Goal: Information Seeking & Learning: Learn about a topic

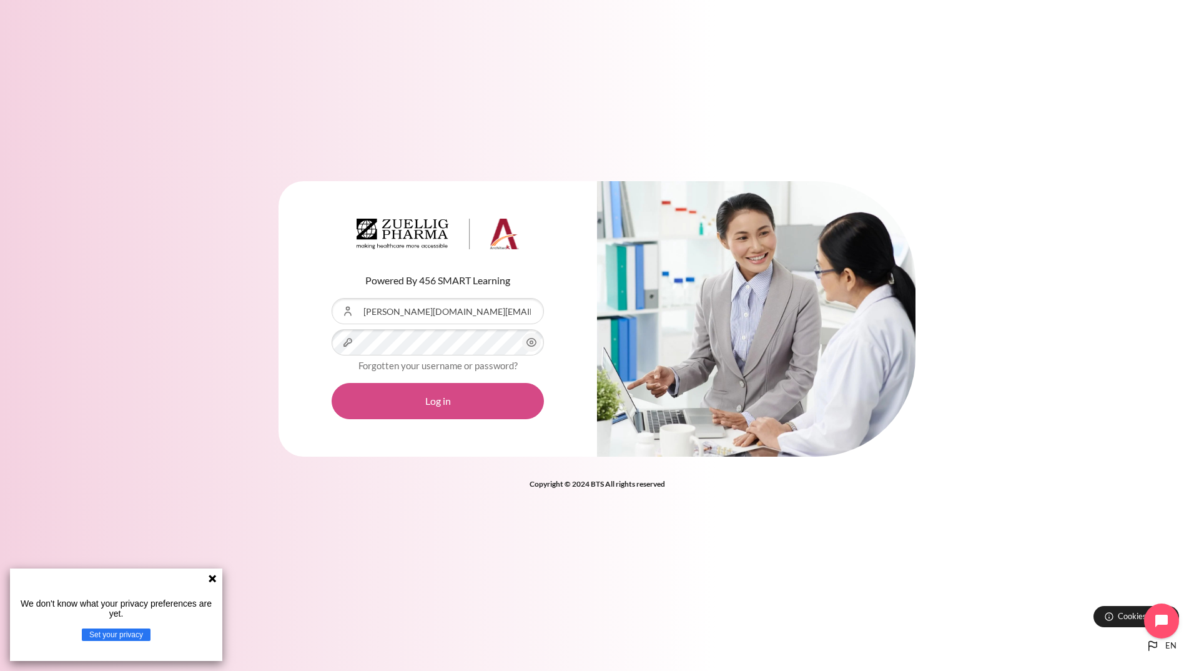
click at [432, 402] on button "Log in" at bounding box center [438, 401] width 212 height 36
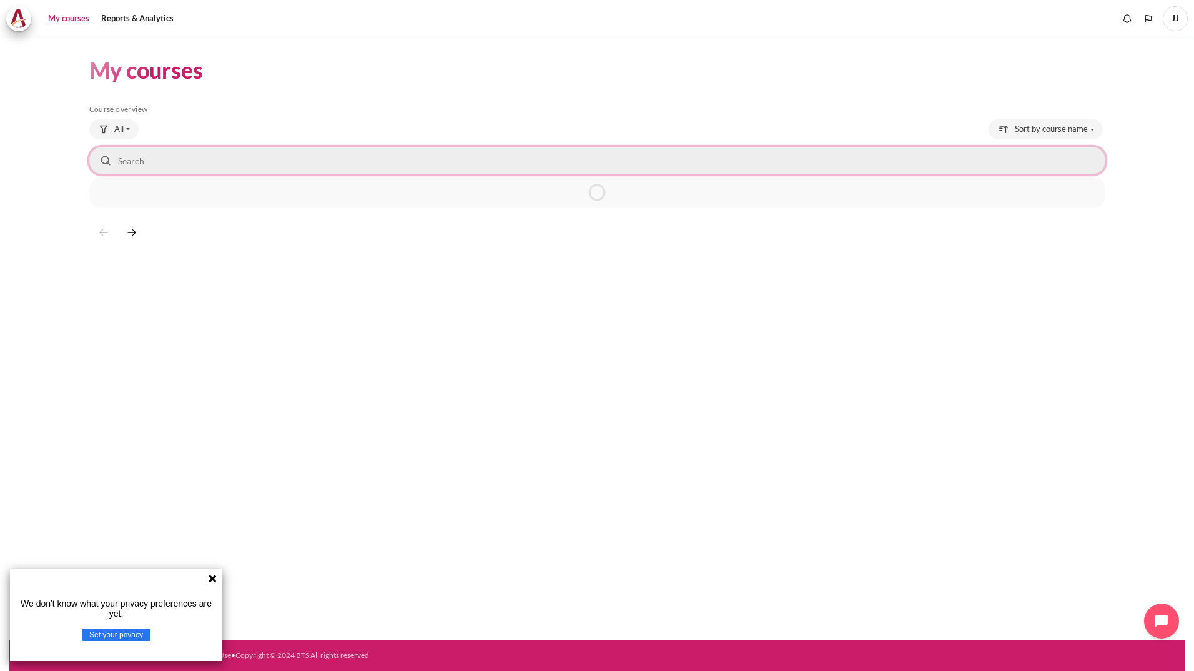
click at [149, 170] on input "Search courses" at bounding box center [597, 160] width 1016 height 27
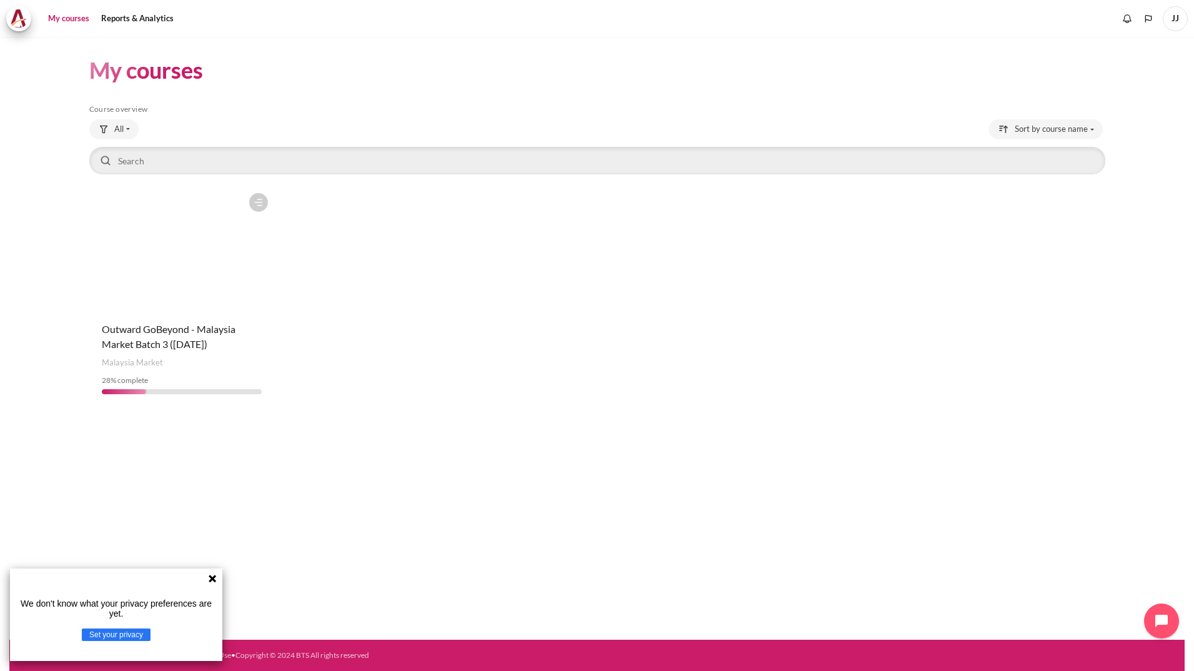
click at [207, 580] on icon at bounding box center [212, 578] width 10 height 10
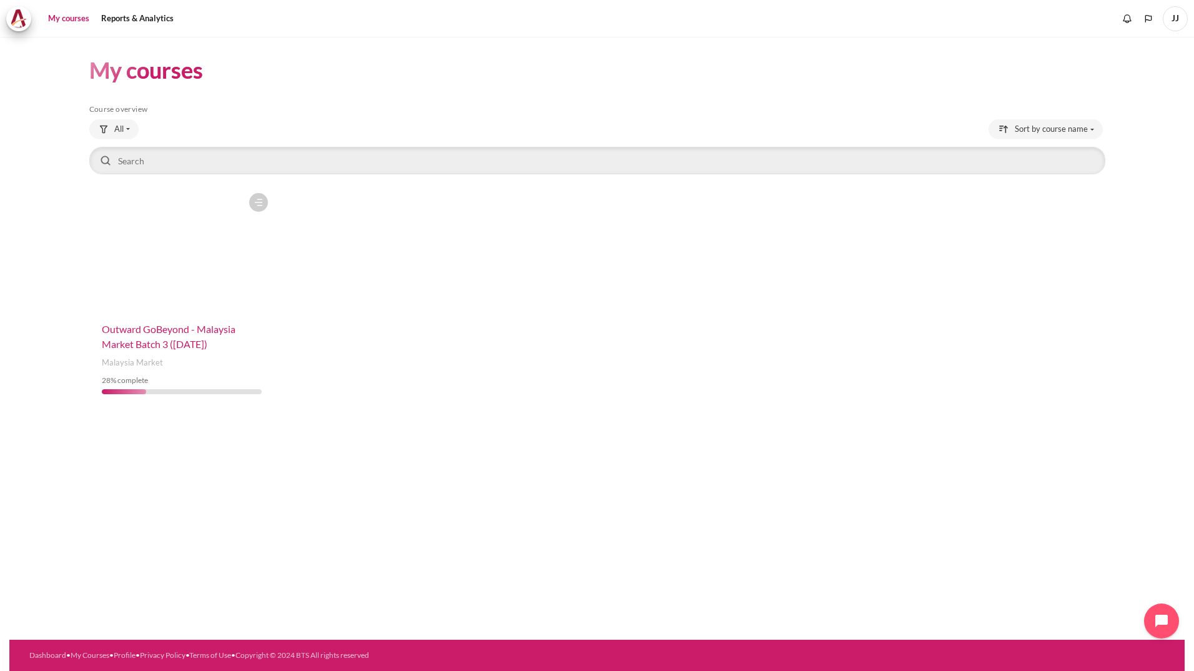
click at [158, 331] on span "Outward GoBeyond - Malaysia Market Batch 3 ([DATE])" at bounding box center [169, 336] width 134 height 27
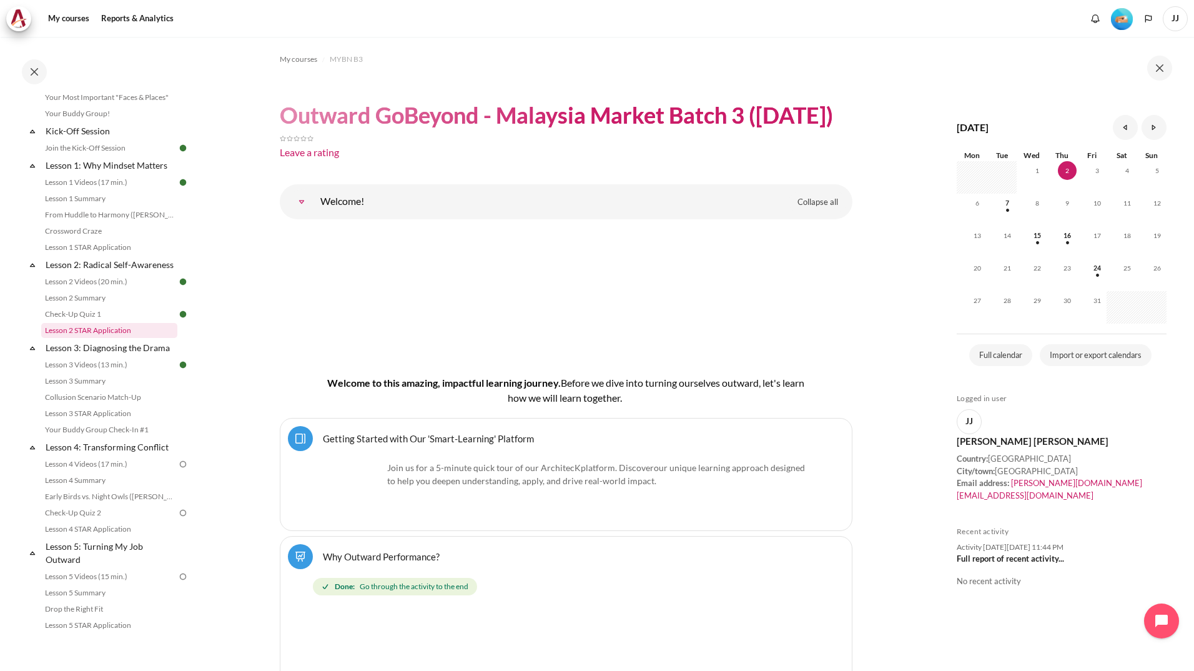
scroll to position [125, 0]
click at [168, 471] on link "Lesson 4 Videos (17 min.)" at bounding box center [109, 463] width 136 height 15
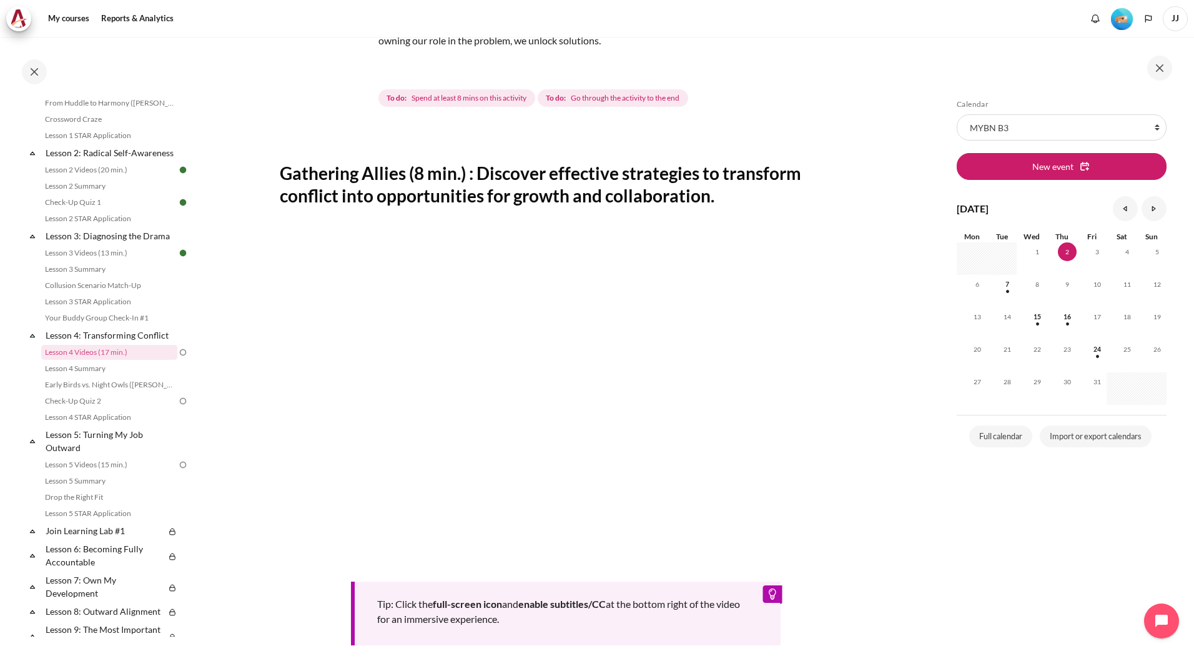
scroll to position [125, 0]
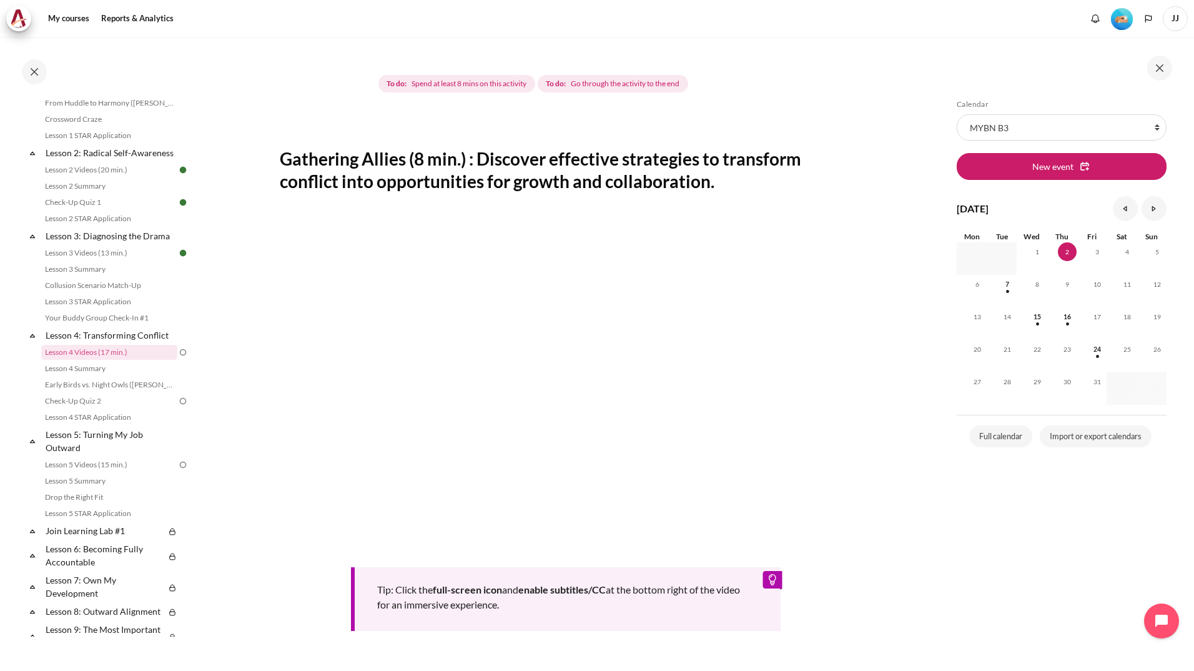
click at [973, 497] on div "Skip Calendar Calendar List of courses All courses MYBN B3 New event October 20…" at bounding box center [1062, 362] width 222 height 527
click at [893, 213] on section "My courses MYBN B3 Lesson 4: Transforming Conflict Lesson 4 Videos (17 min.) Le…" at bounding box center [566, 353] width 732 height 883
click at [908, 579] on section "My courses MYBN B3 Lesson 4: Transforming Conflict Lesson 4 Videos (17 min.) Le…" at bounding box center [566, 353] width 732 height 883
click at [899, 607] on section "My courses MYBN B3 Lesson 4: Transforming Conflict Lesson 4 Videos (17 min.) Le…" at bounding box center [566, 353] width 732 height 883
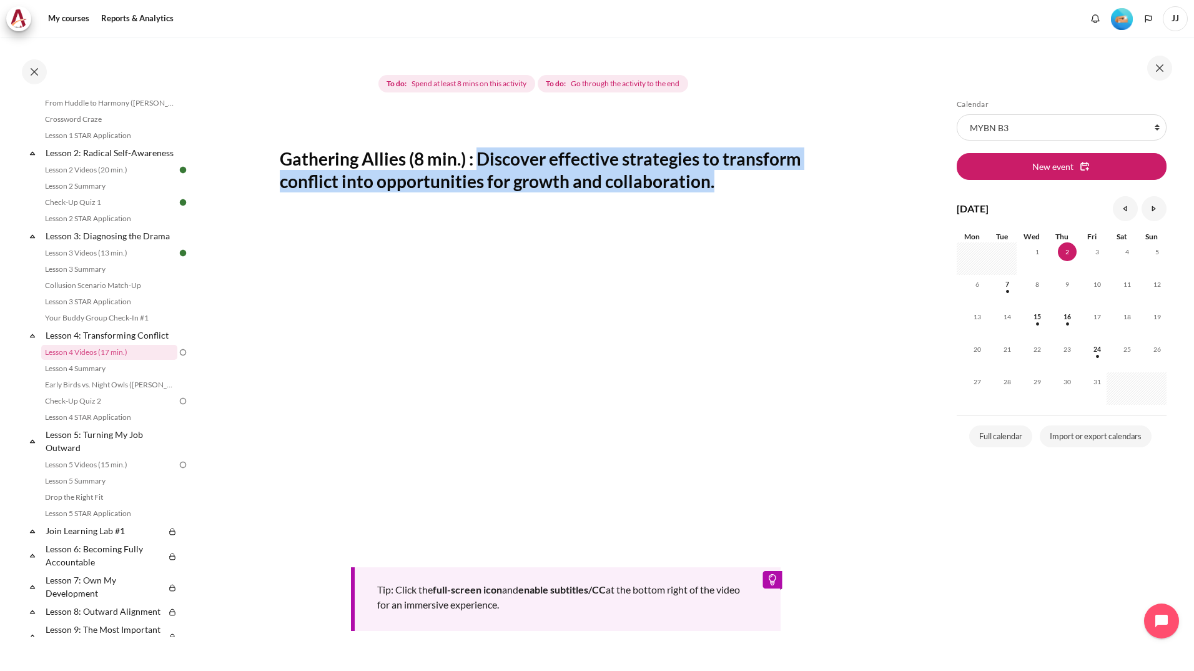
drag, startPoint x: 736, startPoint y: 179, endPoint x: 483, endPoint y: 164, distance: 253.4
click at [483, 164] on h2 "Gathering Allies (8 min.) : Discover effective strategies to transform conflict…" at bounding box center [566, 170] width 573 height 46
copy h2 "Discover effective strategies to transform conflict into opportunities for grow…"
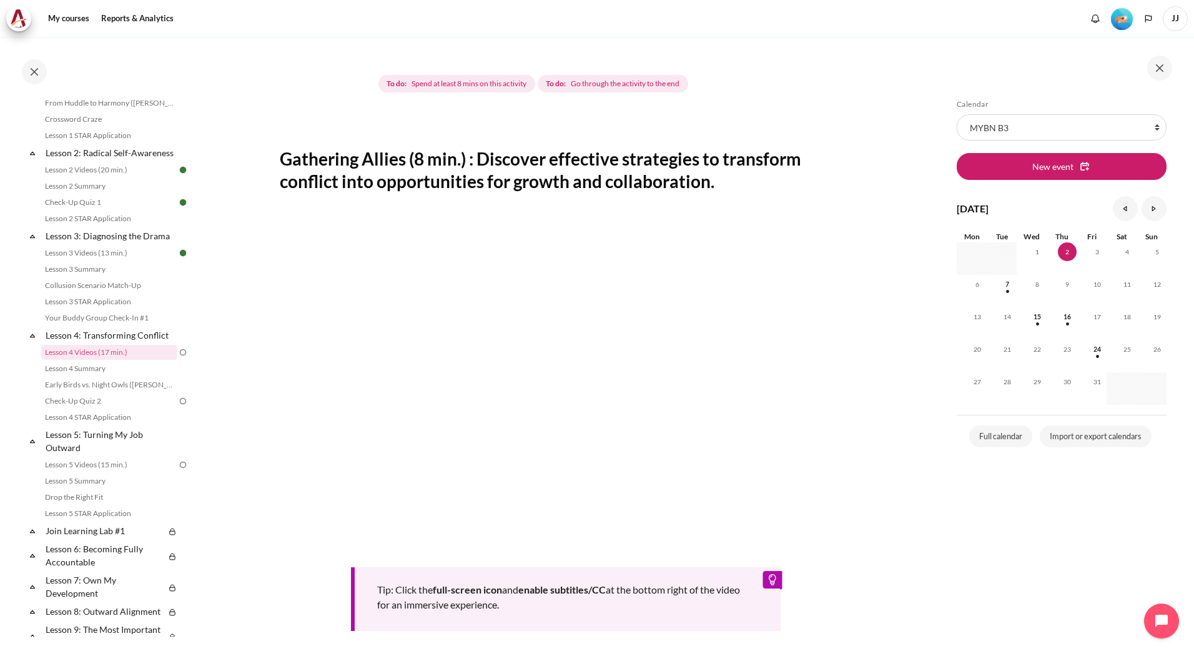
click at [232, 162] on section "My courses MYBN B3 Lesson 4: Transforming Conflict Lesson 4 Videos (17 min.) Le…" at bounding box center [566, 353] width 732 height 883
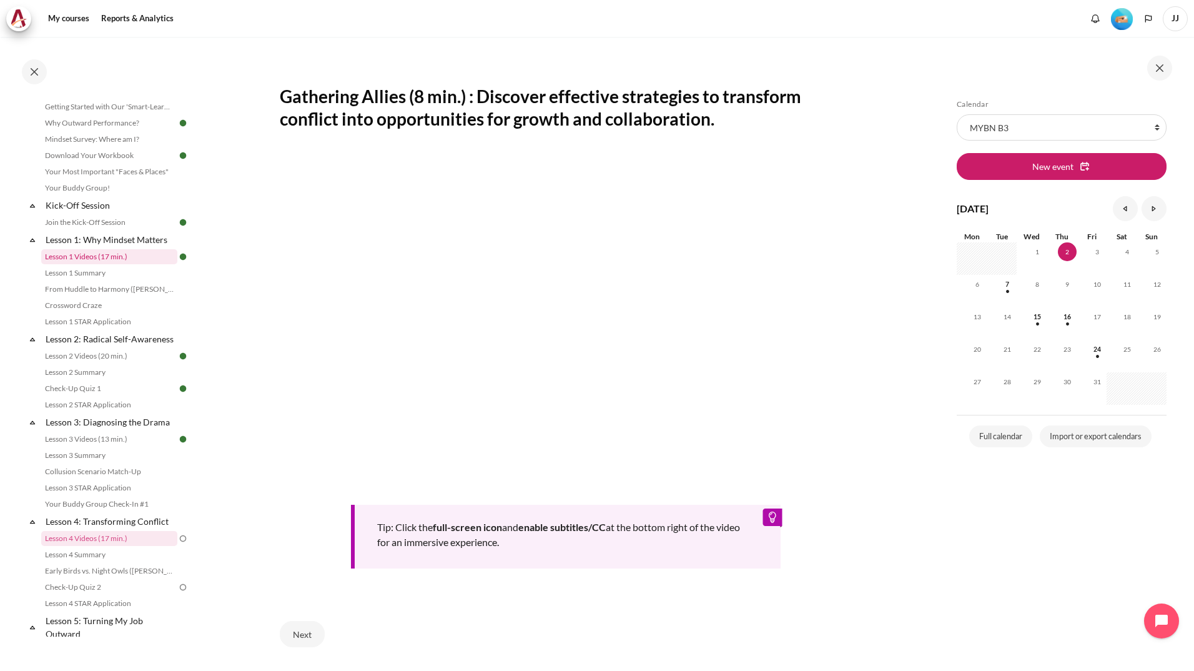
scroll to position [49, 0]
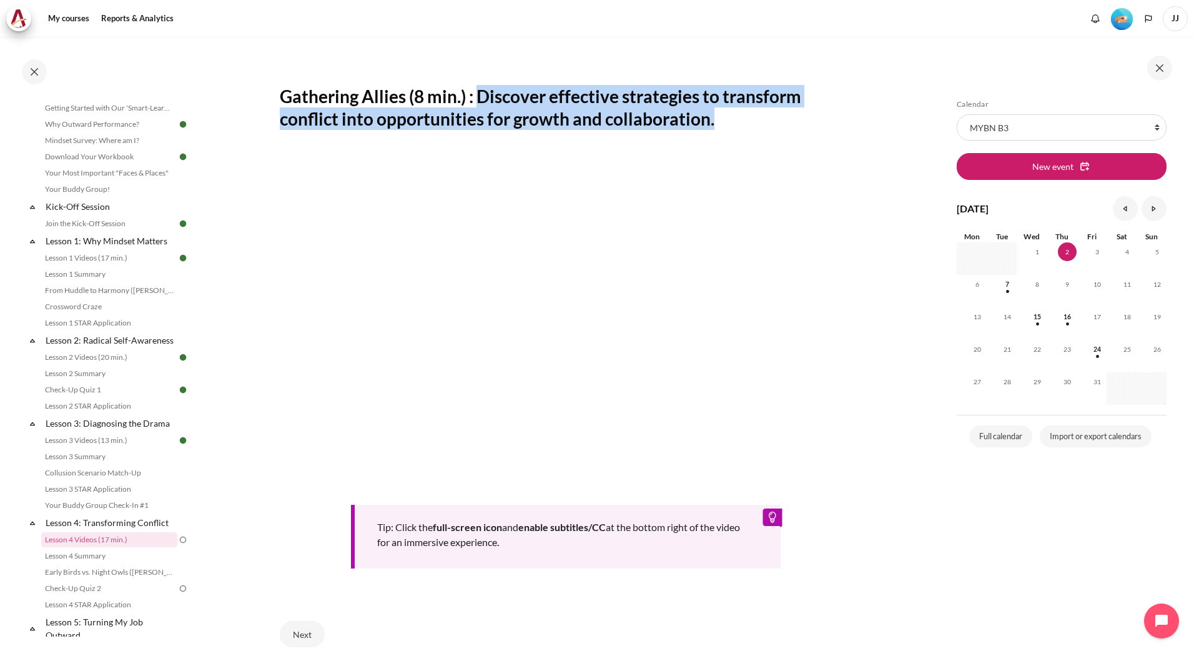
drag, startPoint x: 478, startPoint y: 101, endPoint x: 730, endPoint y: 117, distance: 252.9
click at [730, 117] on h2 "Gathering Allies (8 min.) : Discover effective strategies to transform conflict…" at bounding box center [566, 108] width 573 height 46
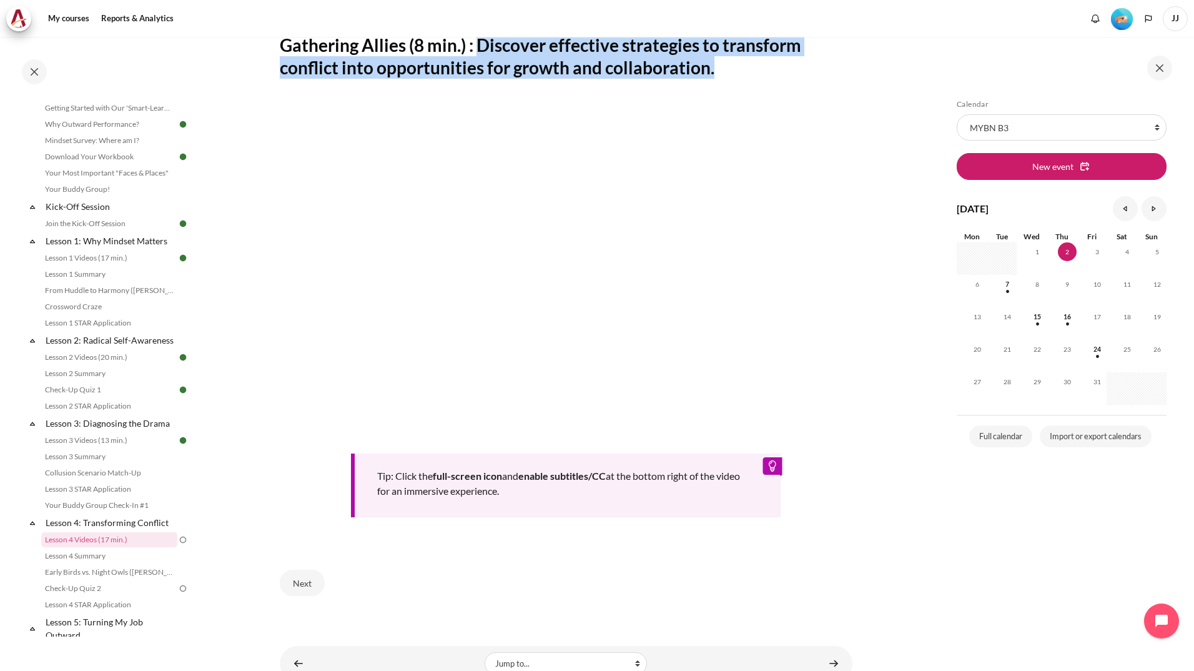
scroll to position [277, 0]
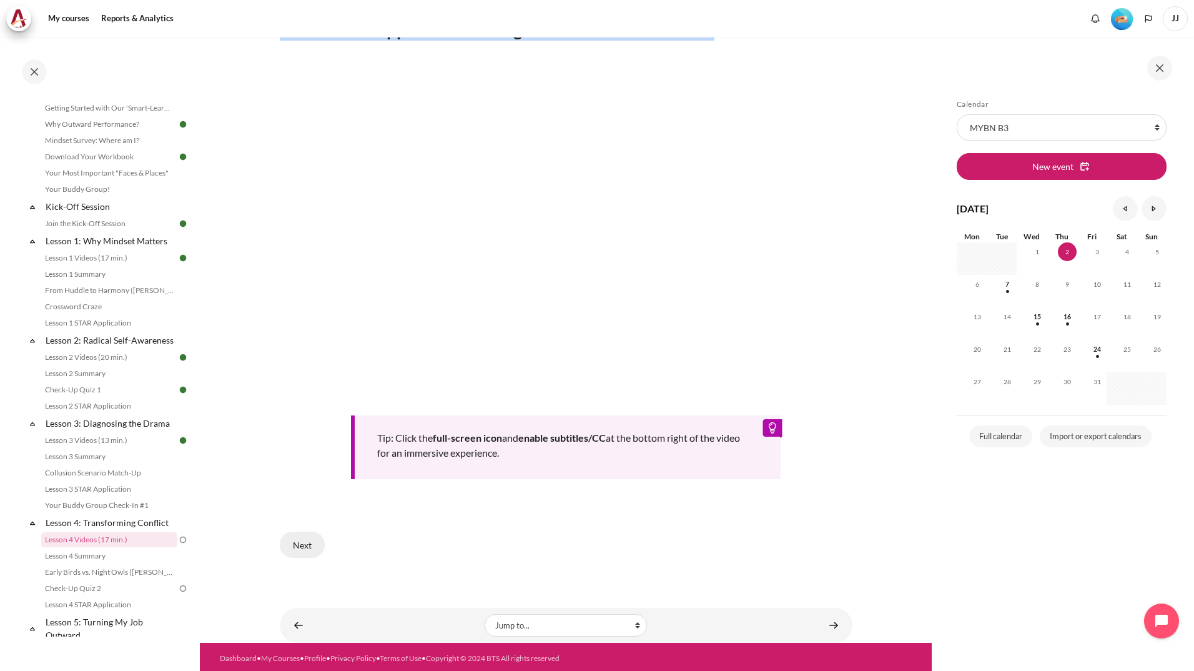
click at [310, 537] on button "Next" at bounding box center [302, 545] width 45 height 26
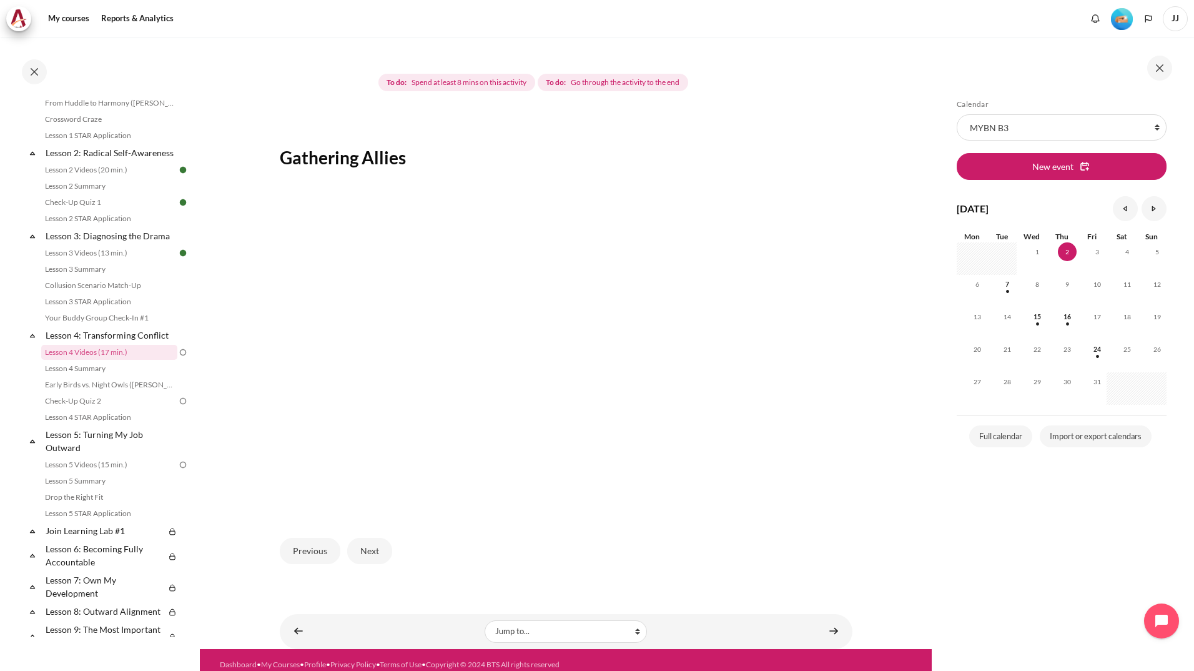
scroll to position [132, 0]
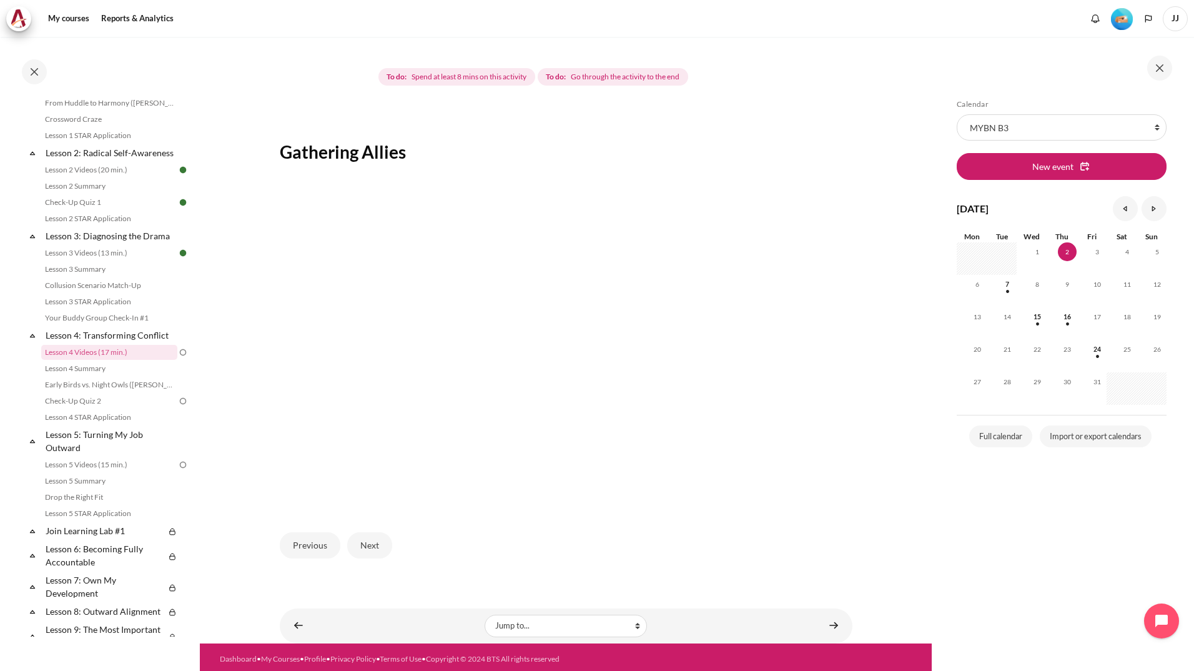
click at [1012, 73] on div at bounding box center [1063, 68] width 225 height 25
click at [379, 547] on button "Next" at bounding box center [369, 545] width 45 height 26
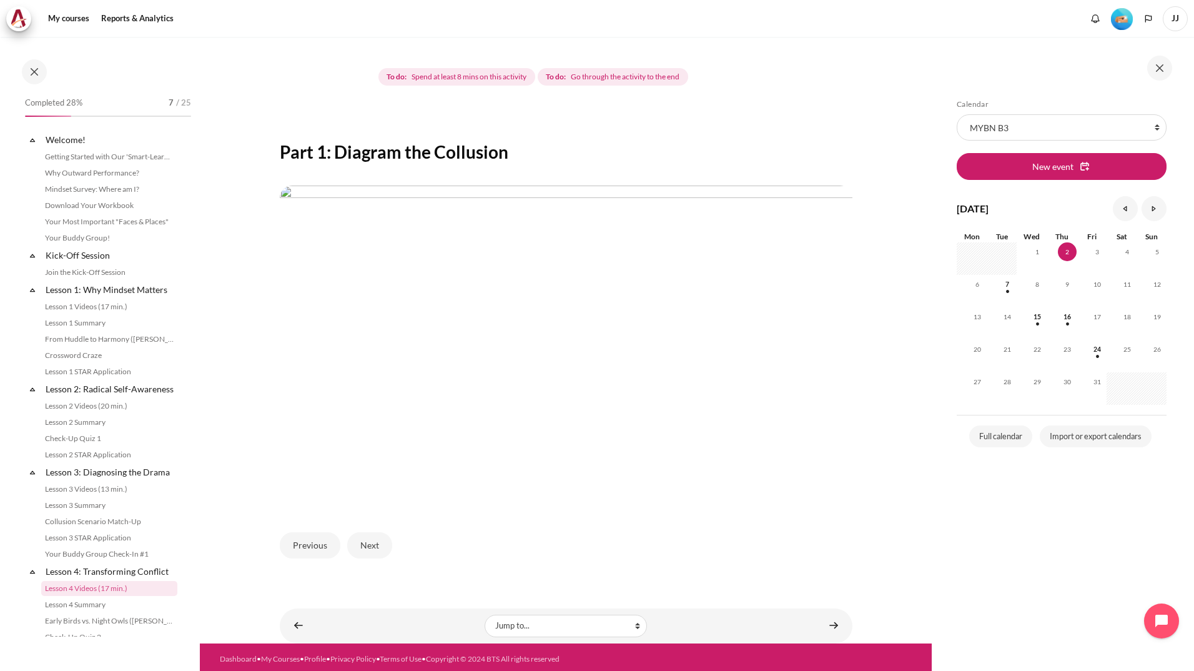
scroll to position [236, 0]
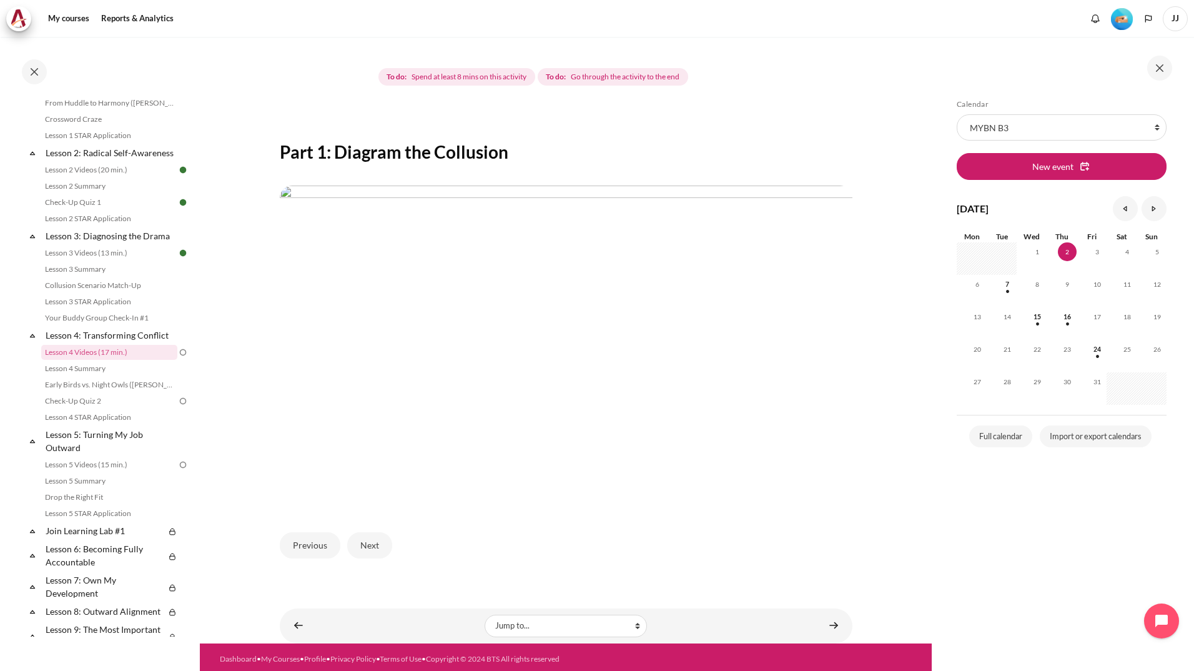
drag, startPoint x: 966, startPoint y: 16, endPoint x: 957, endPoint y: 24, distance: 11.5
click at [966, 16] on div "My courses Reports & Analytics More" at bounding box center [597, 18] width 1182 height 25
click at [380, 543] on button "Next" at bounding box center [369, 545] width 45 height 26
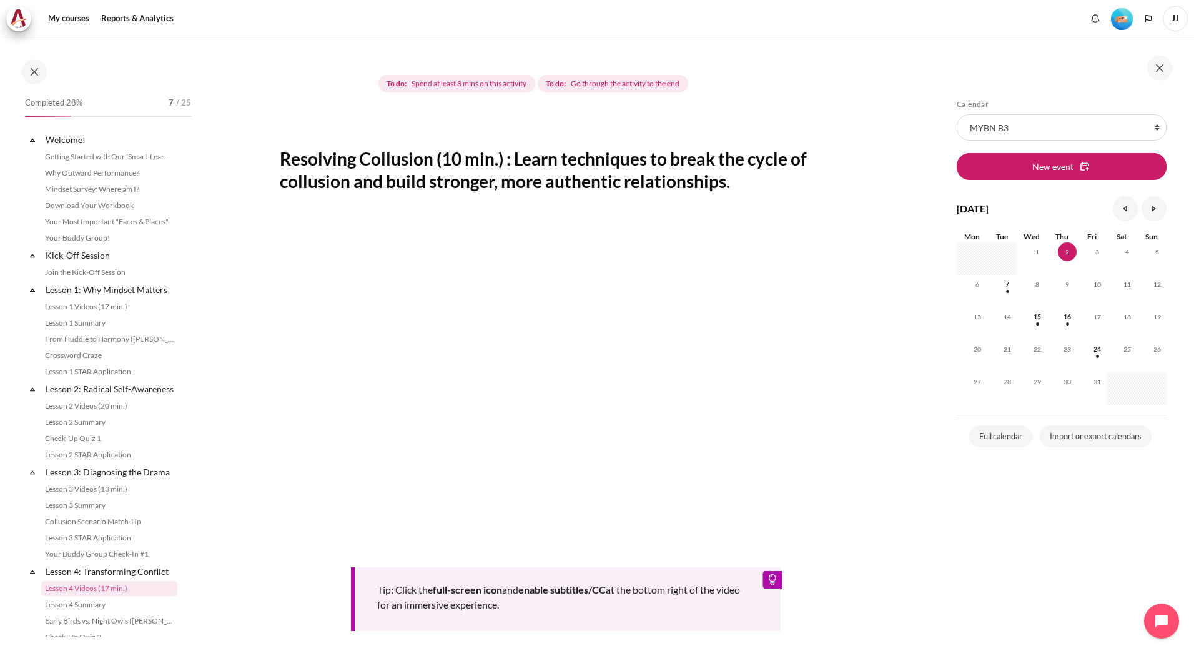
scroll to position [236, 0]
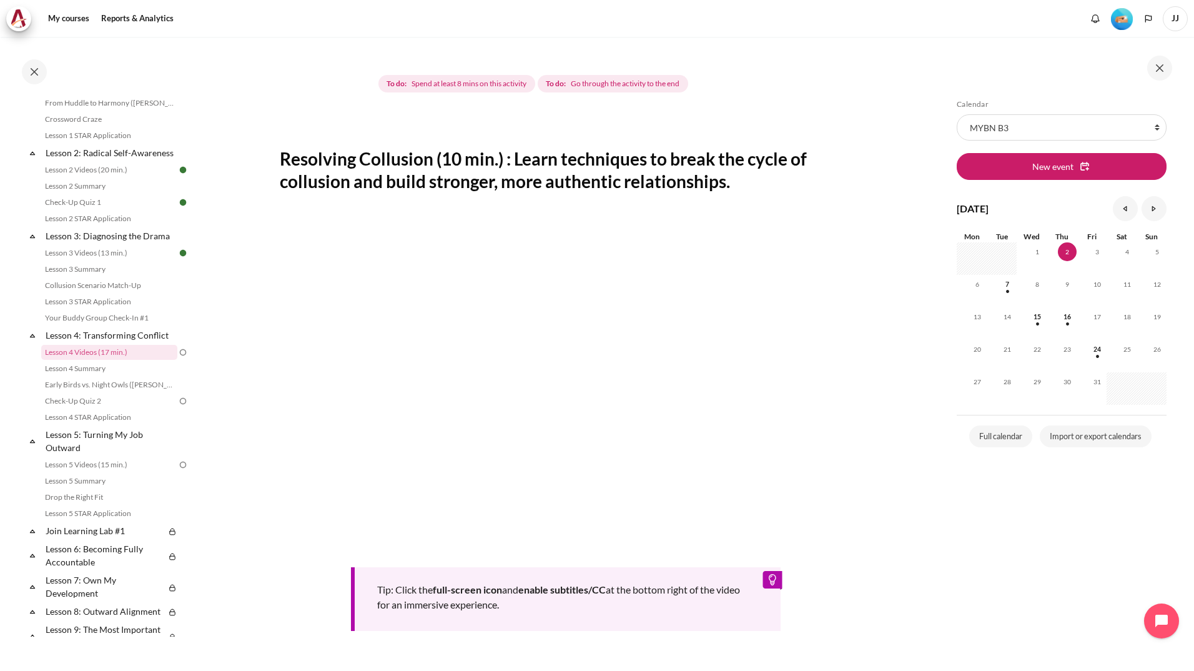
click at [958, 531] on div "Skip Calendar Calendar List of courses All courses MYBN B3 New event October [D…" at bounding box center [1062, 362] width 222 height 527
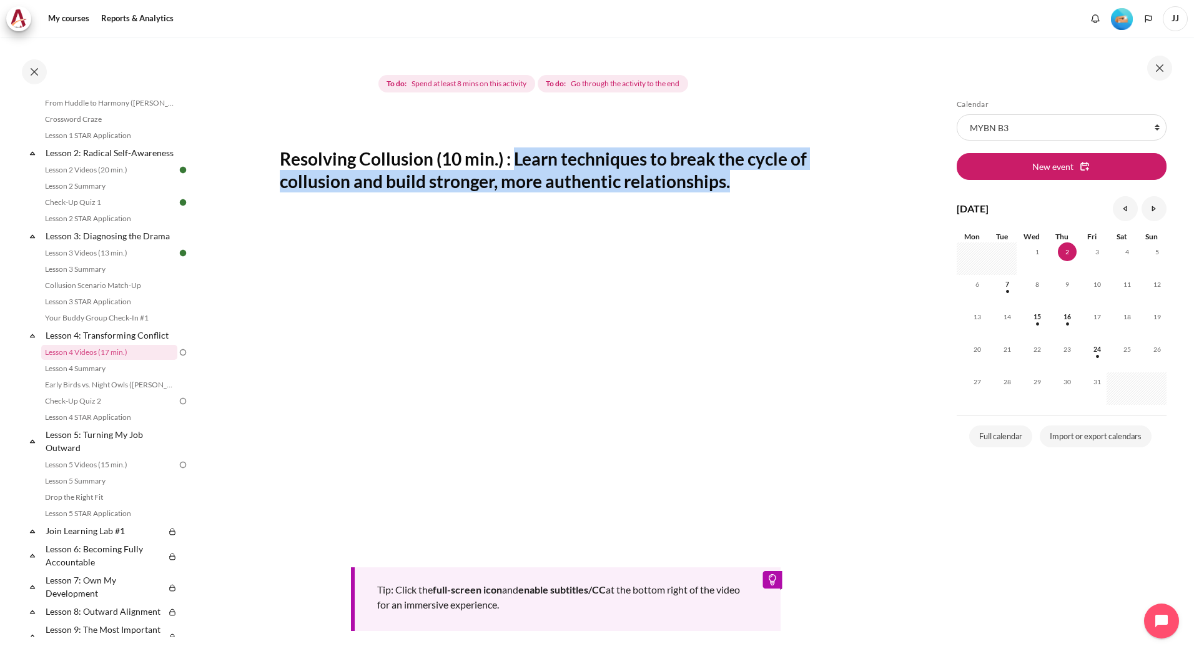
drag, startPoint x: 516, startPoint y: 162, endPoint x: 728, endPoint y: 184, distance: 212.8
click at [728, 184] on h2 "Resolving Collusion (10 min.) : Learn techniques to break the cycle of collusio…" at bounding box center [566, 170] width 573 height 46
copy h2 "Learn techniques to break the cycle of collusion and build stronger, more authe…"
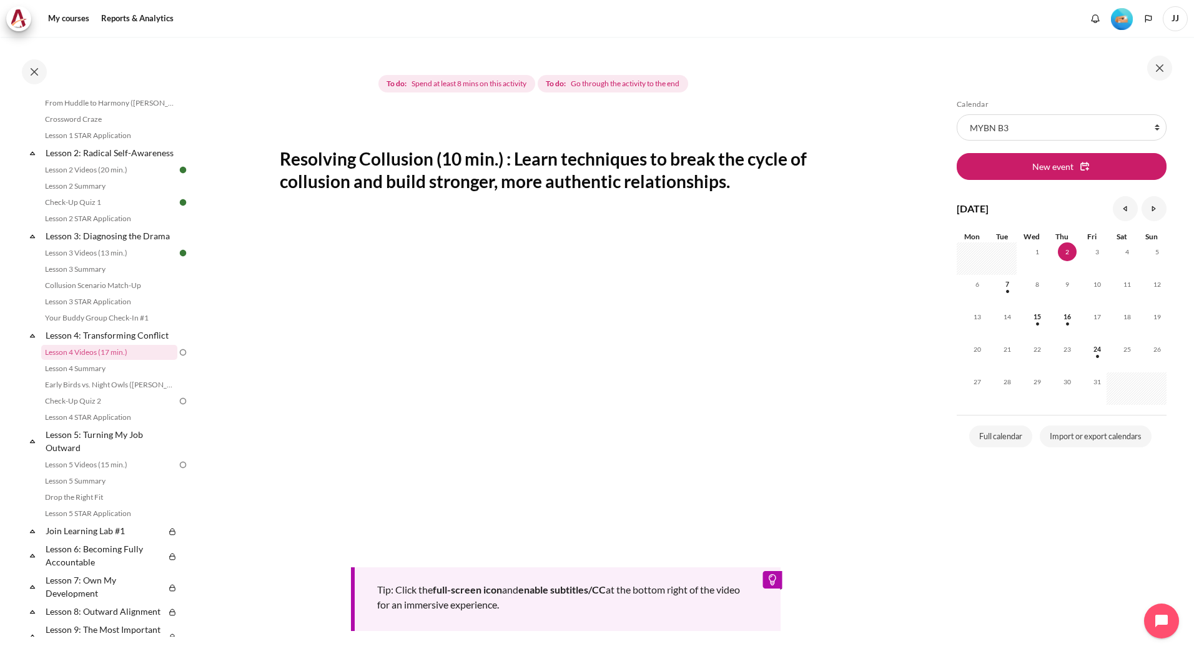
click at [913, 561] on section "My courses MYBN B3 Lesson 4: Transforming Conflict Lesson 4 Videos (17 min.) Le…" at bounding box center [566, 353] width 732 height 883
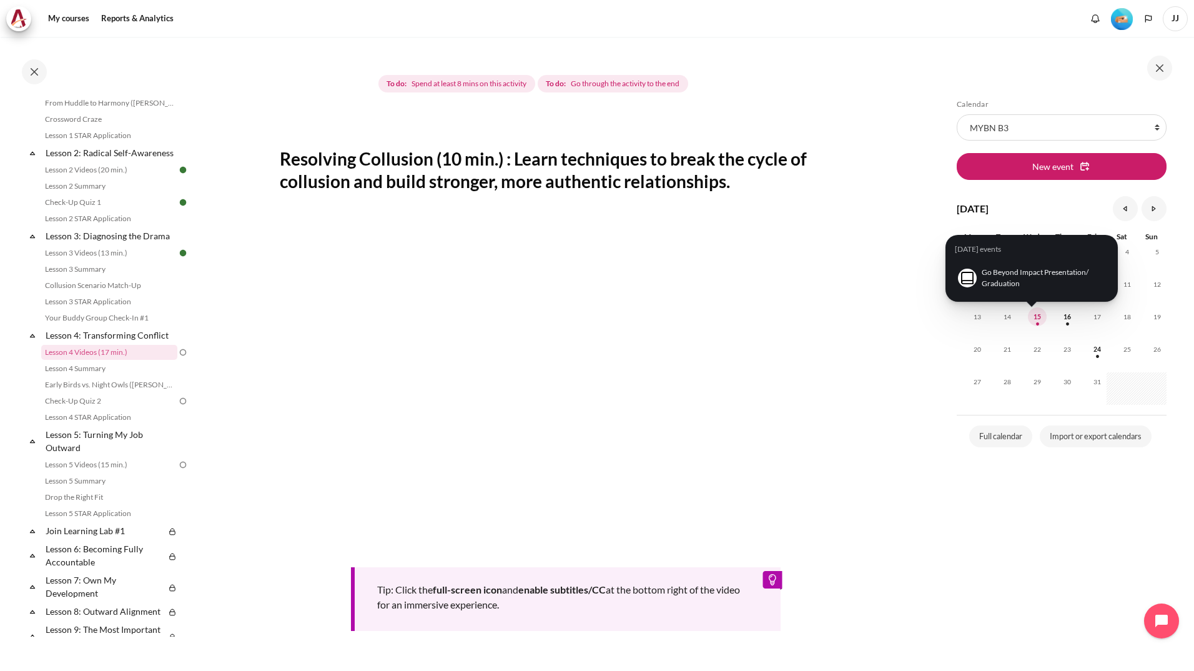
click at [1036, 321] on span "15" at bounding box center [1037, 316] width 19 height 19
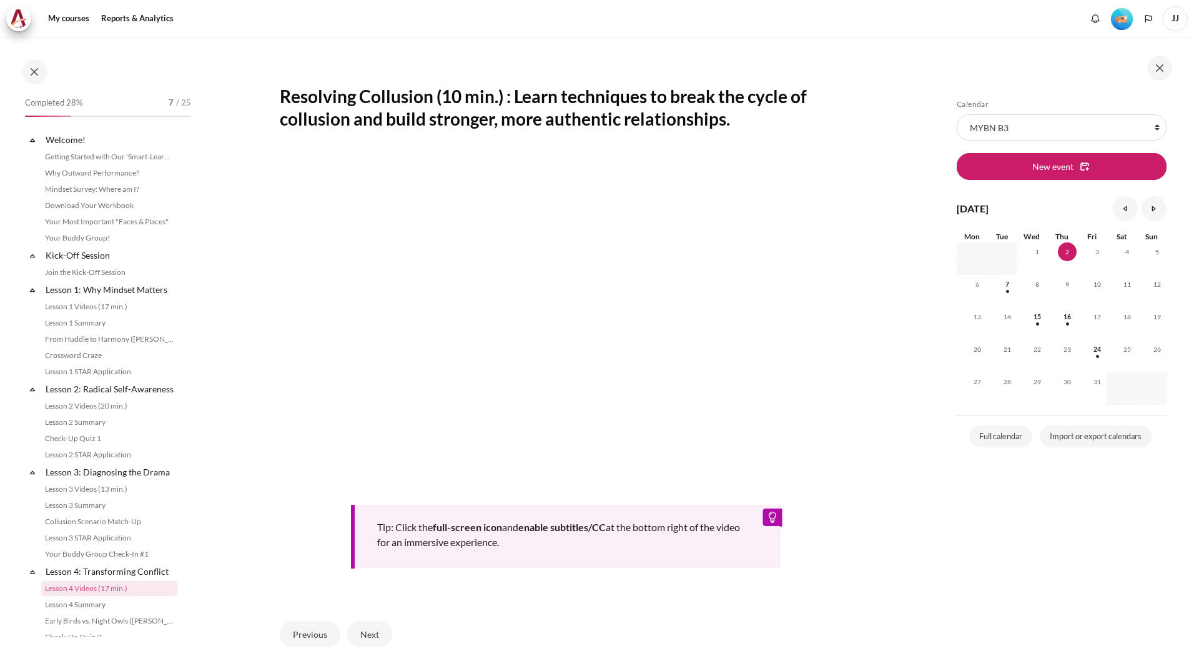
scroll to position [236, 0]
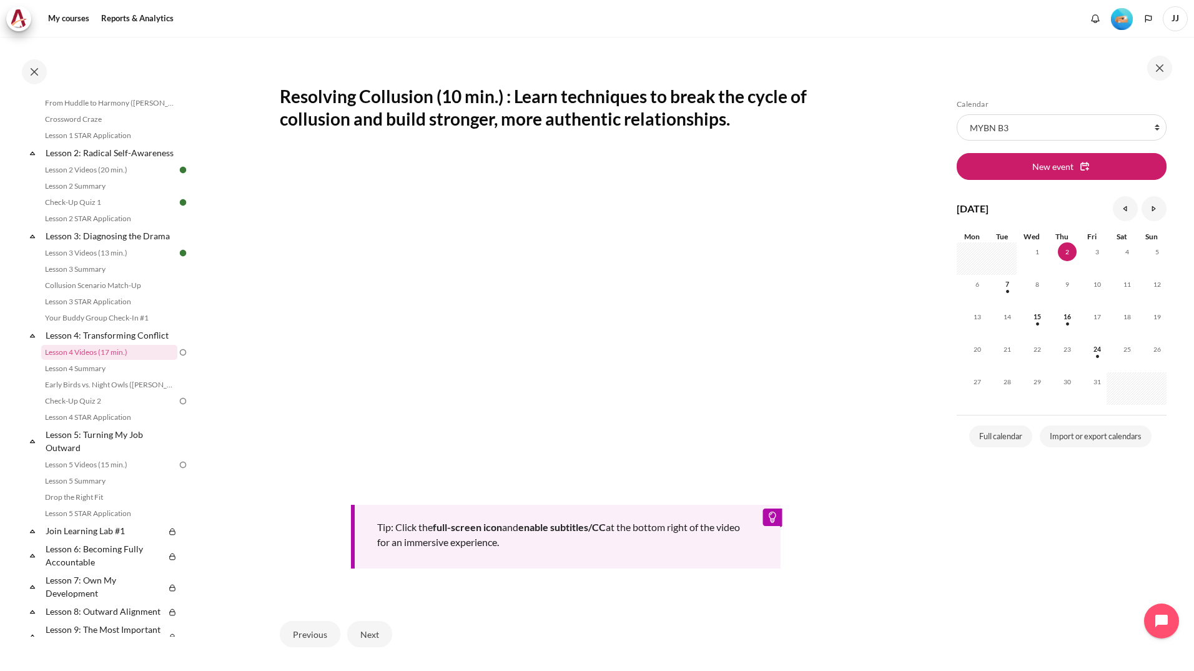
click at [868, 563] on section "My courses MYBN B3 Lesson 4: Transforming Conflict Lesson 4 Videos (17 min.) Le…" at bounding box center [566, 290] width 732 height 883
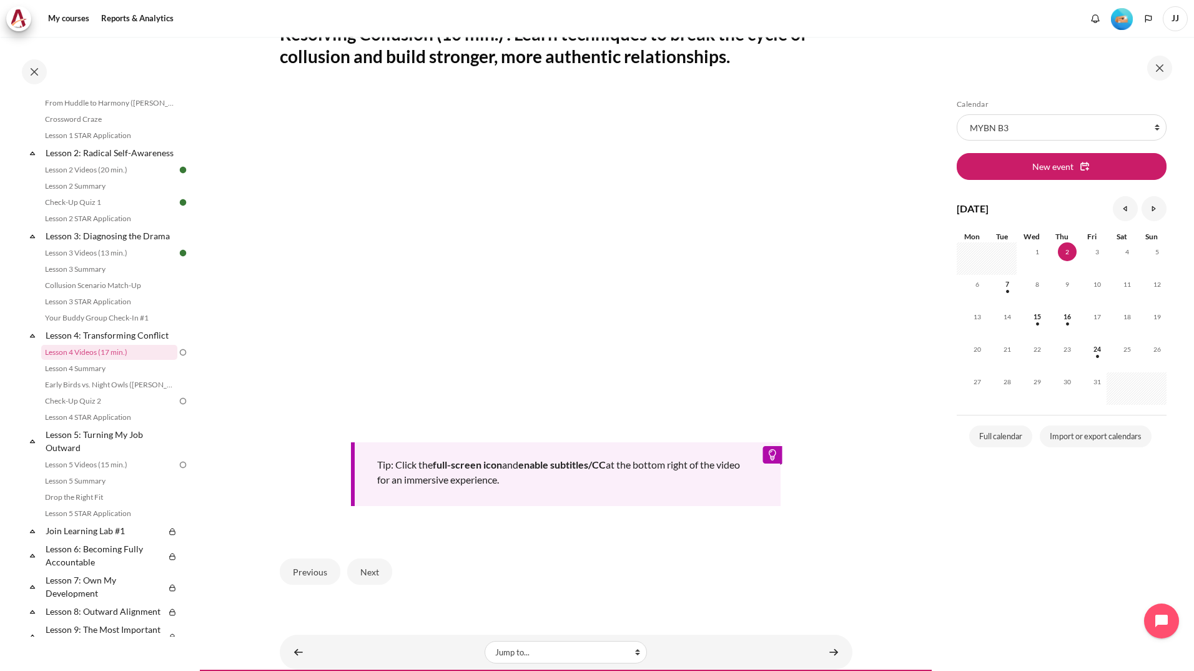
scroll to position [277, 0]
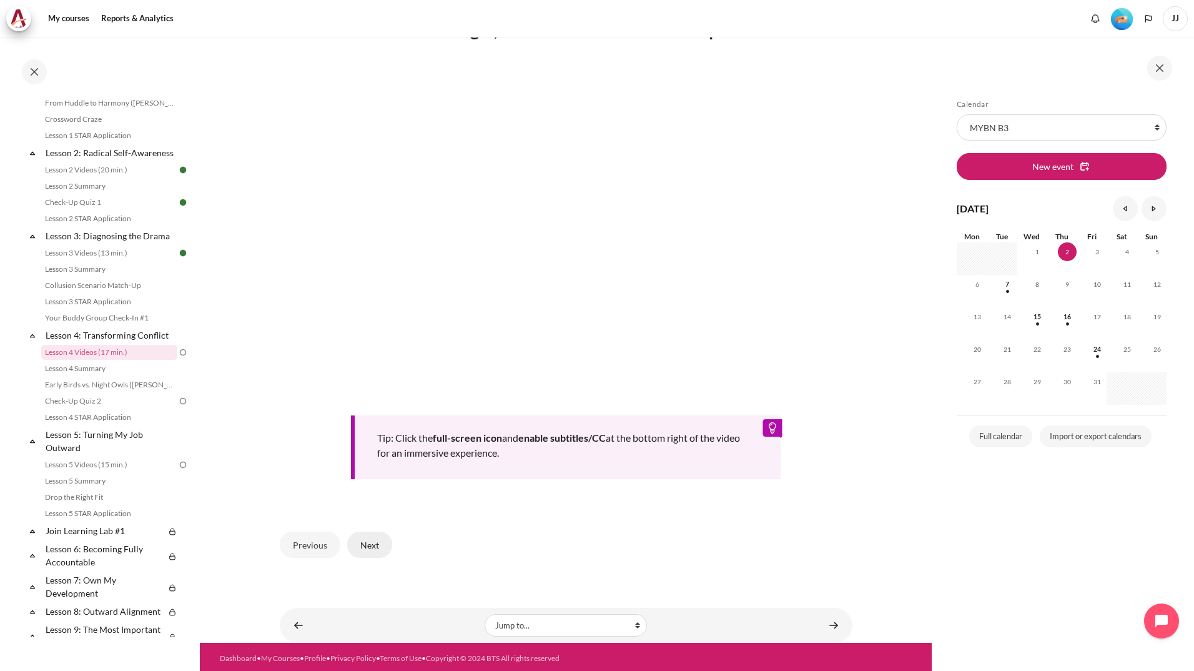
click at [361, 553] on button "Next" at bounding box center [369, 545] width 45 height 26
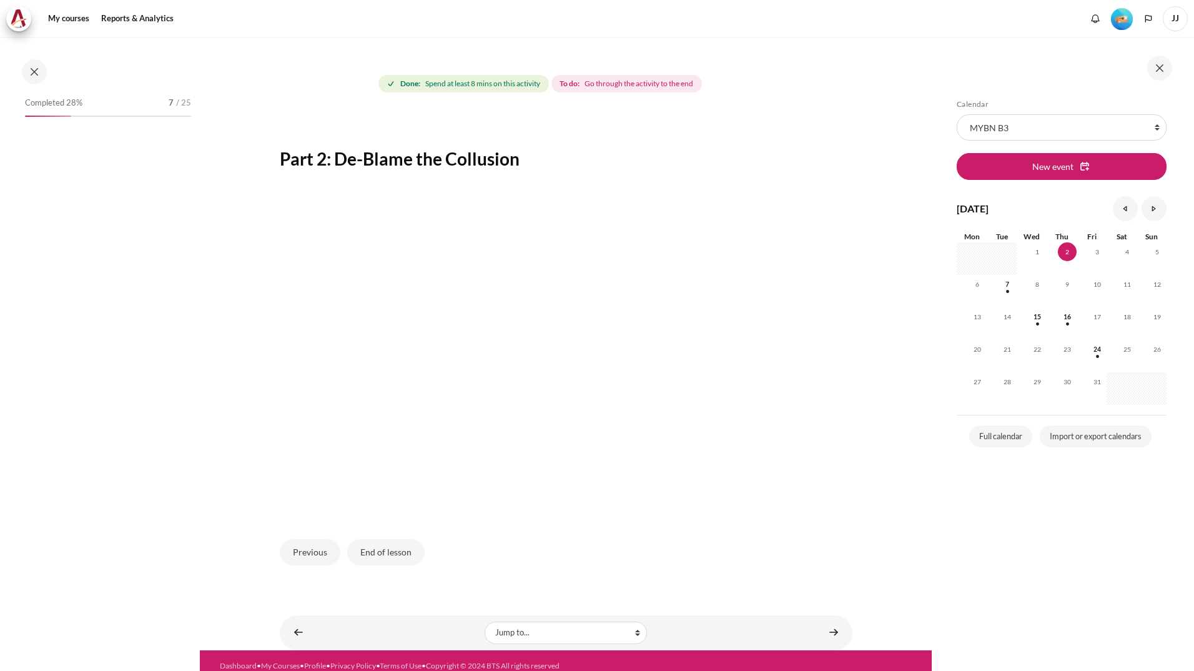
scroll to position [236, 0]
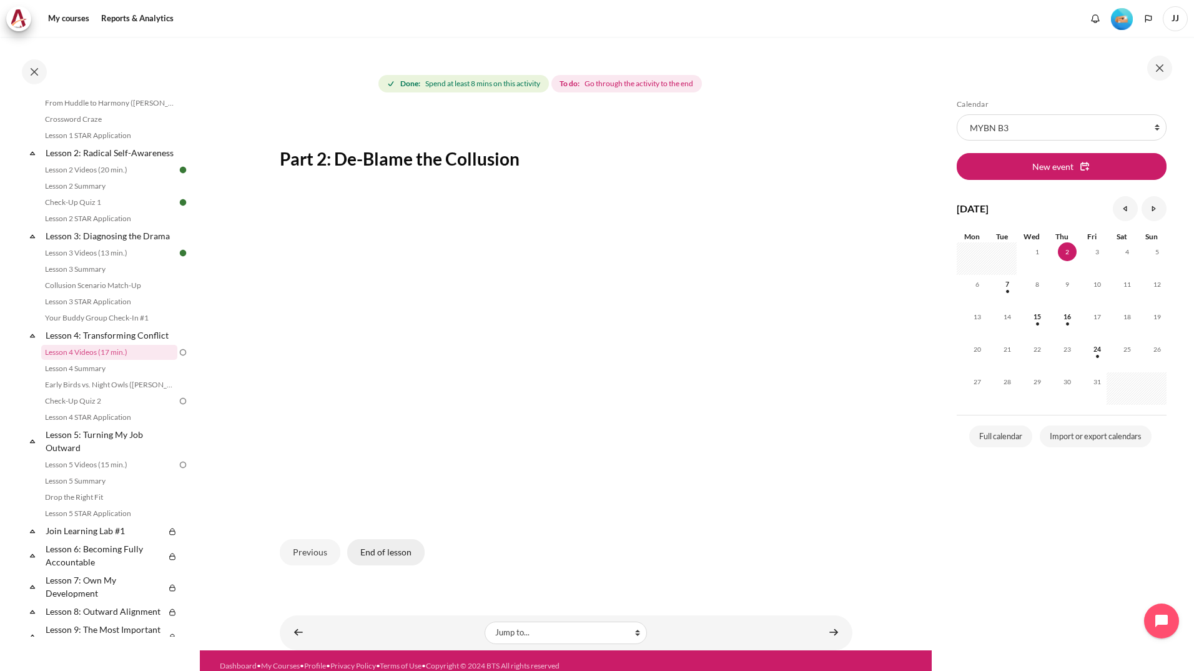
click at [399, 560] on button "End of lesson" at bounding box center [385, 552] width 77 height 26
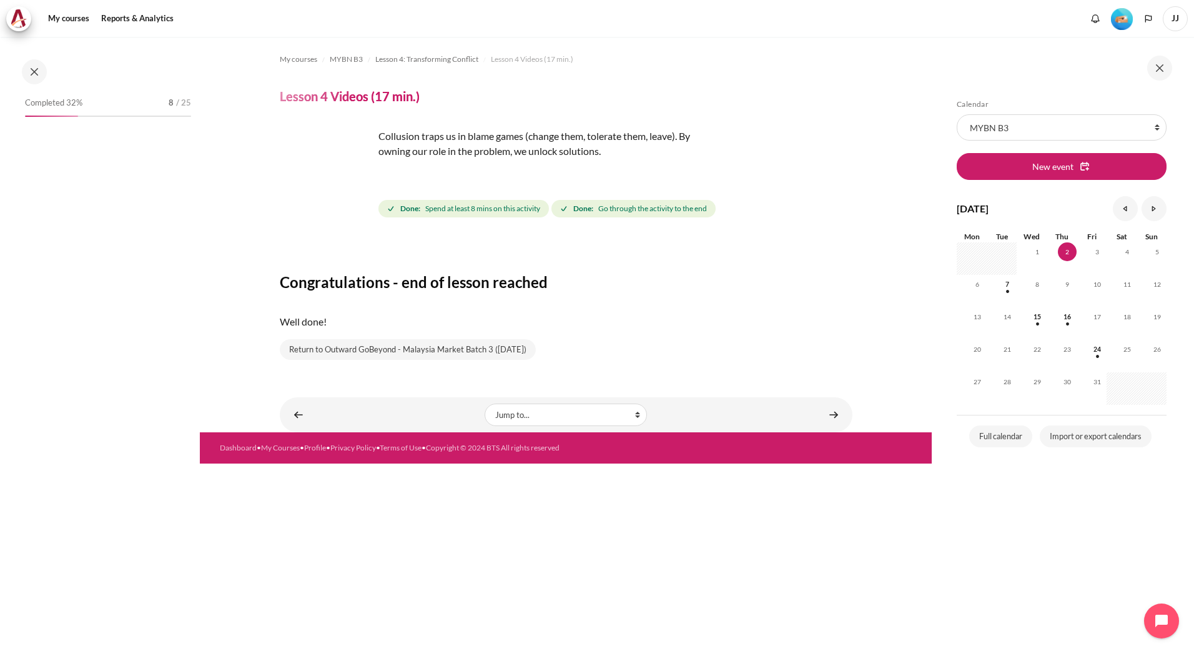
scroll to position [236, 0]
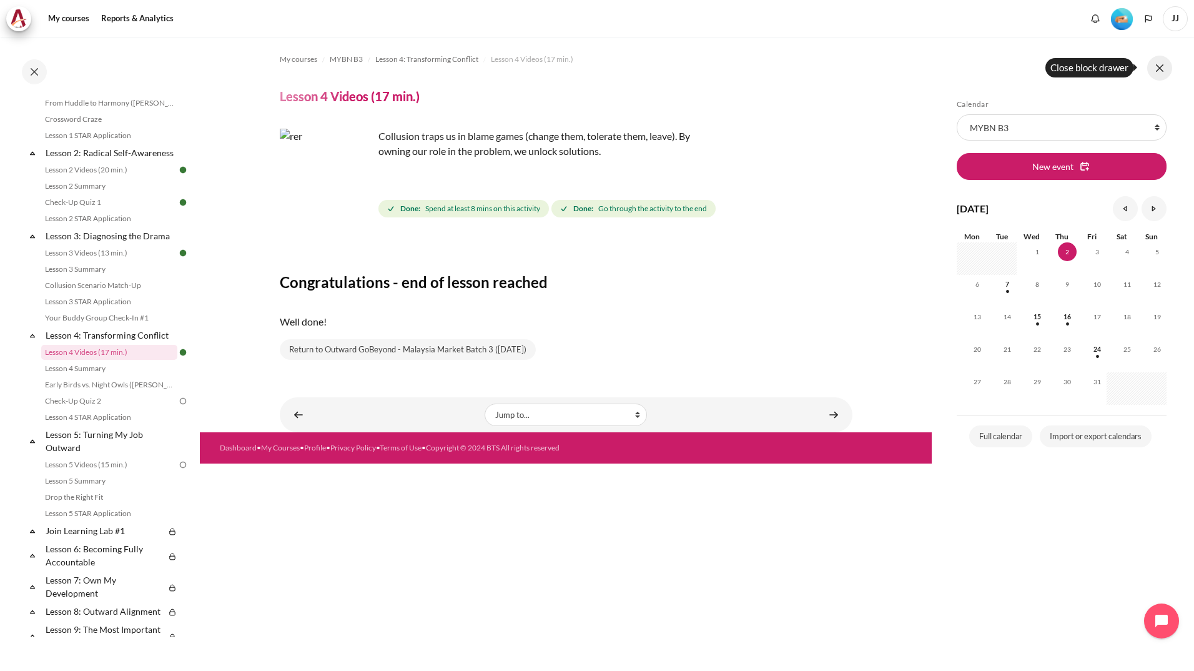
click at [1161, 66] on button at bounding box center [1159, 68] width 25 height 25
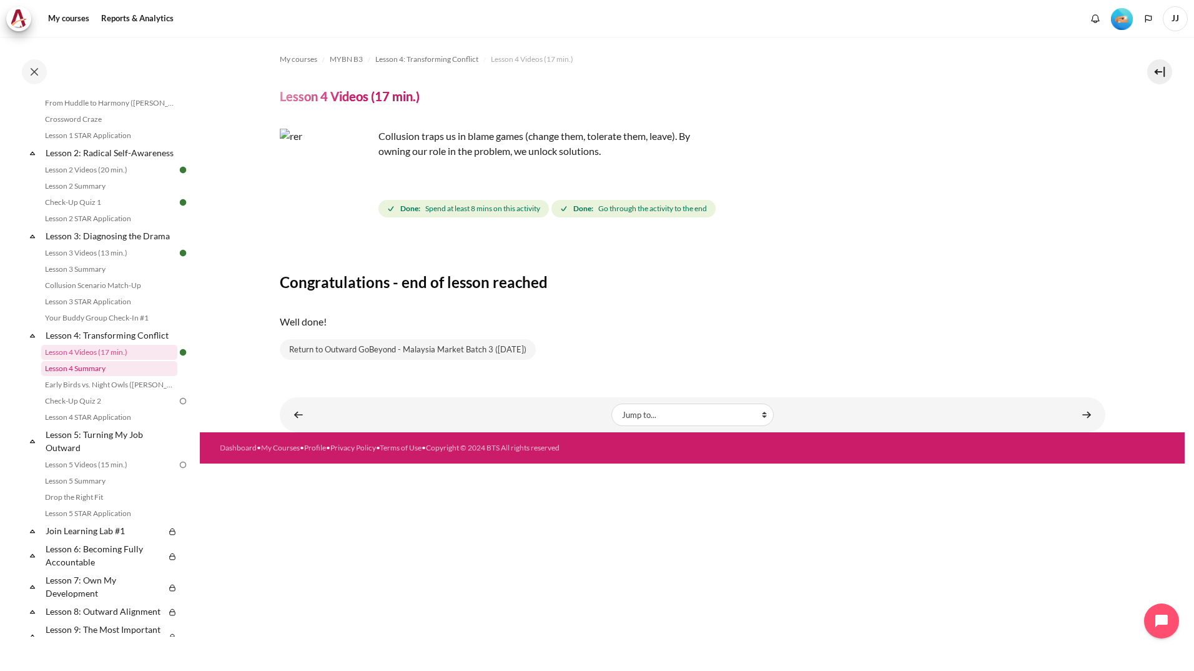
click at [72, 376] on link "Lesson 4 Summary" at bounding box center [109, 368] width 136 height 15
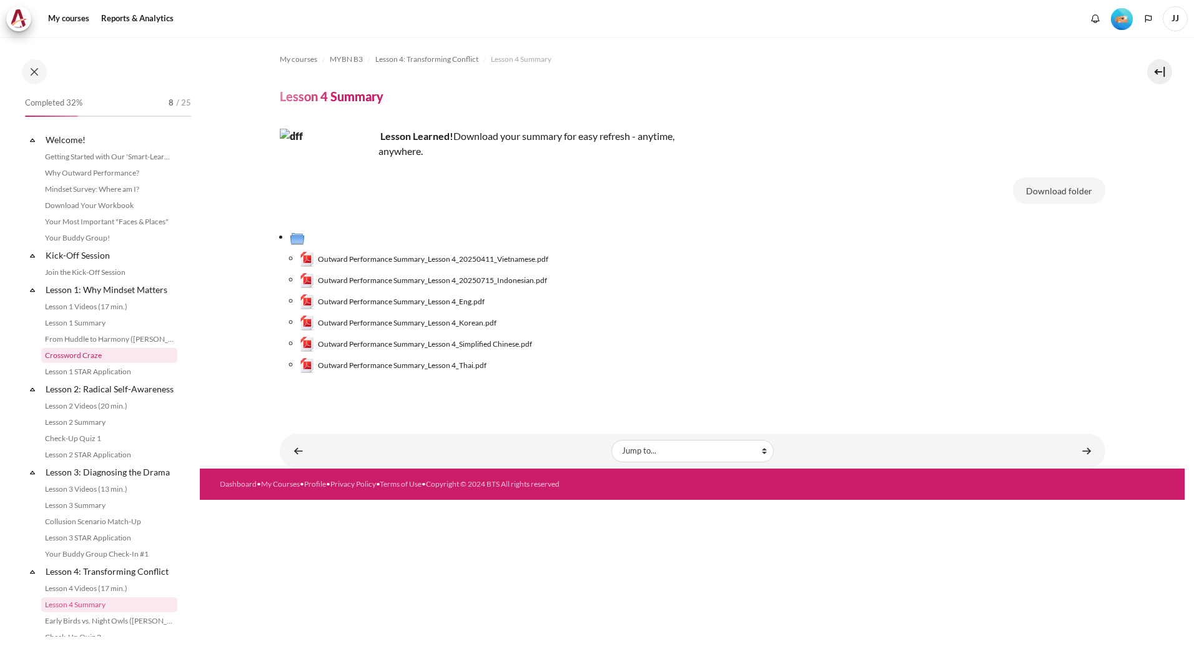
scroll to position [252, 0]
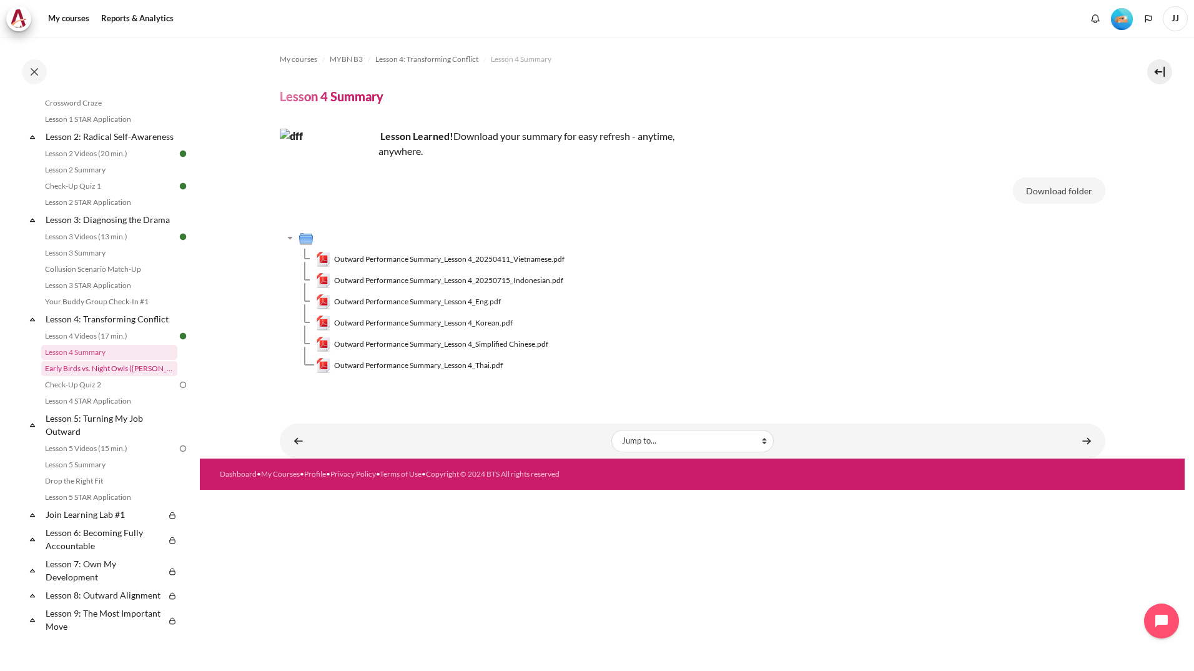
click at [113, 376] on link "Early Birds vs. Night Owls ([PERSON_NAME]'s Story)" at bounding box center [109, 368] width 136 height 15
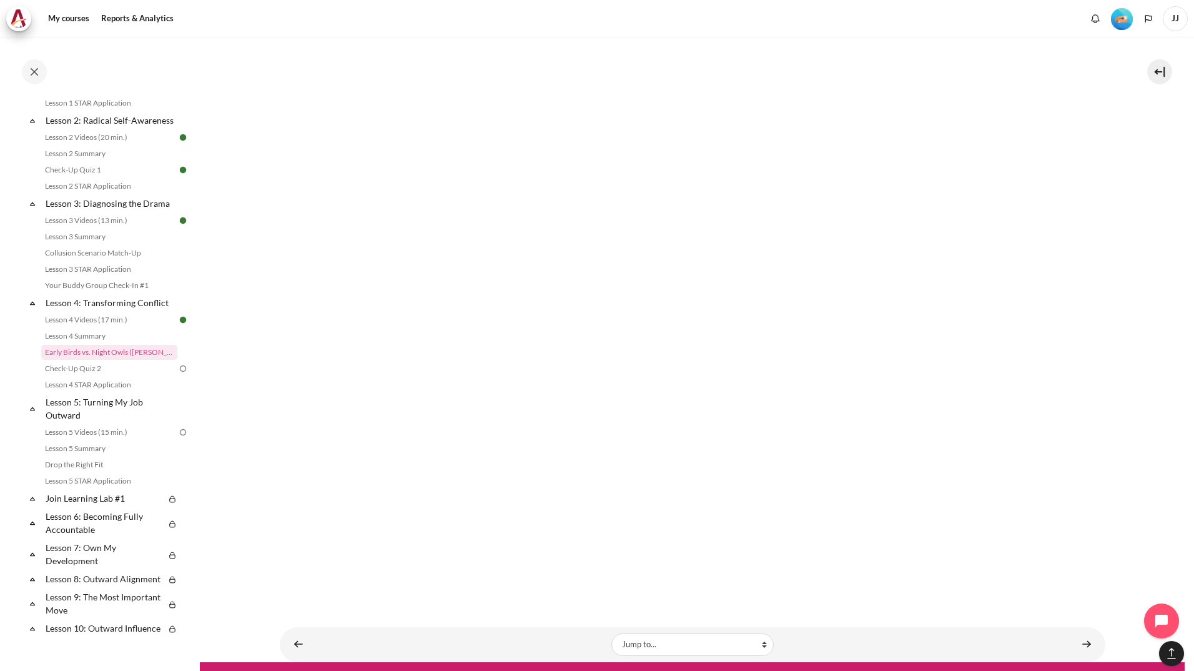
scroll to position [1074, 0]
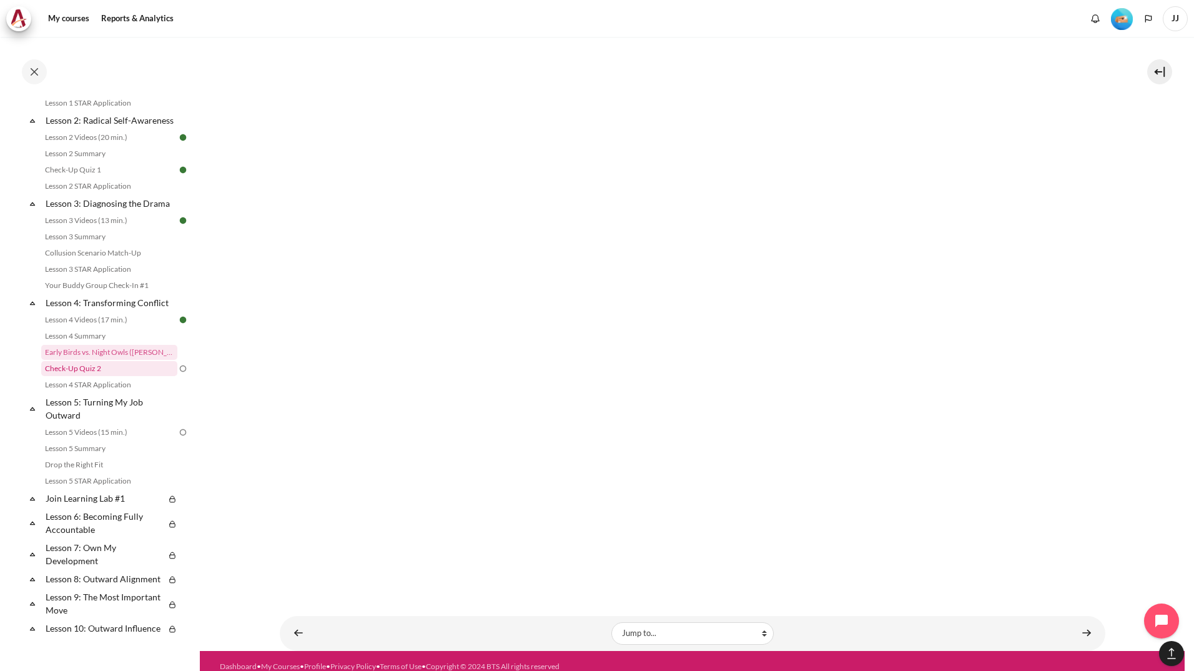
click at [139, 376] on link "Check-Up Quiz 2" at bounding box center [109, 368] width 136 height 15
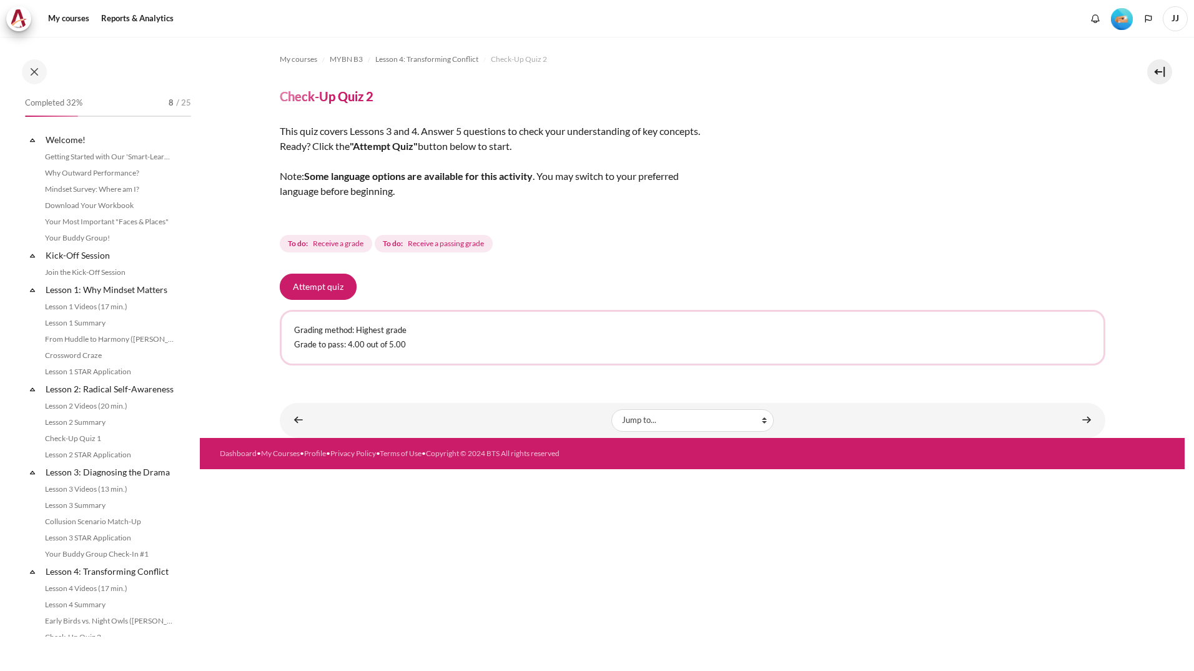
scroll to position [285, 0]
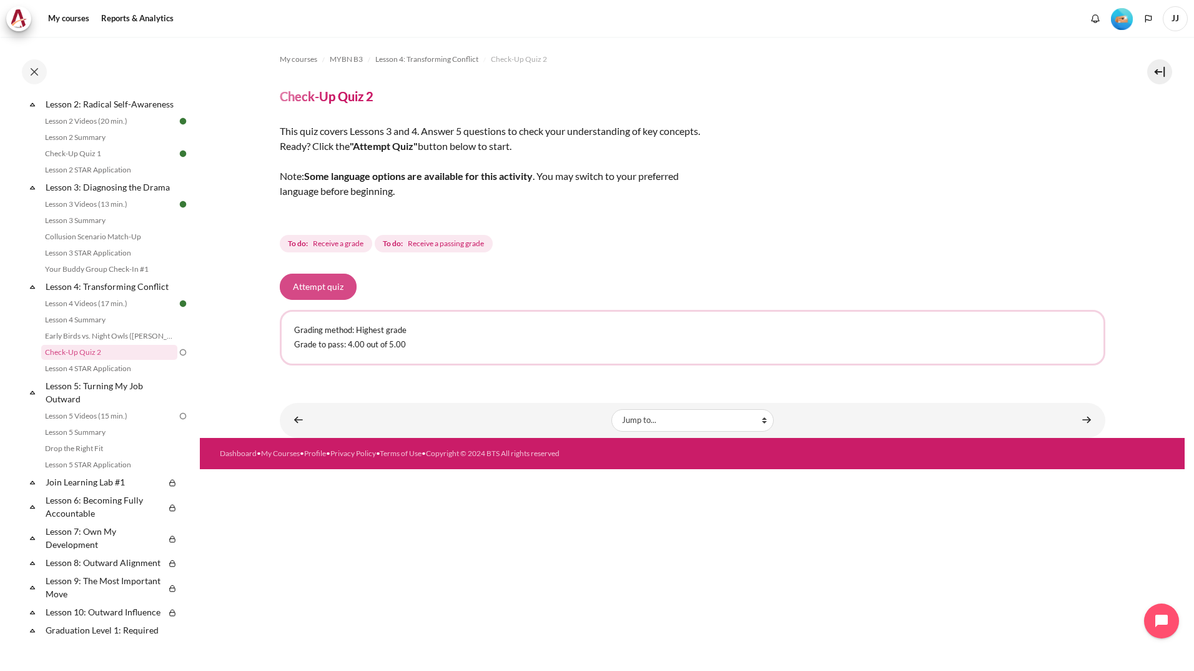
click at [325, 292] on button "Attempt quiz" at bounding box center [318, 287] width 77 height 26
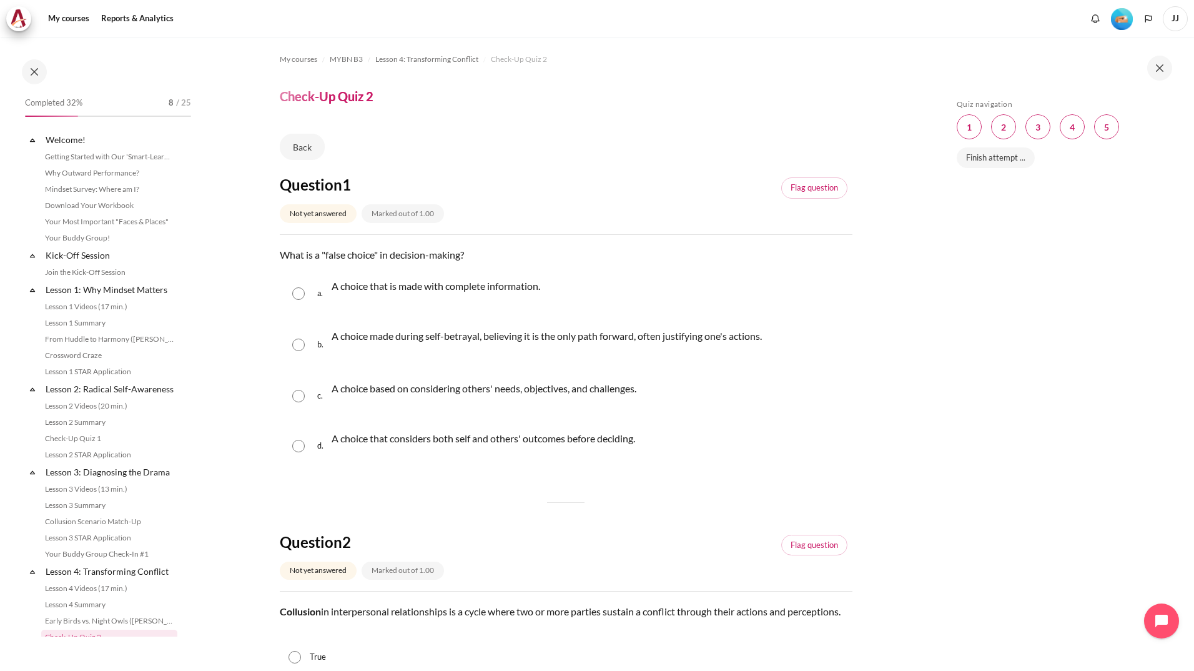
scroll to position [285, 0]
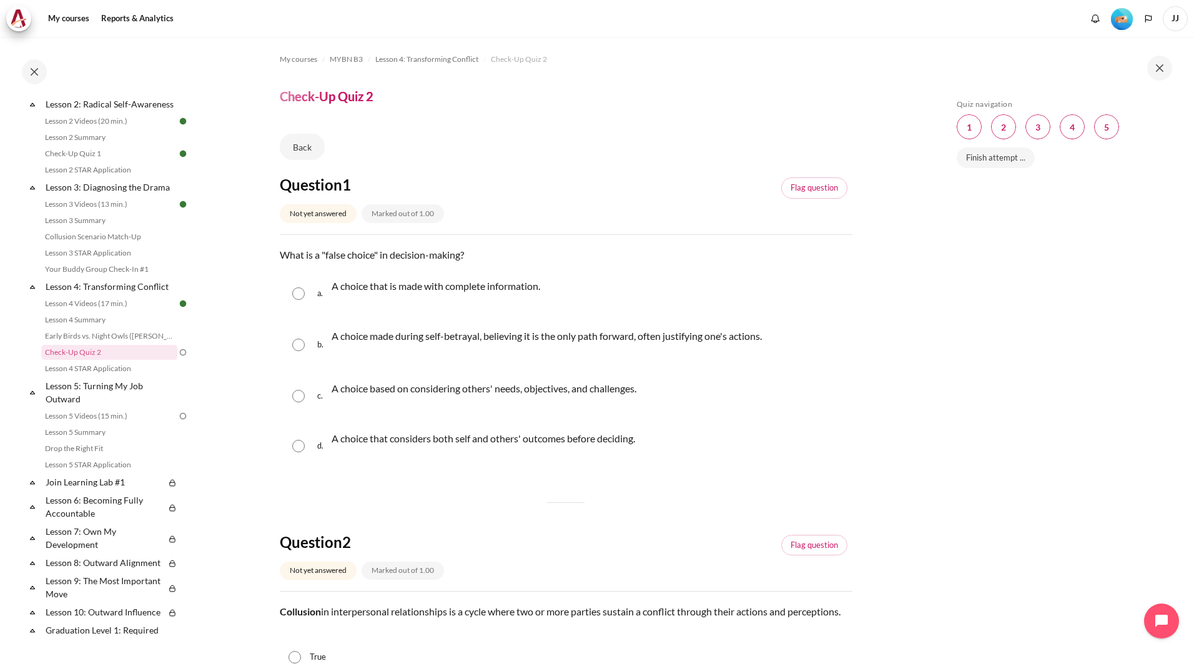
click at [309, 340] on div "b. A choice made during self-betrayal, believing it is the only path forward, o…" at bounding box center [566, 345] width 573 height 50
click at [304, 342] on input "Content" at bounding box center [298, 345] width 12 height 12
radio input "true"
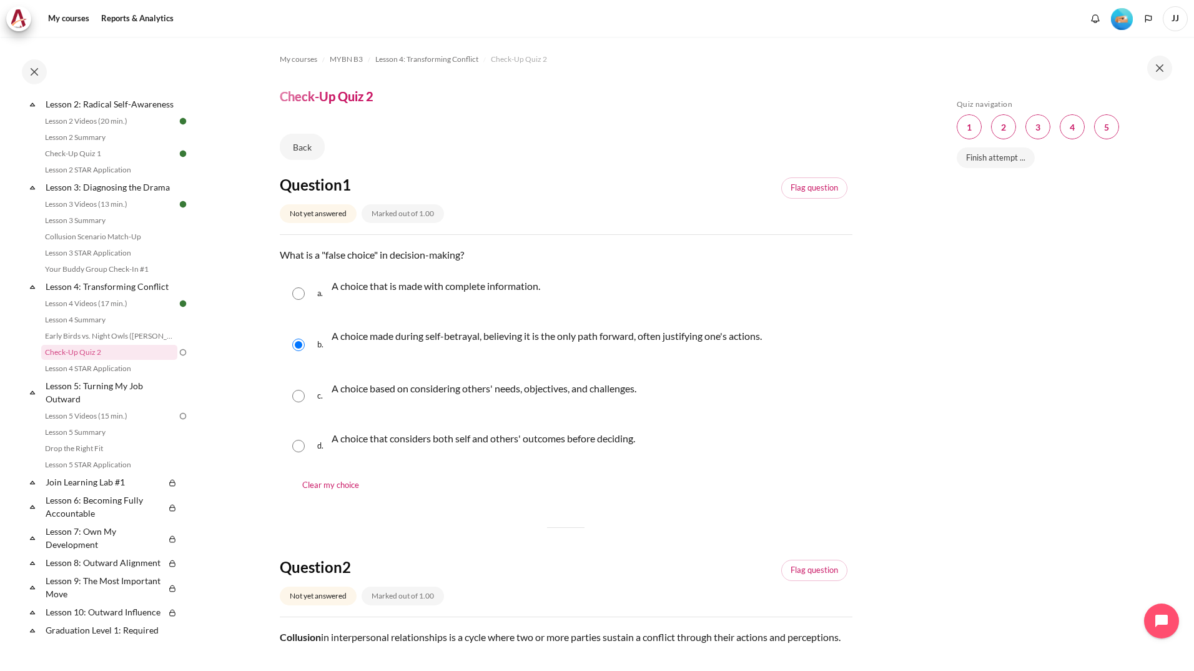
click at [294, 402] on div "c. A choice based on considering others' needs, objectives, and challenges." at bounding box center [566, 395] width 573 height 47
click at [298, 399] on input "Content" at bounding box center [298, 396] width 12 height 12
radio input "true"
click at [299, 355] on div "b. A choice made during self-betrayal, believing it is the only path forward, o…" at bounding box center [566, 345] width 573 height 50
click at [300, 349] on input "Content" at bounding box center [298, 345] width 12 height 12
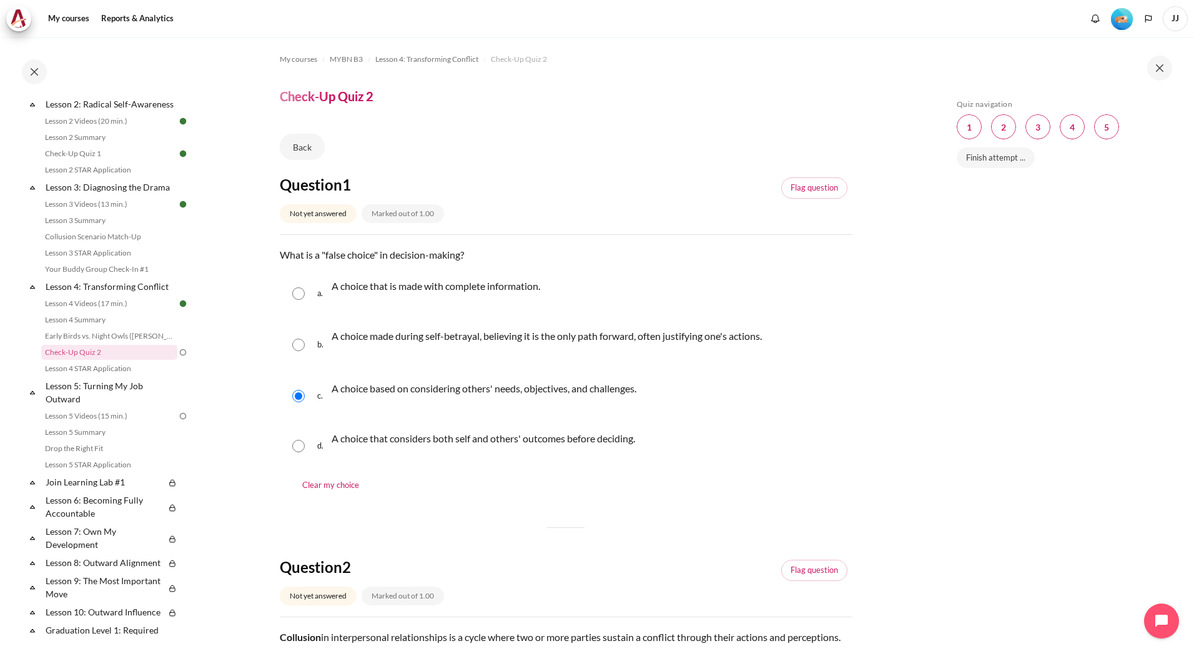
radio input "true"
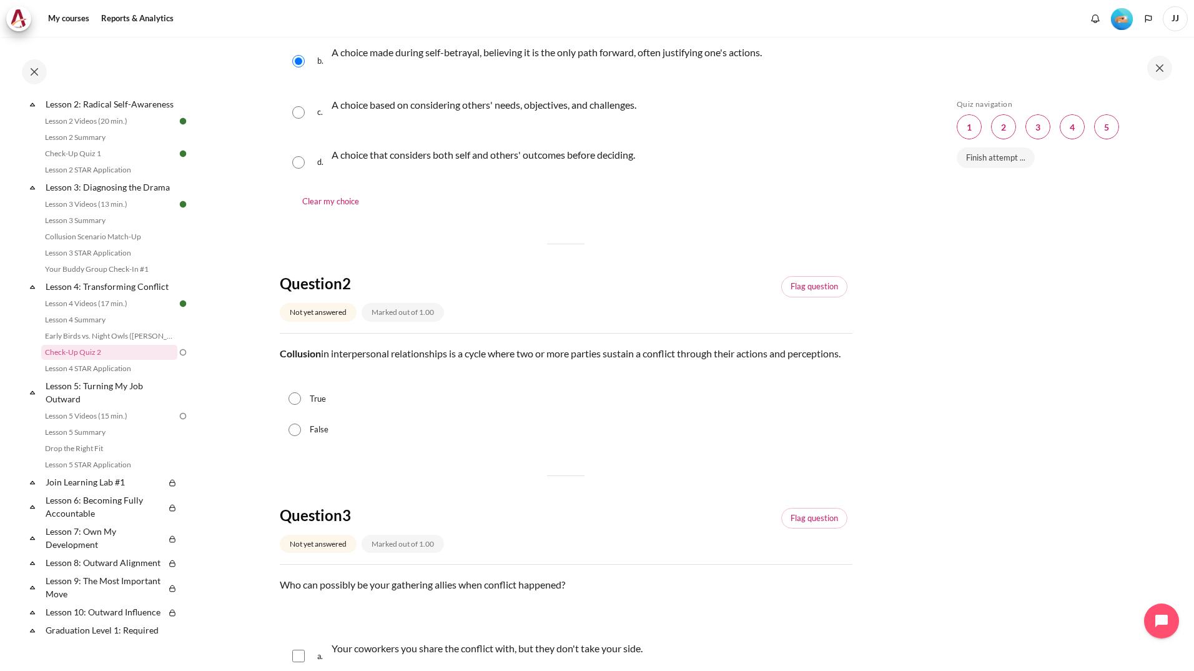
scroll to position [312, 0]
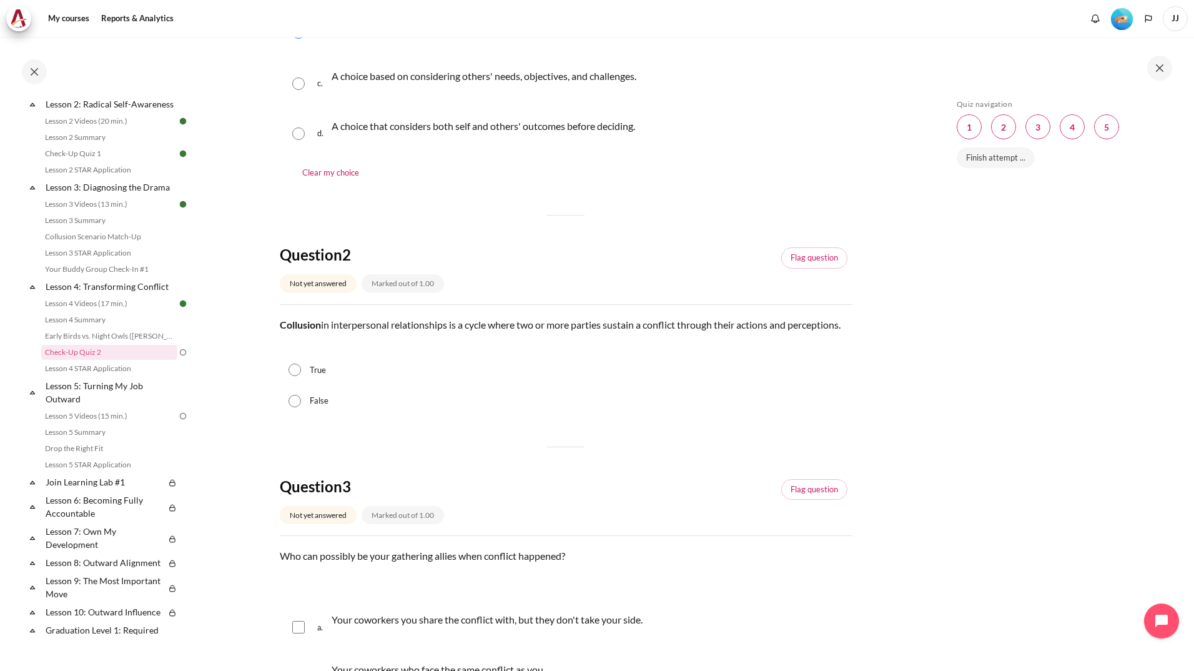
click at [615, 329] on p "Collusion in interpersonal relationships is a cycle where two or more parties s…" at bounding box center [566, 324] width 573 height 15
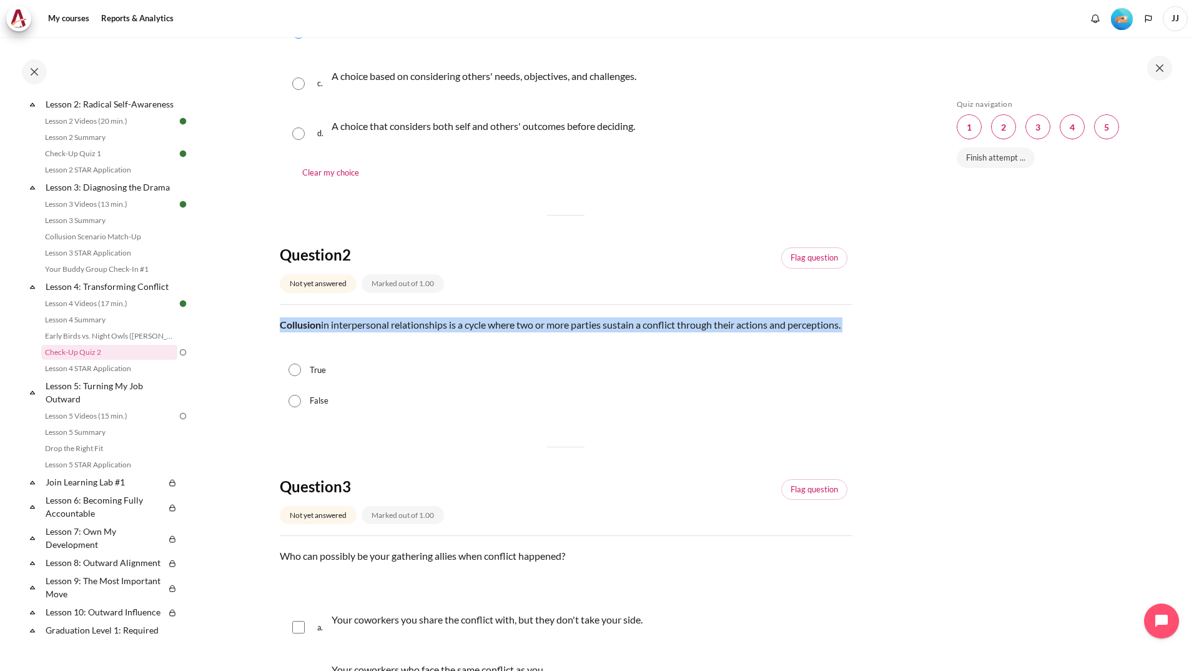
click at [615, 329] on p "Collusion in interpersonal relationships is a cycle where two or more parties s…" at bounding box center [566, 324] width 573 height 15
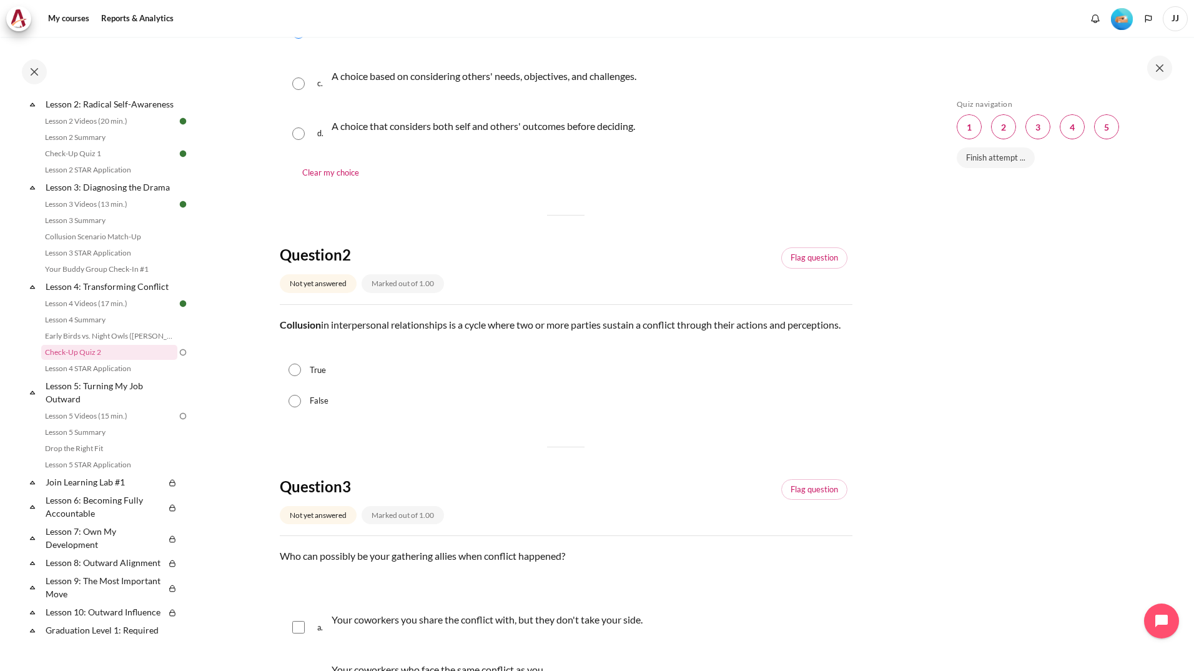
click at [497, 417] on div "False" at bounding box center [566, 400] width 573 height 31
click at [320, 377] on label "True" at bounding box center [318, 370] width 16 height 12
click at [301, 376] on input "True" at bounding box center [295, 370] width 12 height 12
radio input "true"
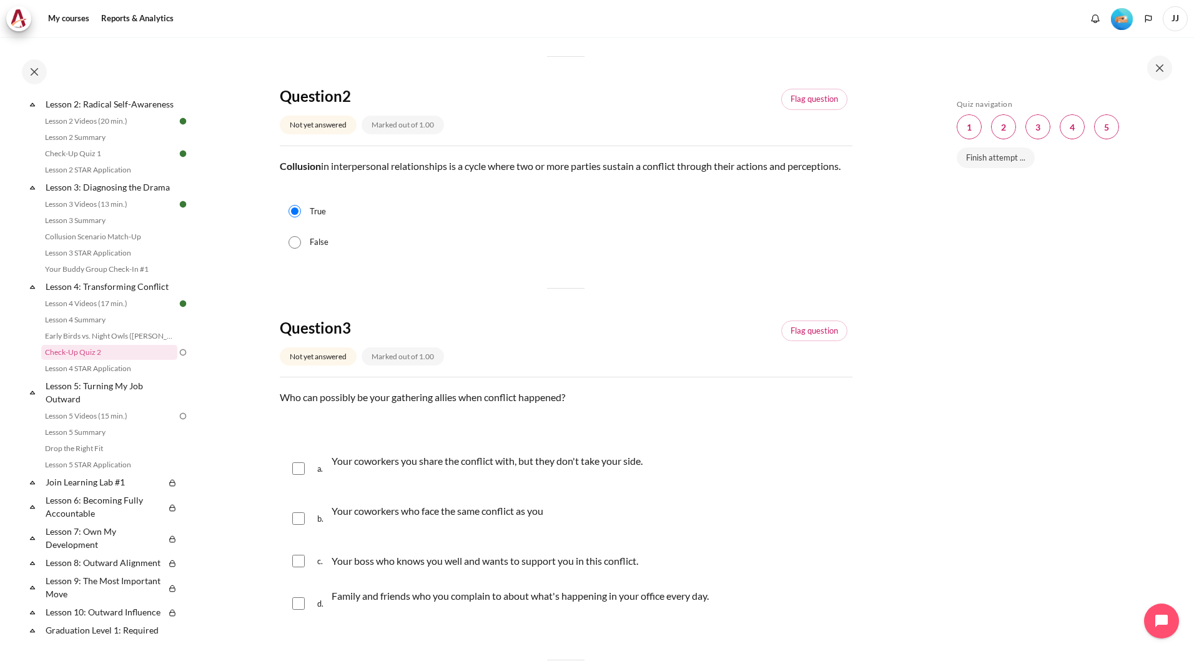
scroll to position [500, 0]
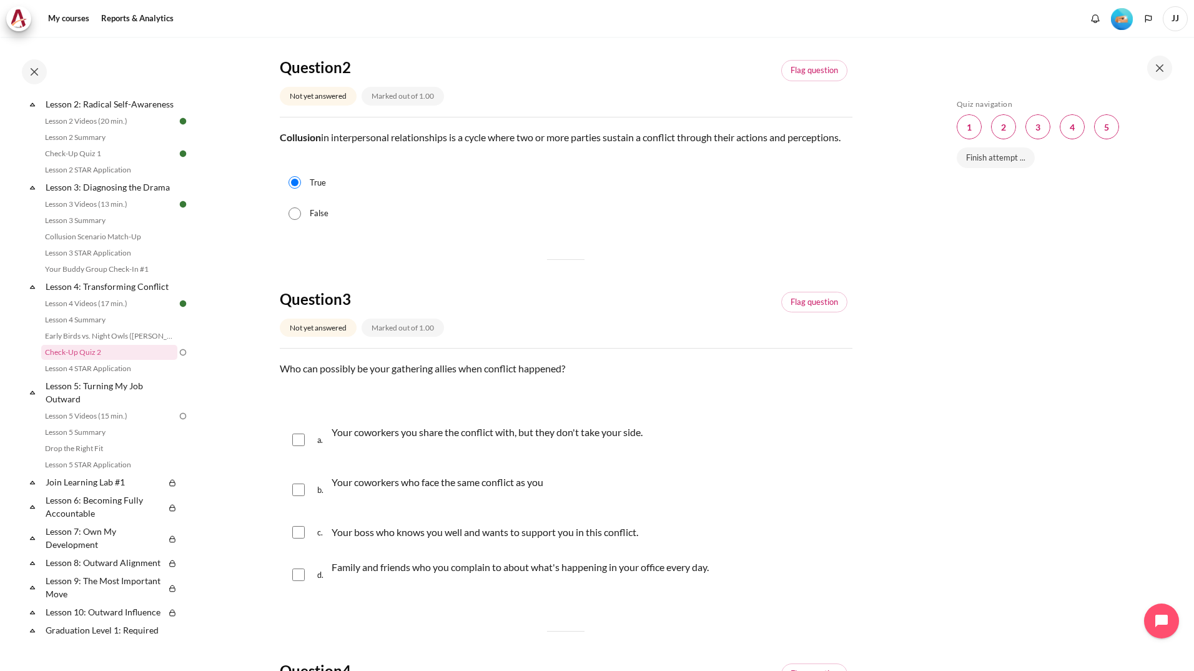
click at [302, 496] on input "Content" at bounding box center [298, 489] width 12 height 12
checkbox input "true"
click at [297, 446] on input "Content" at bounding box center [298, 439] width 12 height 12
click at [299, 446] on input "Content" at bounding box center [298, 439] width 12 height 12
checkbox input "false"
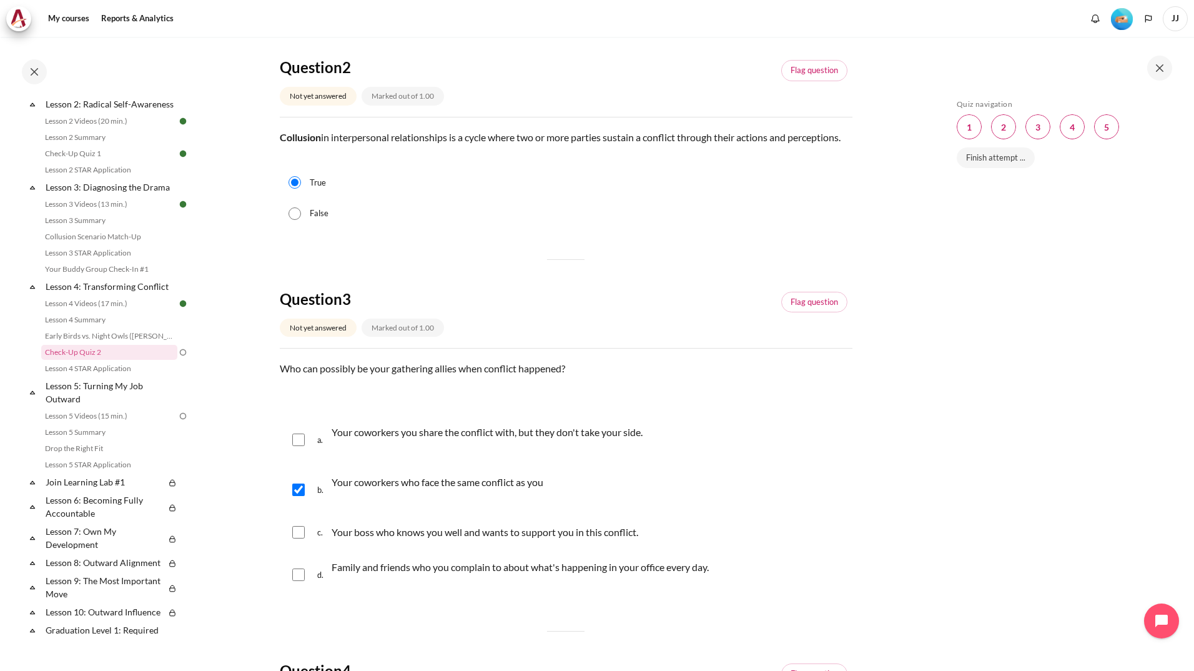
click at [302, 538] on input "Content" at bounding box center [298, 532] width 12 height 12
checkbox input "false"
click at [298, 581] on input "Content" at bounding box center [298, 574] width 12 height 12
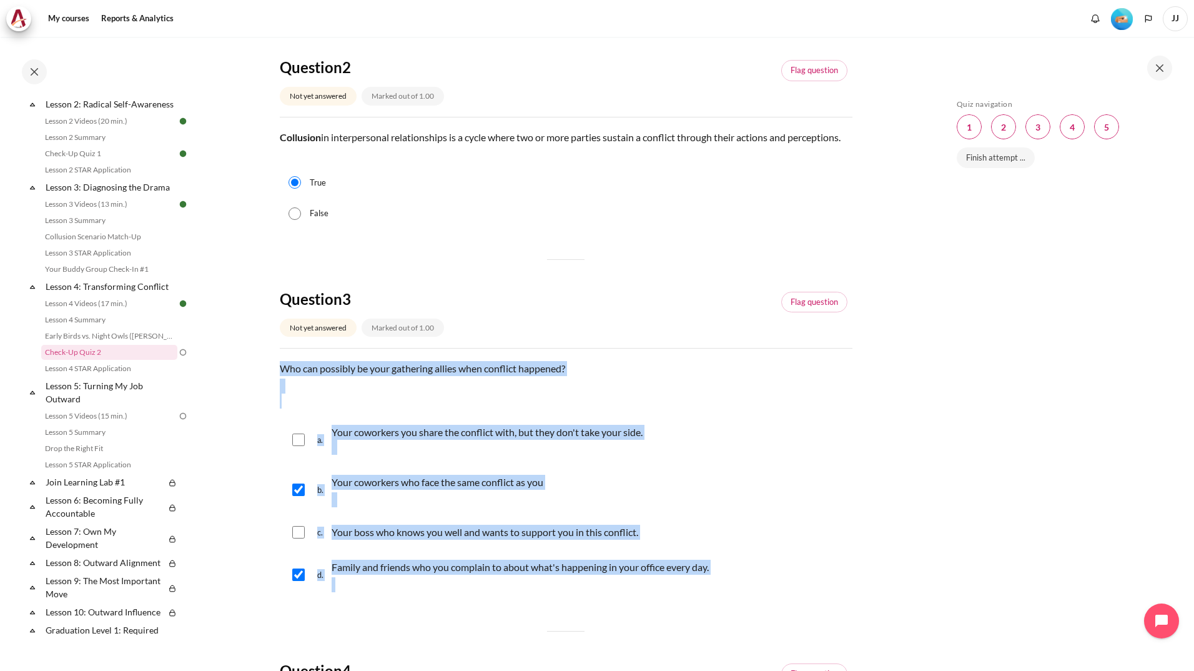
drag, startPoint x: 280, startPoint y: 381, endPoint x: 720, endPoint y: 591, distance: 486.7
click at [720, 591] on div "Question text Who can possibly be your gathering allies when conflict happened?…" at bounding box center [566, 481] width 573 height 240
copy div "Who can possibly be your gathering allies when conflict happened? Question 3 An…"
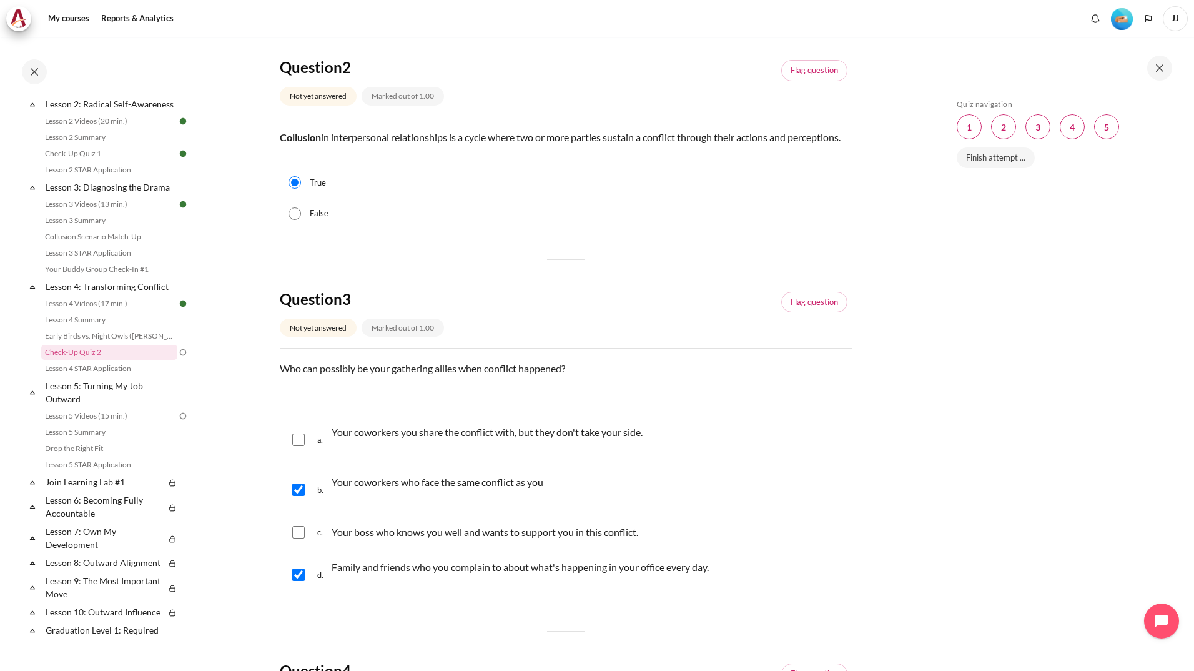
click at [567, 280] on div "Question 1 Not yet answered Marked out of 1.00 Flag question Question text What…" at bounding box center [566, 410] width 573 height 1470
click at [612, 575] on p "Family and friends who you complain to about what's happening in your office ev…" at bounding box center [520, 567] width 377 height 15
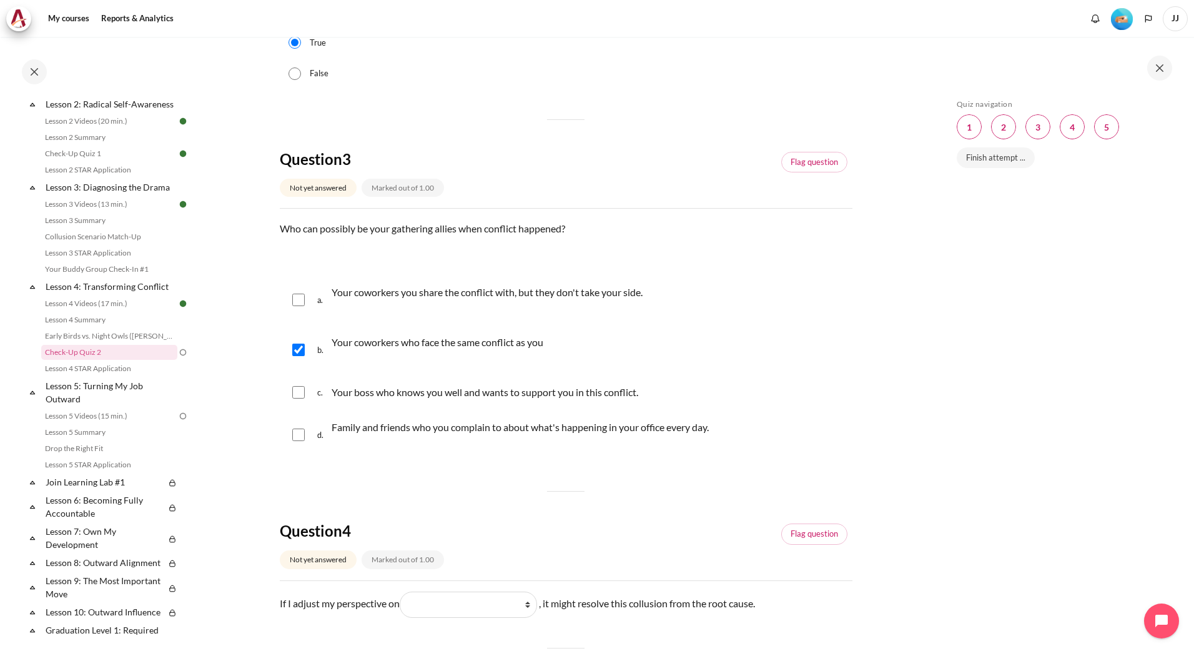
scroll to position [687, 0]
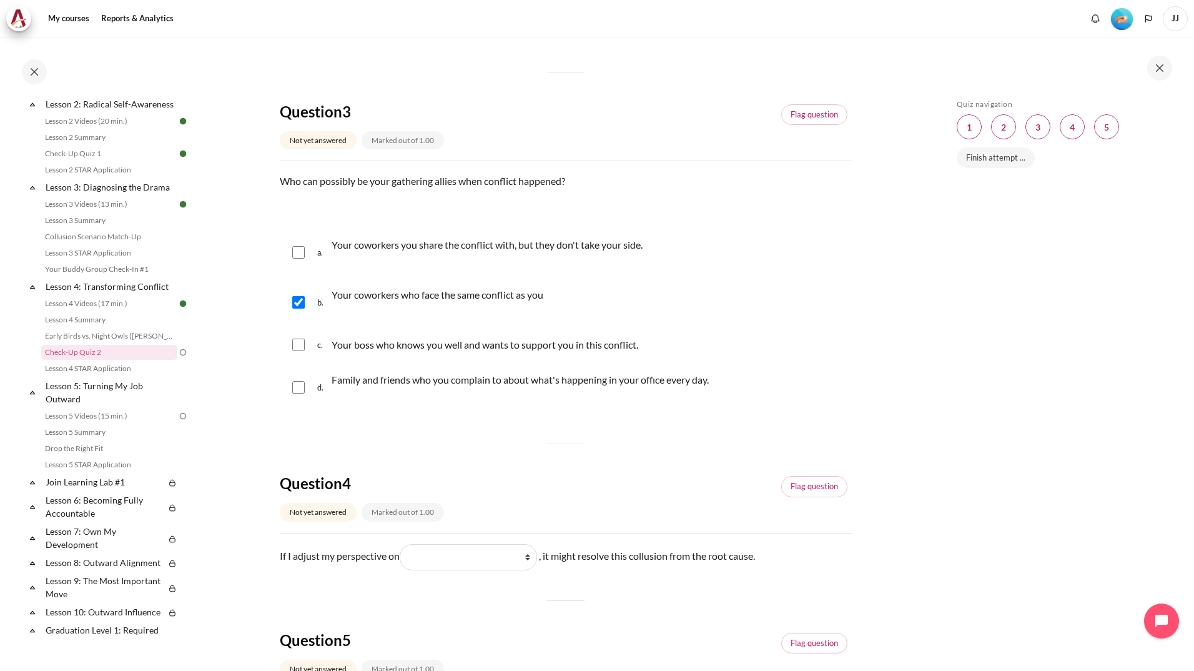
click at [435, 405] on div "Family and friends who you complain to about what's happening in your office ev…" at bounding box center [520, 387] width 377 height 35
click at [304, 394] on input "Content" at bounding box center [298, 387] width 12 height 12
checkbox input "true"
click at [305, 274] on div "a. Your coworkers you share the conflict with, but they don't take your side." at bounding box center [566, 252] width 573 height 47
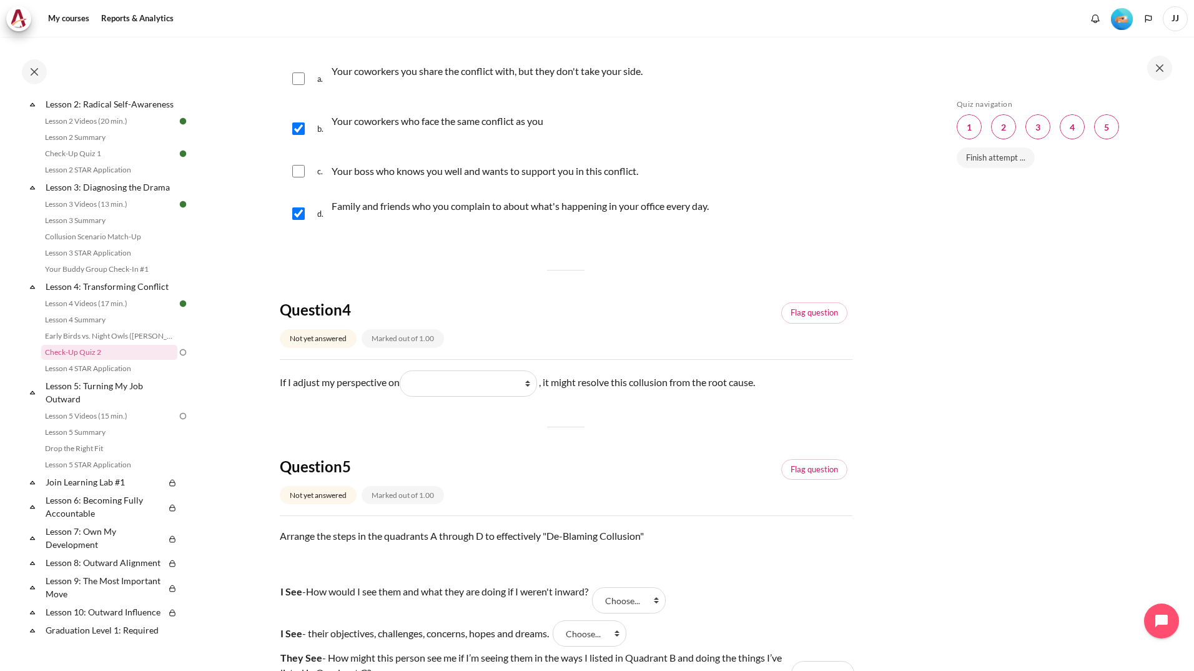
scroll to position [874, 0]
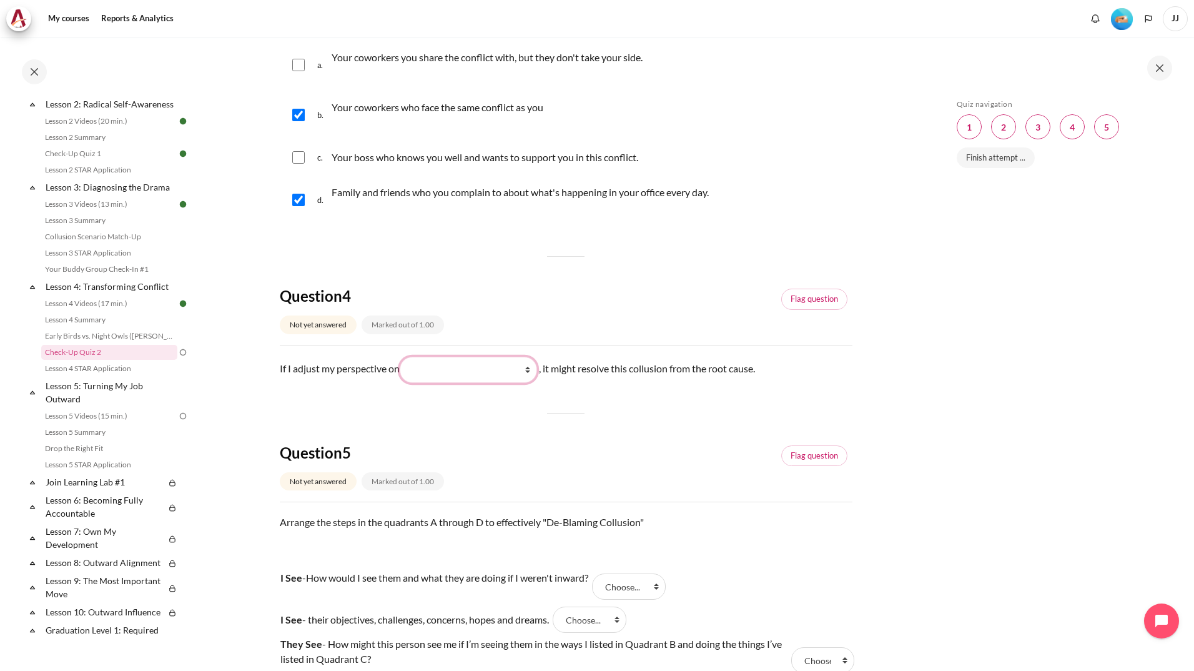
click at [475, 376] on select "What I do (我做了什么) What they do (他们做了什么) What they see and feel (他们看到什么) What I …" at bounding box center [468, 370] width 137 height 26
click at [474, 383] on select "What I do (我做了什么) What they do (他们做了什么) What they see and feel (他们看到什么) What I …" at bounding box center [468, 370] width 137 height 26
select select "3"
click at [402, 371] on select "What I do (我做了什么) What they do (他们做了什么) What they see and feel (他们看到什么) What I …" at bounding box center [468, 370] width 137 height 26
click at [639, 471] on div "Question 5 Not yet answered Marked out of 1.00 Flag question" at bounding box center [566, 472] width 573 height 59
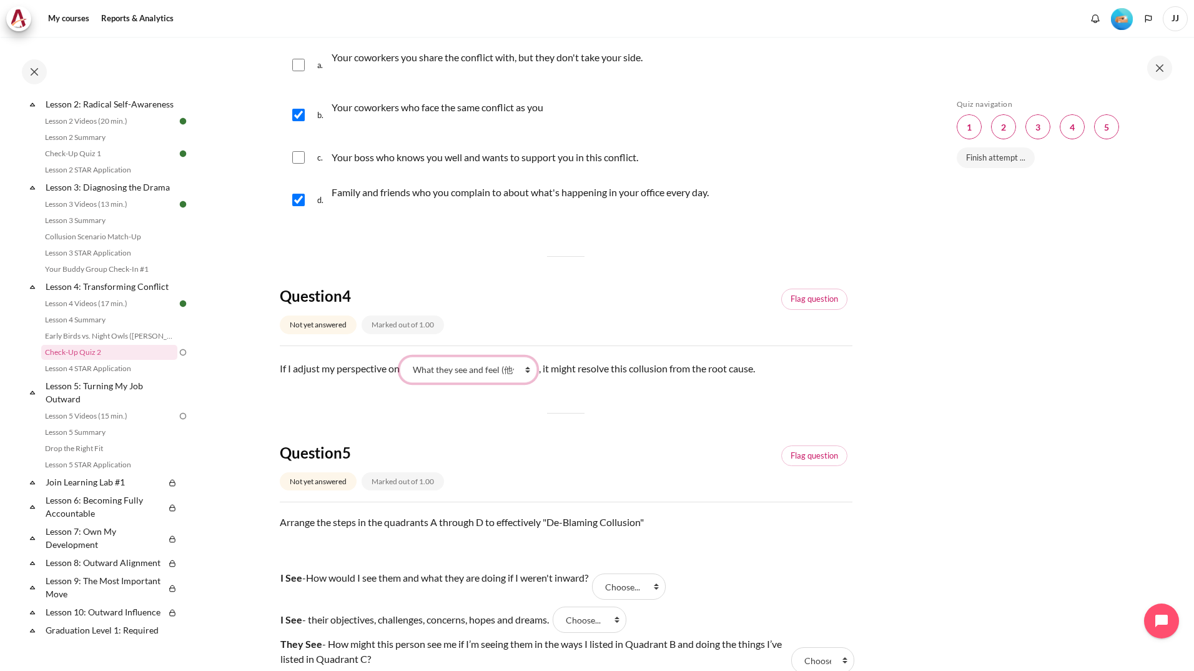
click at [487, 383] on select "What I do (我做了什么) What they do (他们做了什么) What they see and feel (他们看到什么) What I …" at bounding box center [468, 370] width 137 height 26
click at [690, 447] on div "Question 1 Not yet answered Marked out of 1.00 Flag question Question text What…" at bounding box center [566, 35] width 573 height 1470
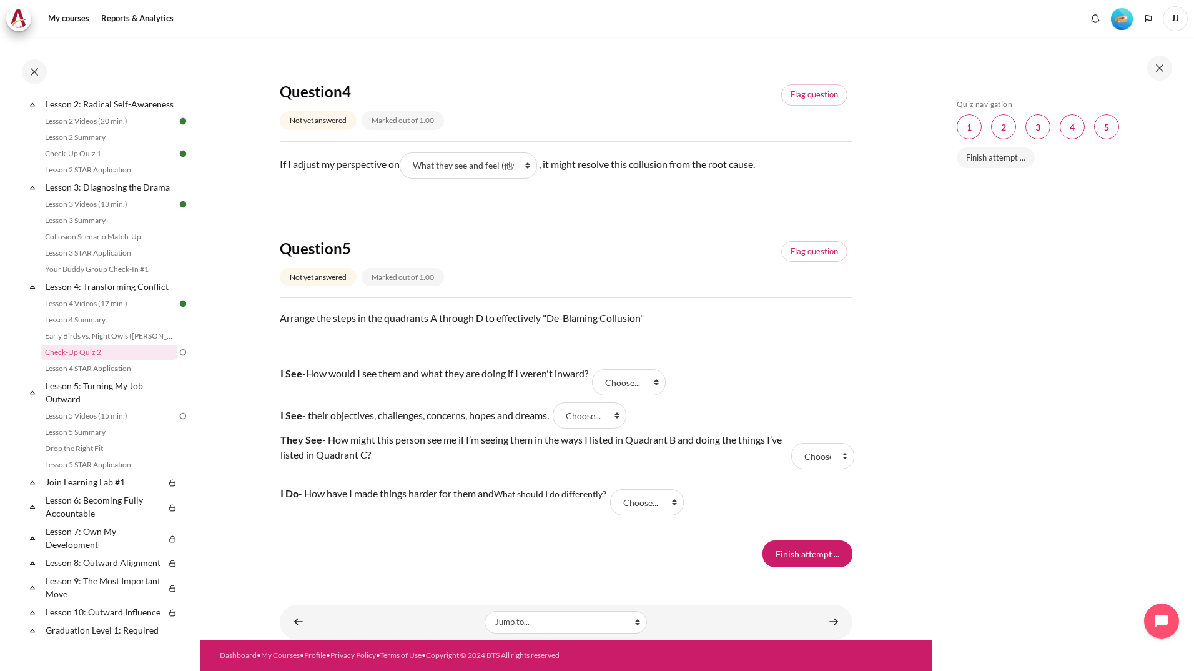
scroll to position [1094, 0]
click at [645, 382] on select "Choose... A C B D" at bounding box center [629, 382] width 74 height 26
click at [735, 369] on tr "I See - How would I see them and what they are doing if I weren't inward? Answe…" at bounding box center [566, 382] width 573 height 39
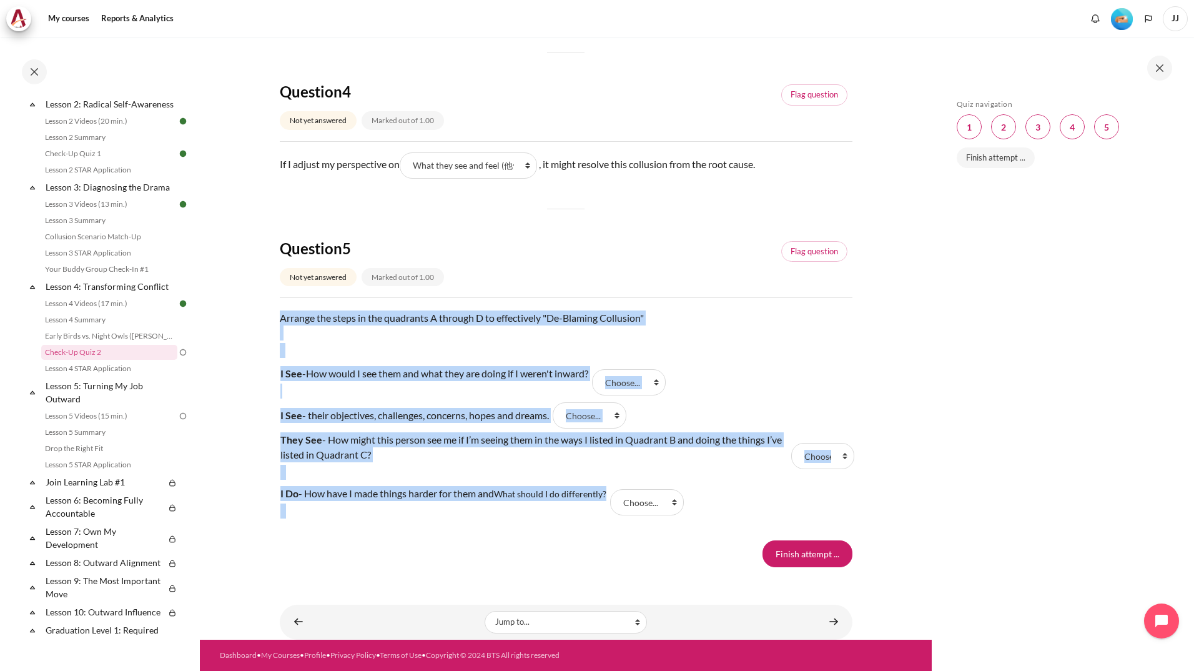
drag, startPoint x: 280, startPoint y: 315, endPoint x: 620, endPoint y: 495, distance: 385.0
click at [620, 495] on div "Question text Arrange the steps in the quadrants A through D to effectively "De…" at bounding box center [566, 415] width 573 height 211
drag, startPoint x: 620, startPoint y: 495, endPoint x: 524, endPoint y: 524, distance: 100.4
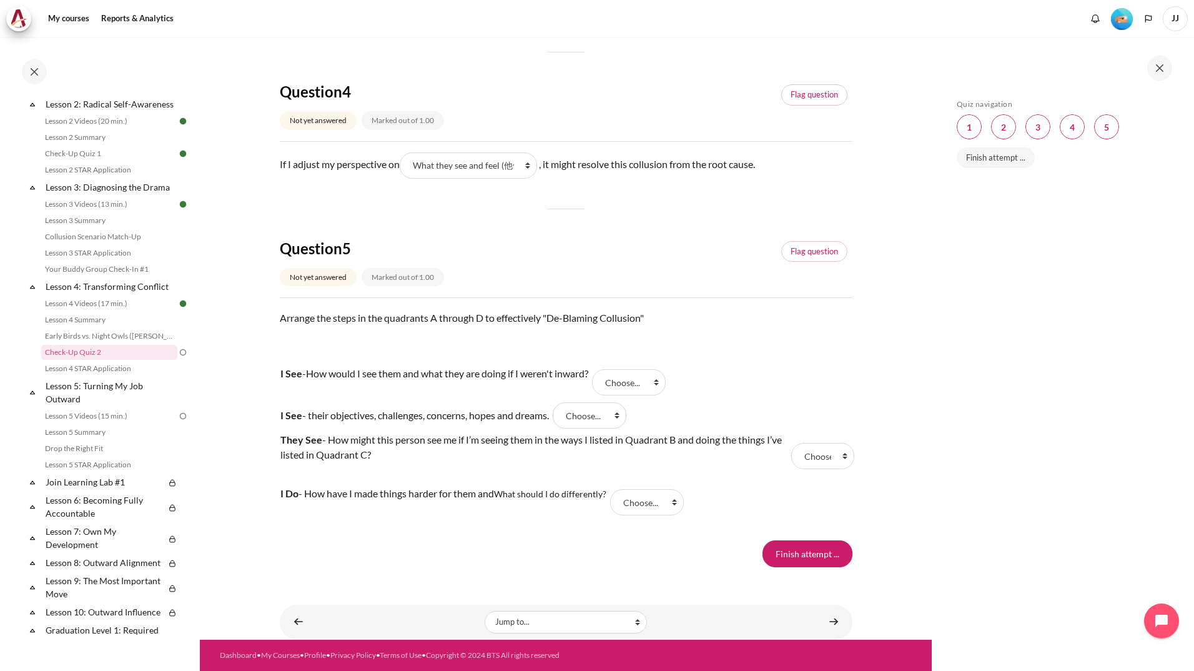
click at [598, 608] on div "Jump to... Jump to... Getting Started with Our 'Smart-Learning' Platform Why Ou…" at bounding box center [566, 622] width 573 height 35
click at [631, 388] on select "Choose... A C B D" at bounding box center [629, 382] width 74 height 26
select select "1"
click at [605, 369] on select "Choose... A C B D" at bounding box center [629, 382] width 74 height 26
click at [600, 420] on select "Choose... A C B D" at bounding box center [590, 415] width 74 height 26
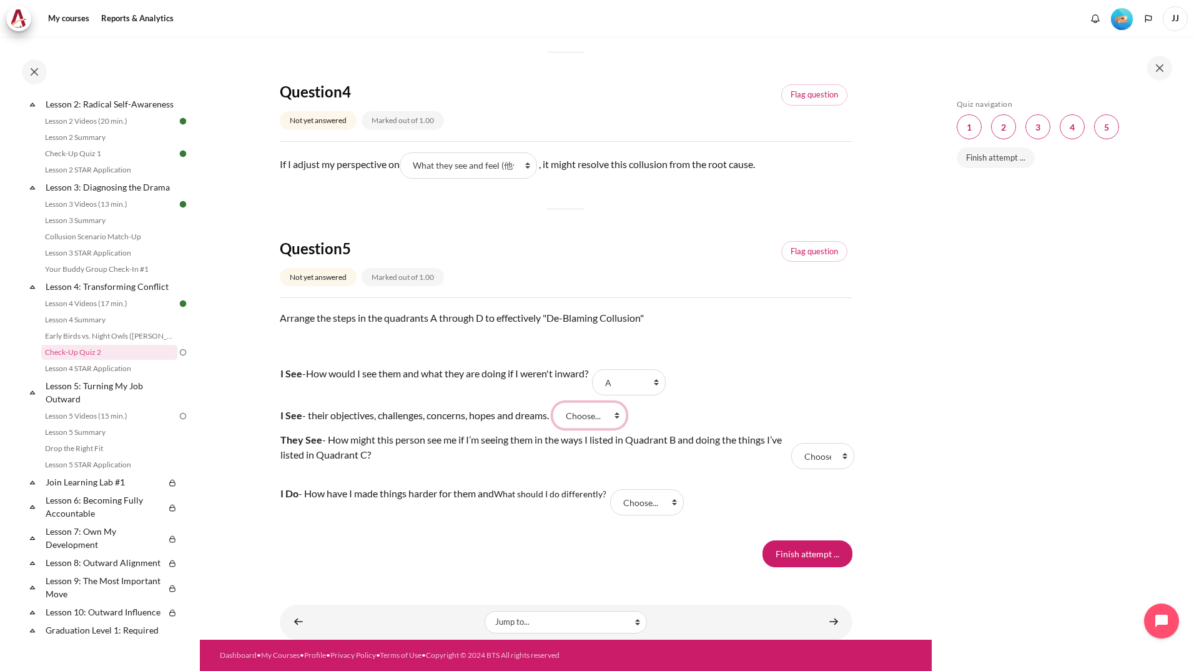
select select "3"
click at [564, 402] on select "Choose... A C B D" at bounding box center [590, 415] width 74 height 26
click at [793, 455] on select "Choose... A C B D" at bounding box center [822, 456] width 63 height 26
select select "2"
click at [791, 443] on select "Choose... A C B D" at bounding box center [822, 456] width 63 height 26
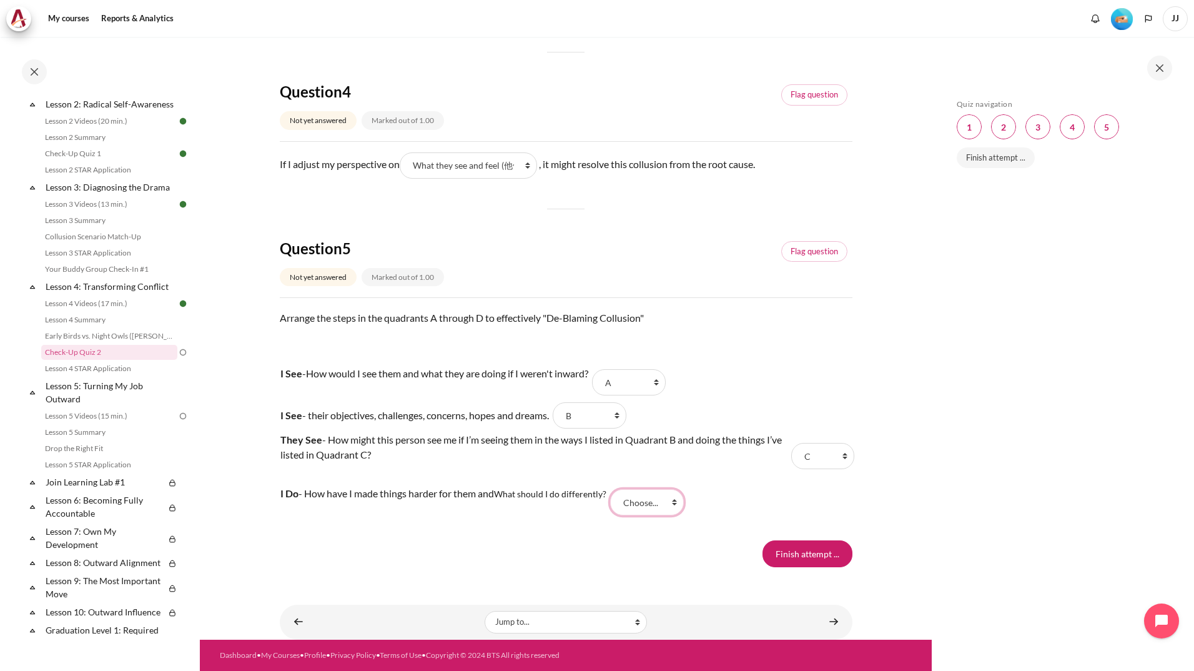
click at [647, 493] on select "Choose... A C B D" at bounding box center [647, 502] width 74 height 26
select select "4"
click at [613, 489] on select "Choose... A C B D" at bounding box center [647, 502] width 74 height 26
click at [775, 548] on input "Finish attempt ..." at bounding box center [808, 553] width 90 height 26
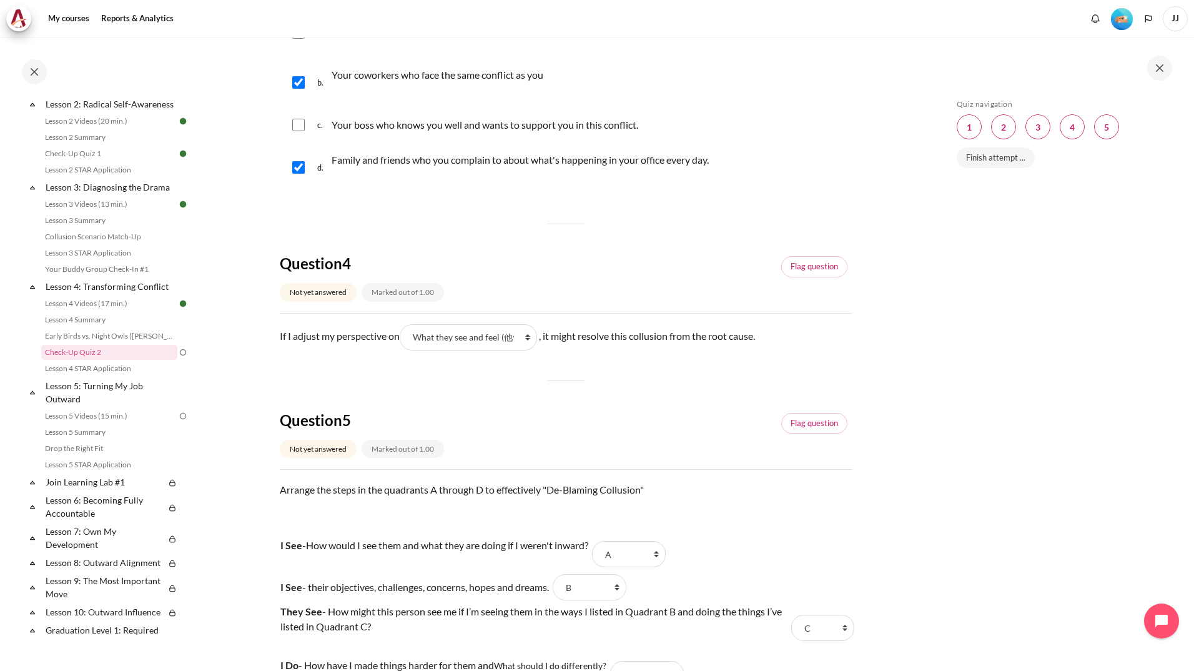
scroll to position [781, 0]
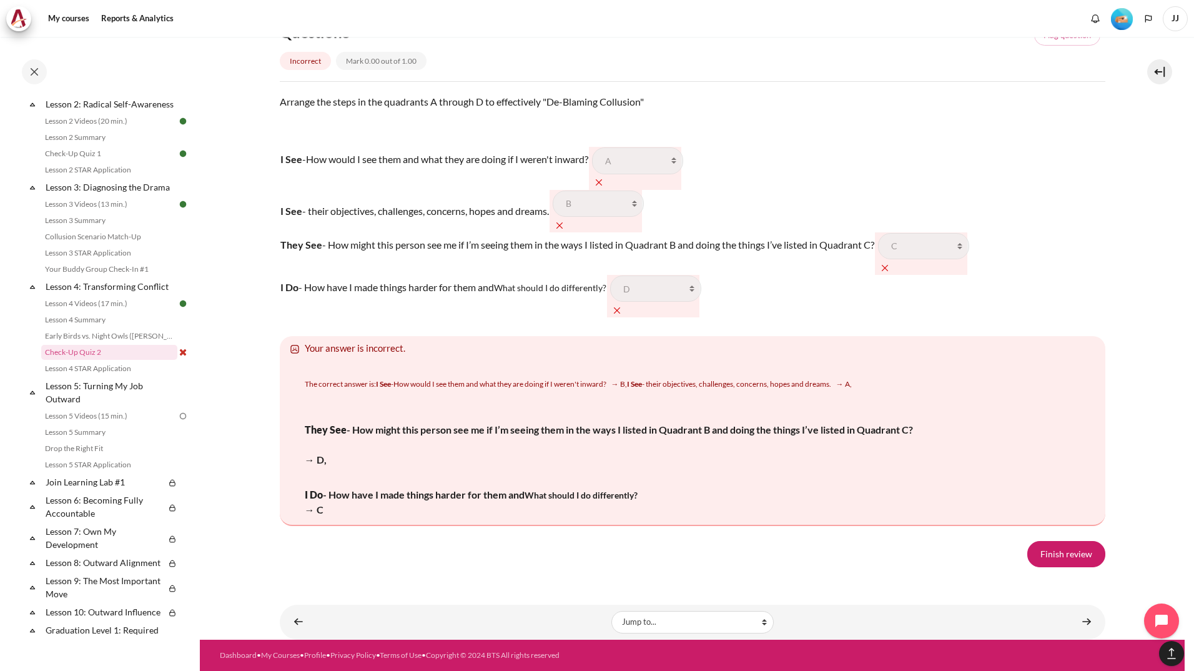
scroll to position [2237, 0]
click at [293, 623] on link "Content" at bounding box center [298, 622] width 25 height 24
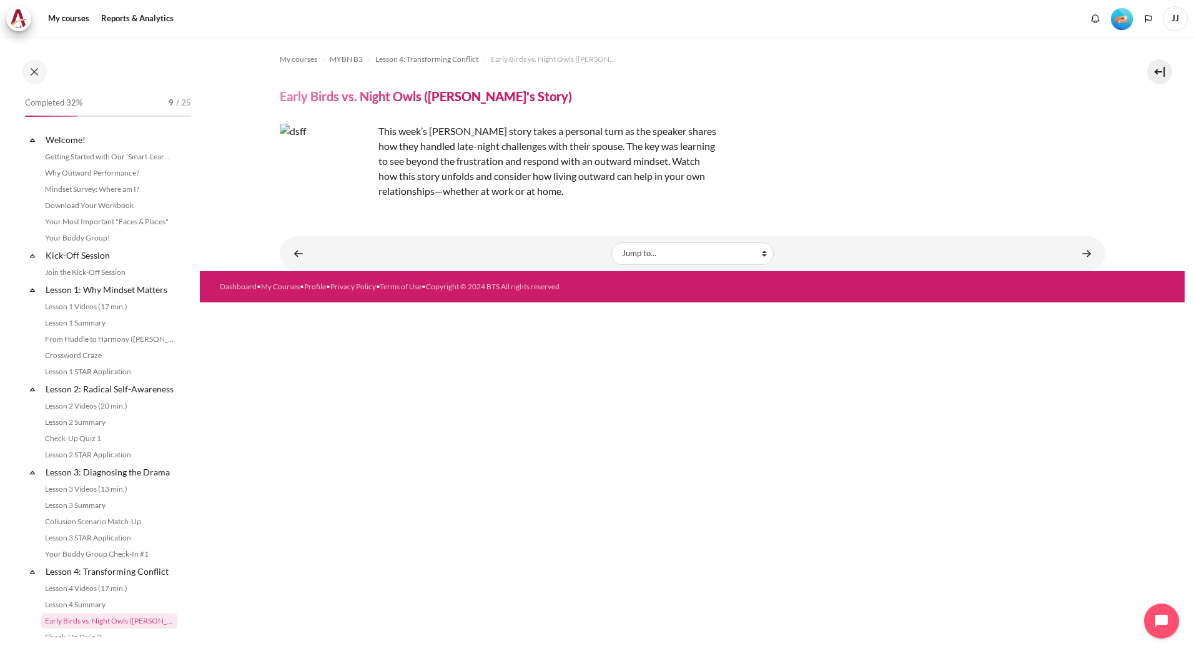
scroll to position [269, 0]
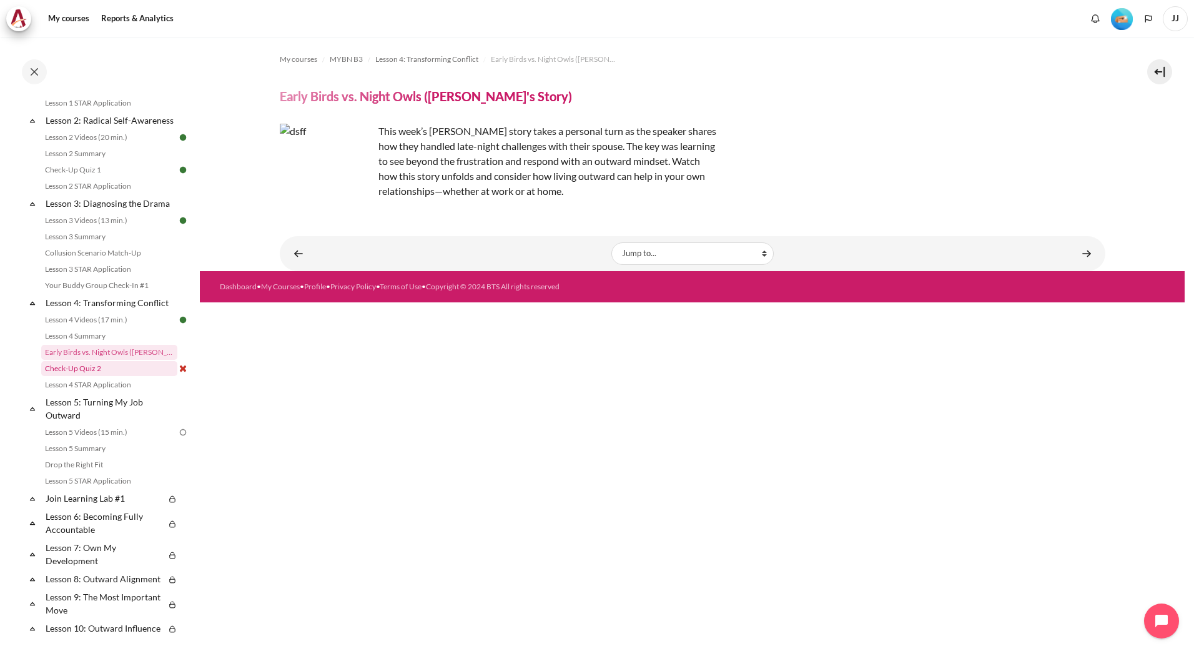
click at [111, 376] on link "Check-Up Quiz 2" at bounding box center [109, 368] width 136 height 15
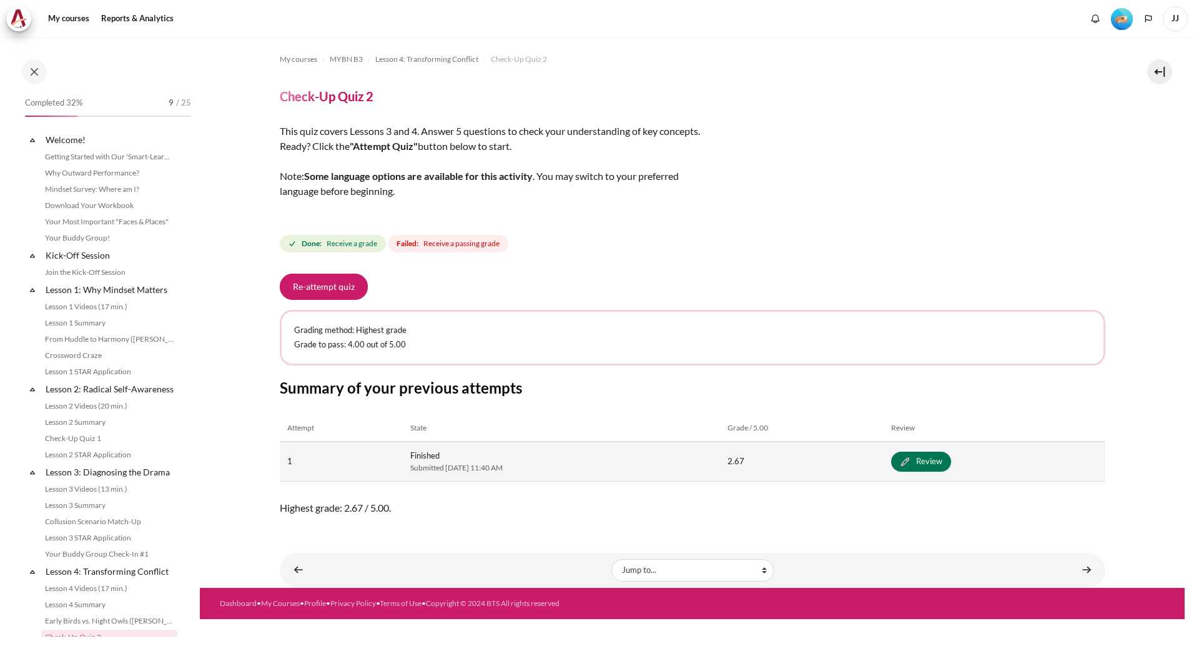
scroll to position [285, 0]
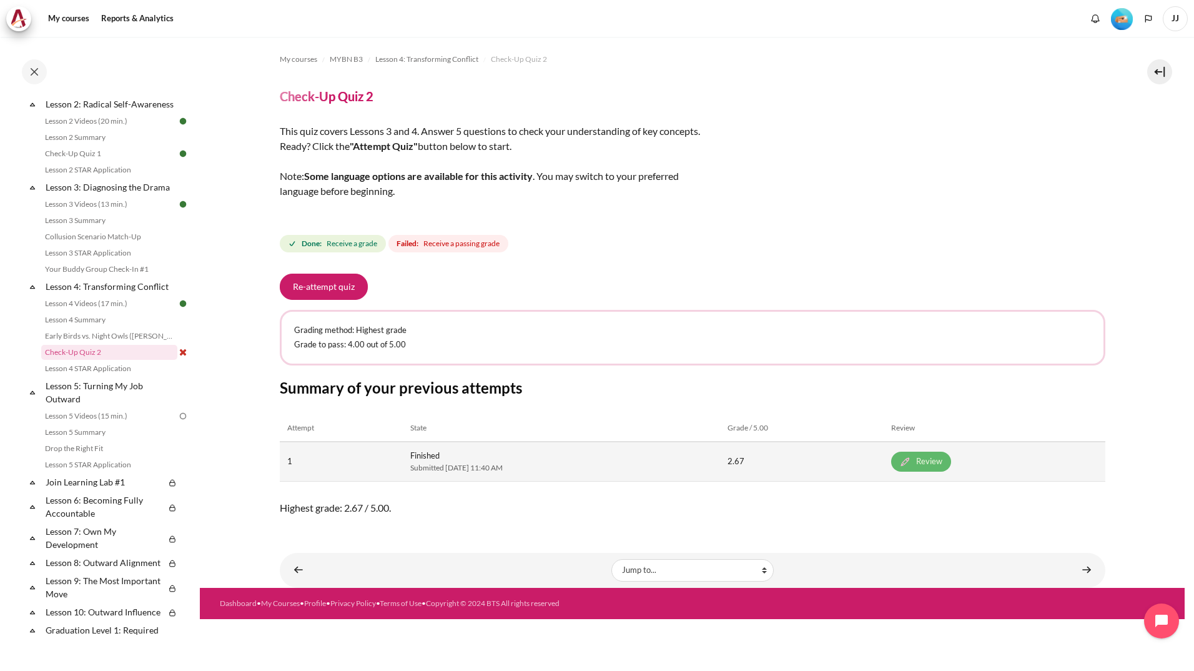
click at [951, 469] on link "Review" at bounding box center [921, 462] width 60 height 20
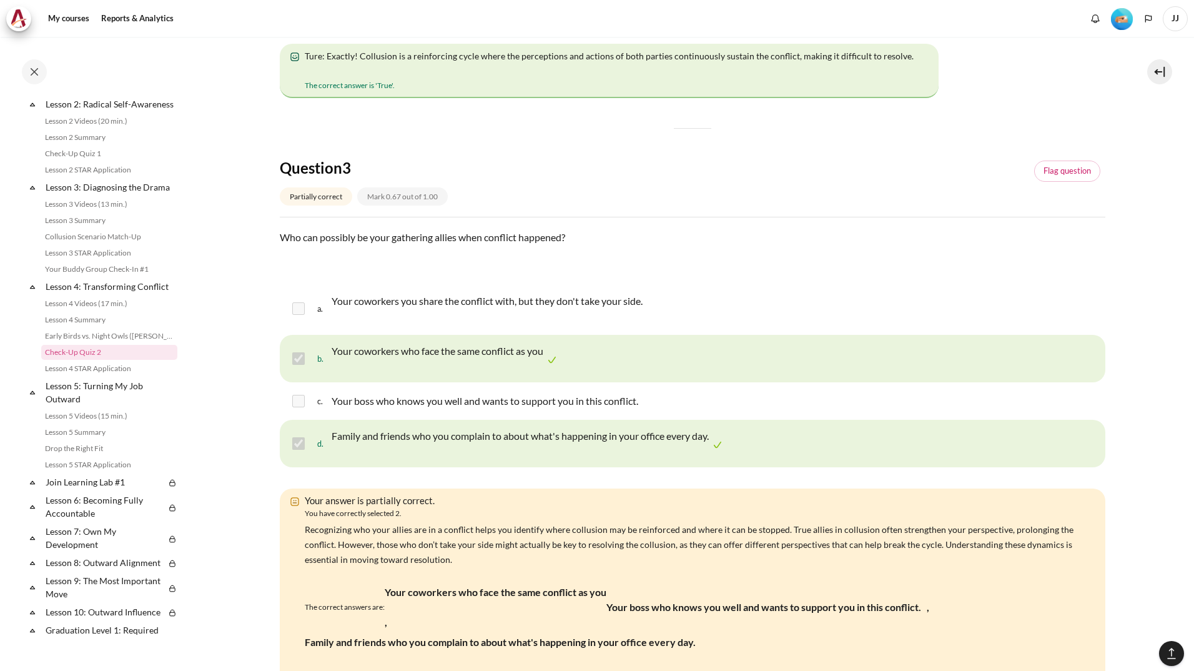
scroll to position [874, 0]
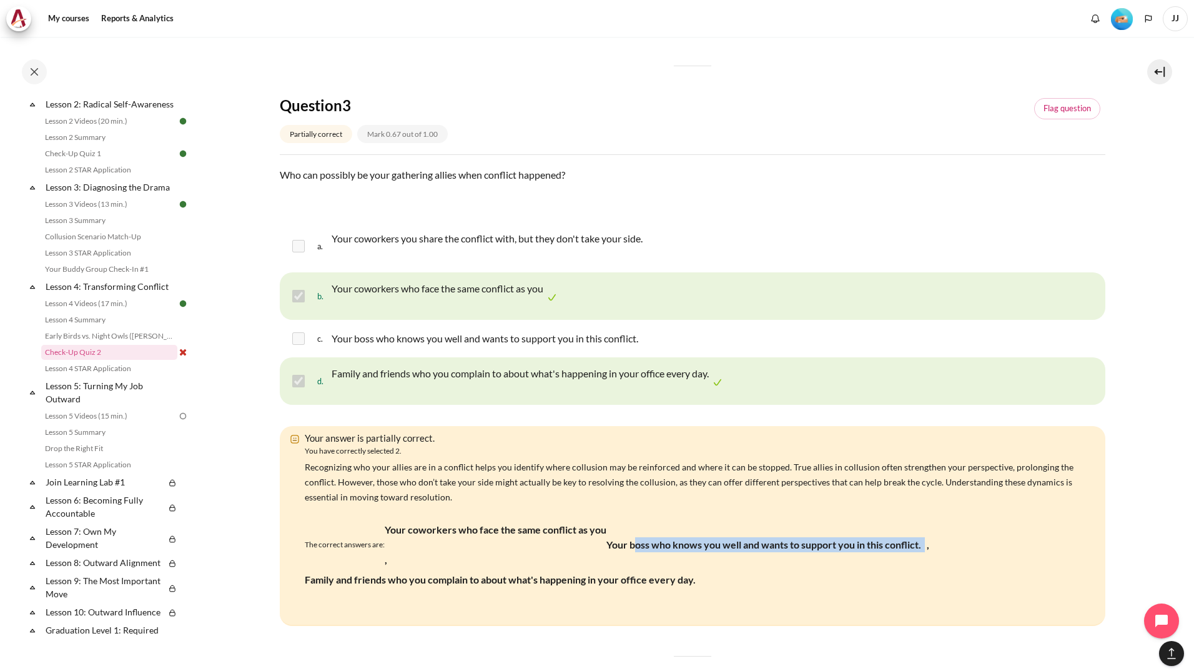
drag, startPoint x: 633, startPoint y: 555, endPoint x: 924, endPoint y: 559, distance: 291.1
click at [924, 559] on div "The correct answers are: Your coworkers who face the same conflict as you , You…" at bounding box center [696, 570] width 782 height 100
drag, startPoint x: 924, startPoint y: 559, endPoint x: 914, endPoint y: 560, distance: 10.0
click at [914, 560] on div "The correct answers are: Your coworkers who face the same conflict as you , You…" at bounding box center [696, 570] width 782 height 100
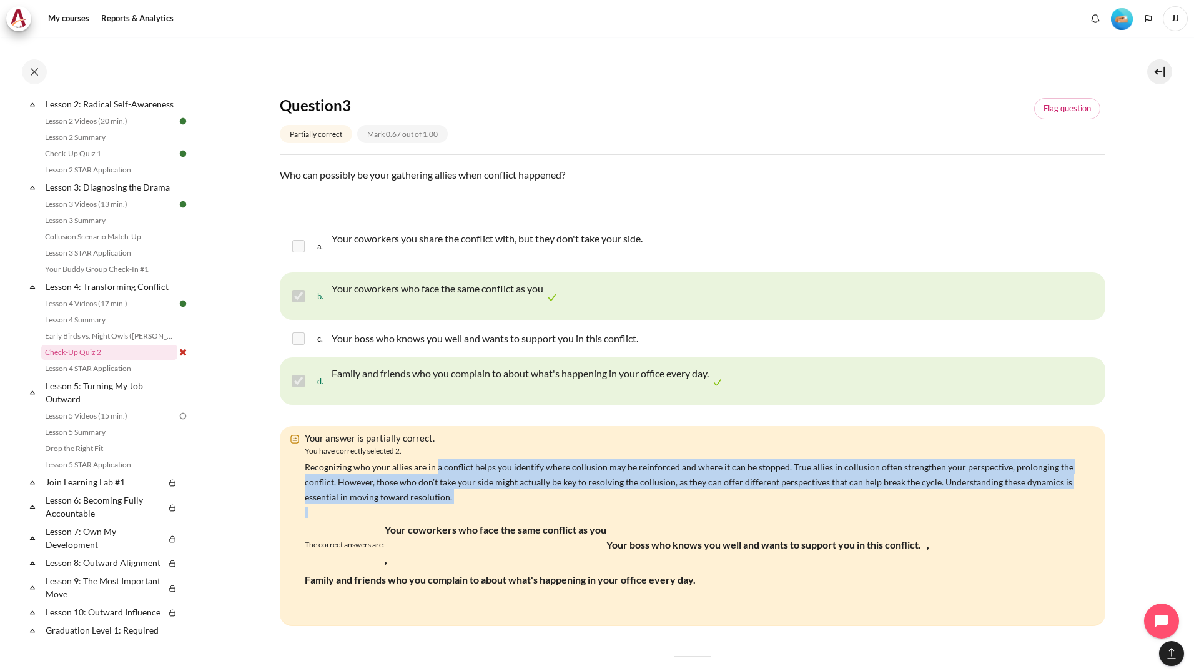
drag, startPoint x: 433, startPoint y: 467, endPoint x: 662, endPoint y: 518, distance: 234.1
click at [662, 518] on div "Your answer is partially correct. You have correctly selected 2. Recognizing wh…" at bounding box center [693, 526] width 826 height 200
drag, startPoint x: 662, startPoint y: 518, endPoint x: 594, endPoint y: 518, distance: 68.1
click at [594, 518] on div "Your answer is partially correct. You have correctly selected 2. Recognizing wh…" at bounding box center [693, 526] width 826 height 200
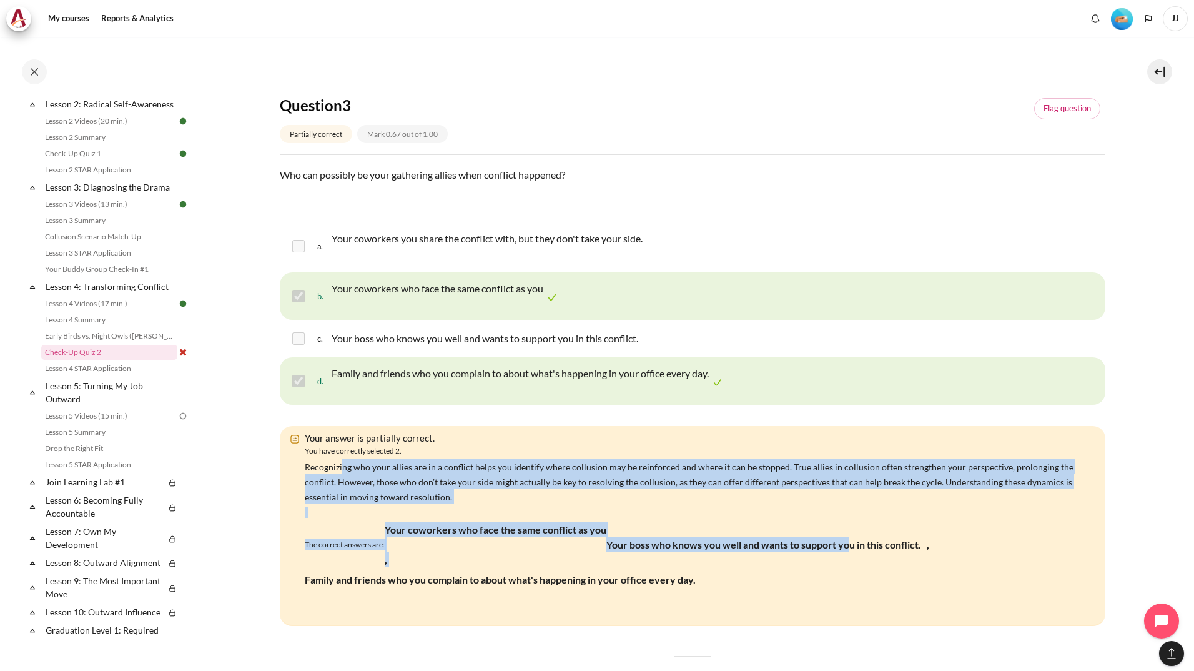
drag, startPoint x: 343, startPoint y: 467, endPoint x: 845, endPoint y: 569, distance: 512.5
click at [848, 567] on div "Your answer is partially correct. You have correctly selected 2. Recognizing wh…" at bounding box center [693, 526] width 826 height 200
drag, startPoint x: 845, startPoint y: 569, endPoint x: 729, endPoint y: 577, distance: 116.4
click at [729, 577] on div "The correct answers are: Your coworkers who face the same conflict as you , You…" at bounding box center [696, 570] width 782 height 100
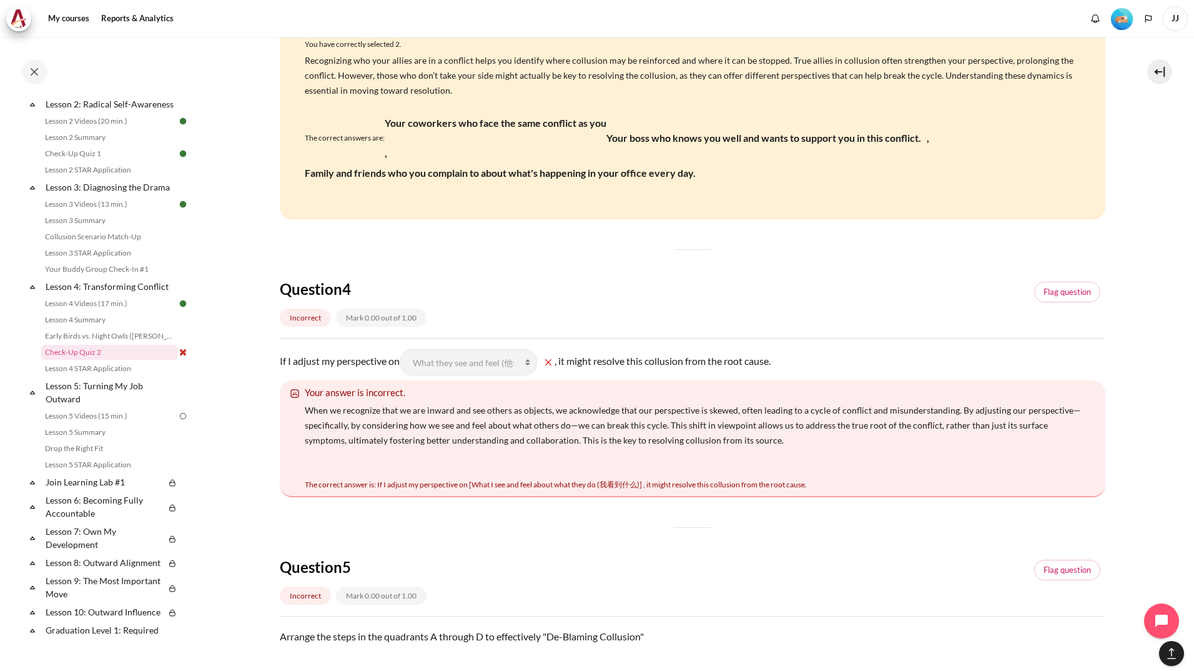
scroll to position [1312, 0]
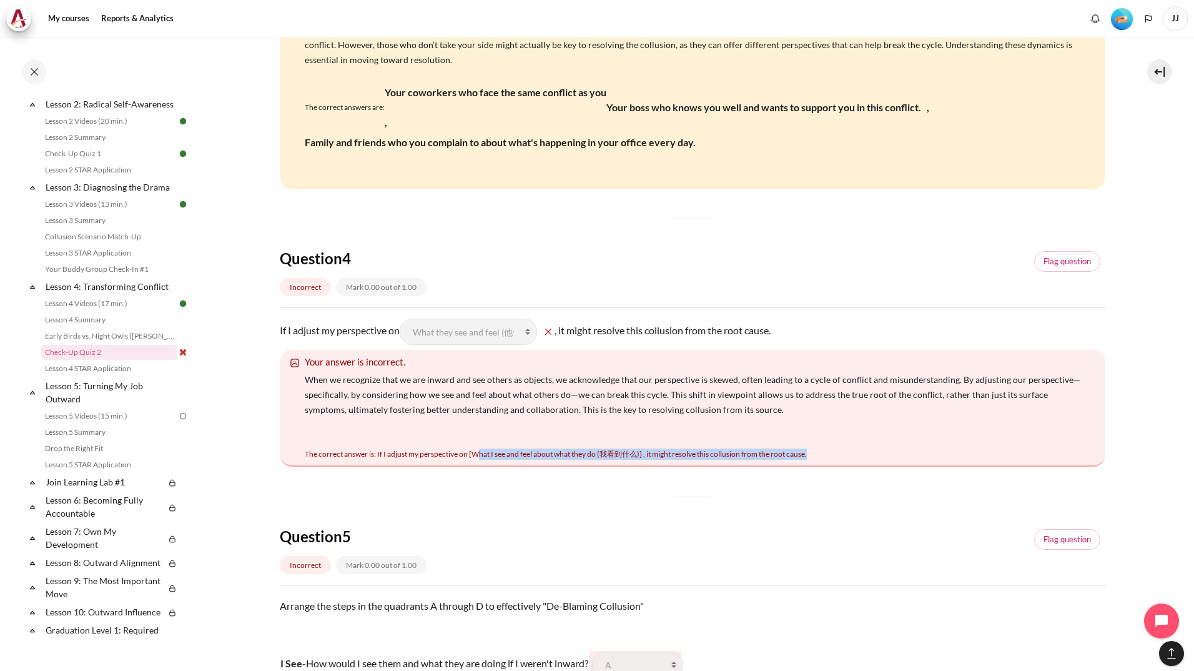
drag, startPoint x: 477, startPoint y: 454, endPoint x: 823, endPoint y: 466, distance: 345.6
click at [823, 466] on div "Your answer is incorrect. When we recognize that we are inward and see others a…" at bounding box center [693, 408] width 826 height 117
drag, startPoint x: 823, startPoint y: 466, endPoint x: 803, endPoint y: 510, distance: 48.6
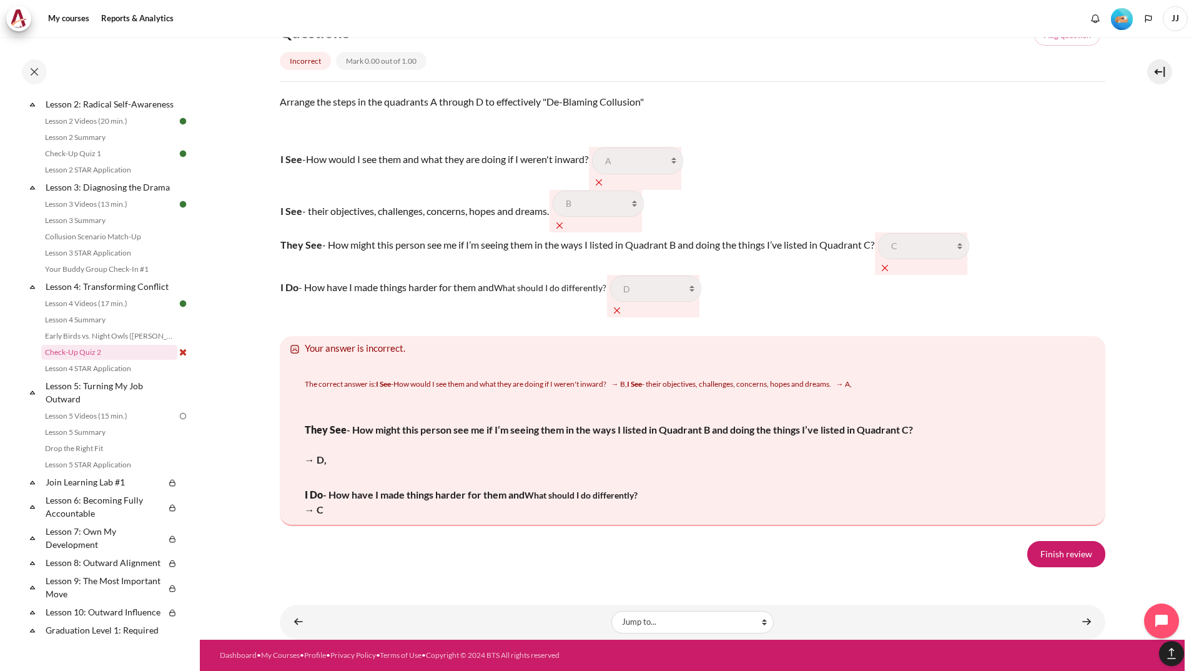
scroll to position [2237, 0]
click at [1067, 544] on link "Finish review" at bounding box center [1066, 554] width 78 height 26
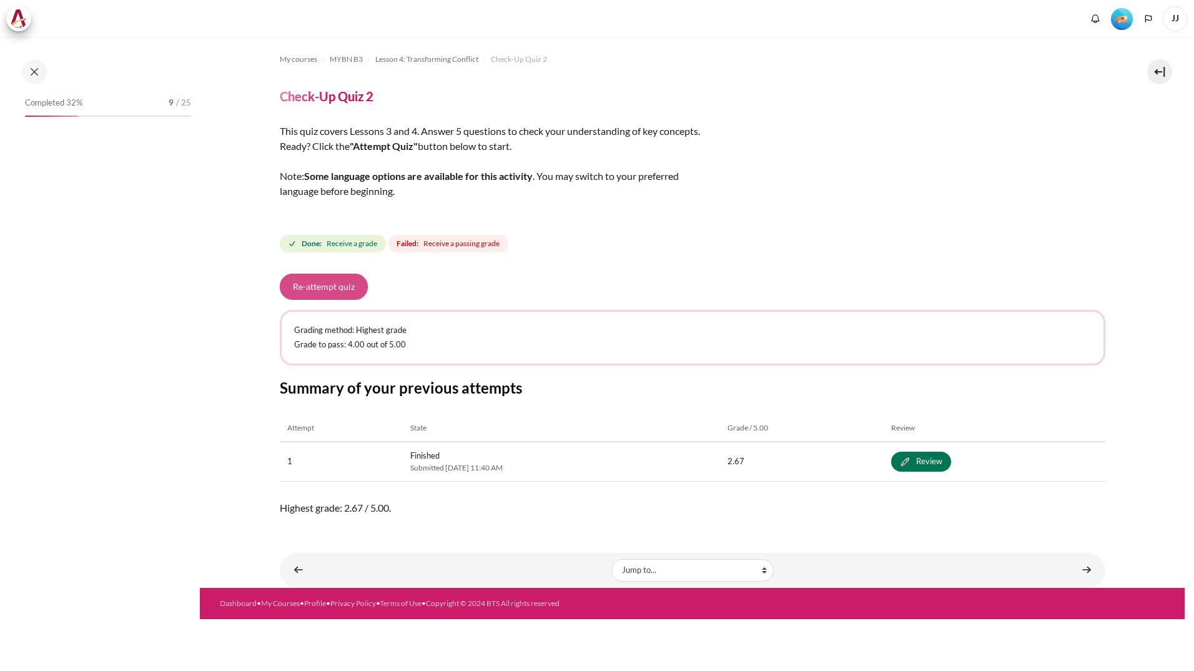
click at [328, 286] on button "Re-attempt quiz" at bounding box center [324, 287] width 88 height 26
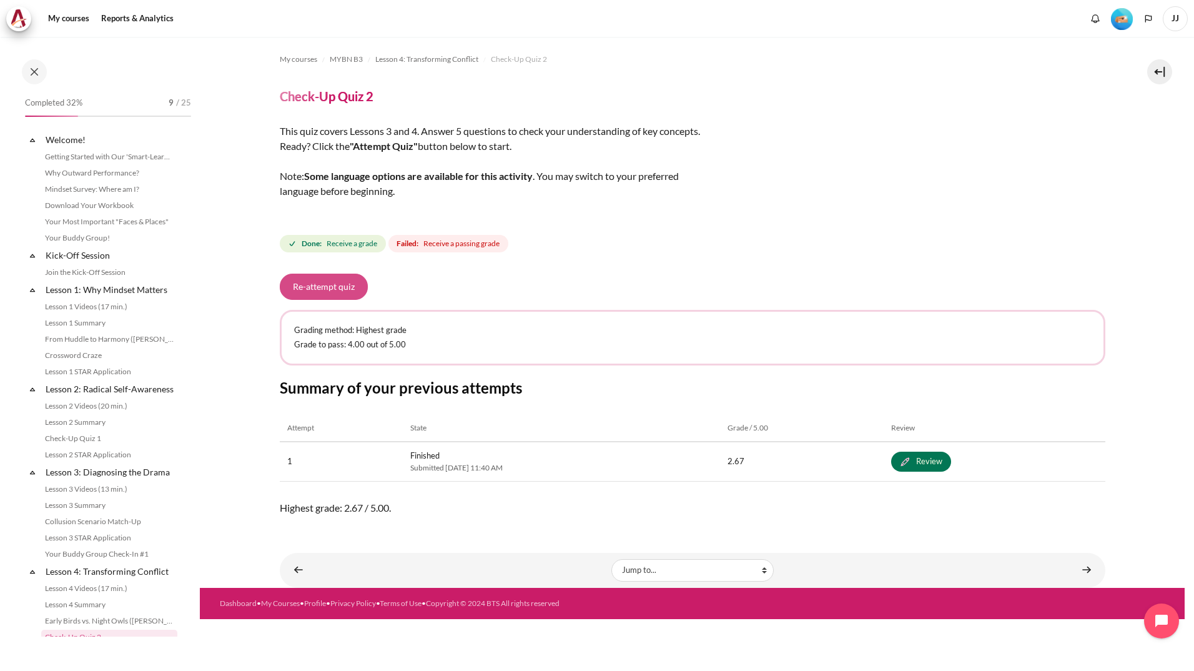
scroll to position [285, 0]
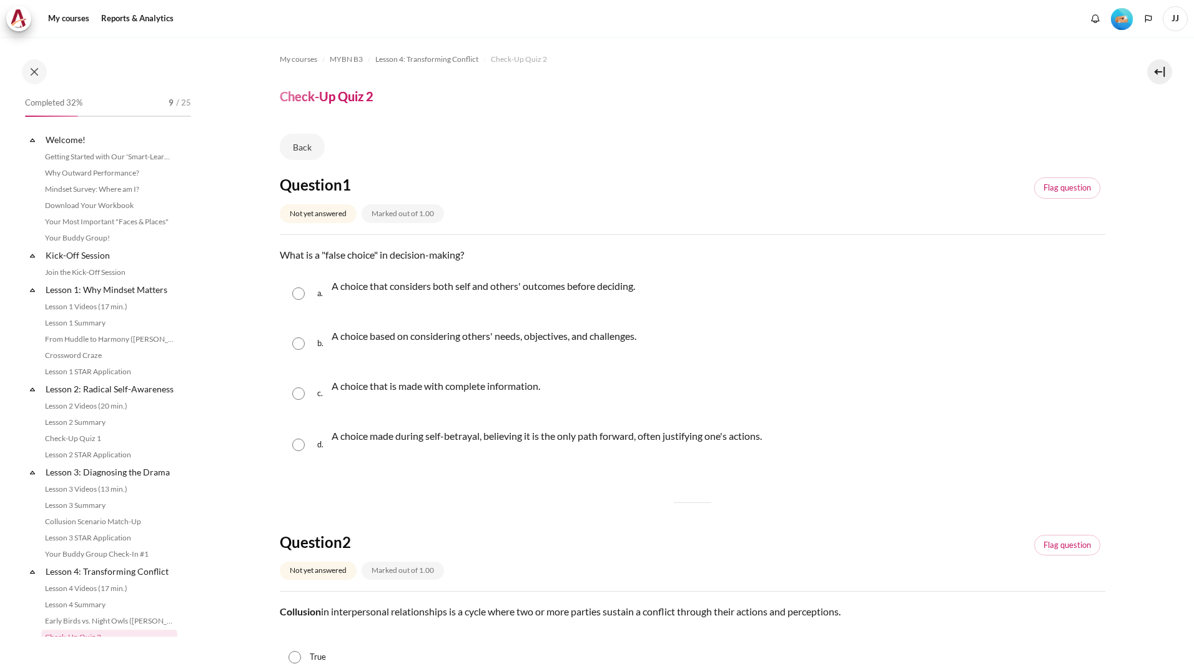
scroll to position [285, 0]
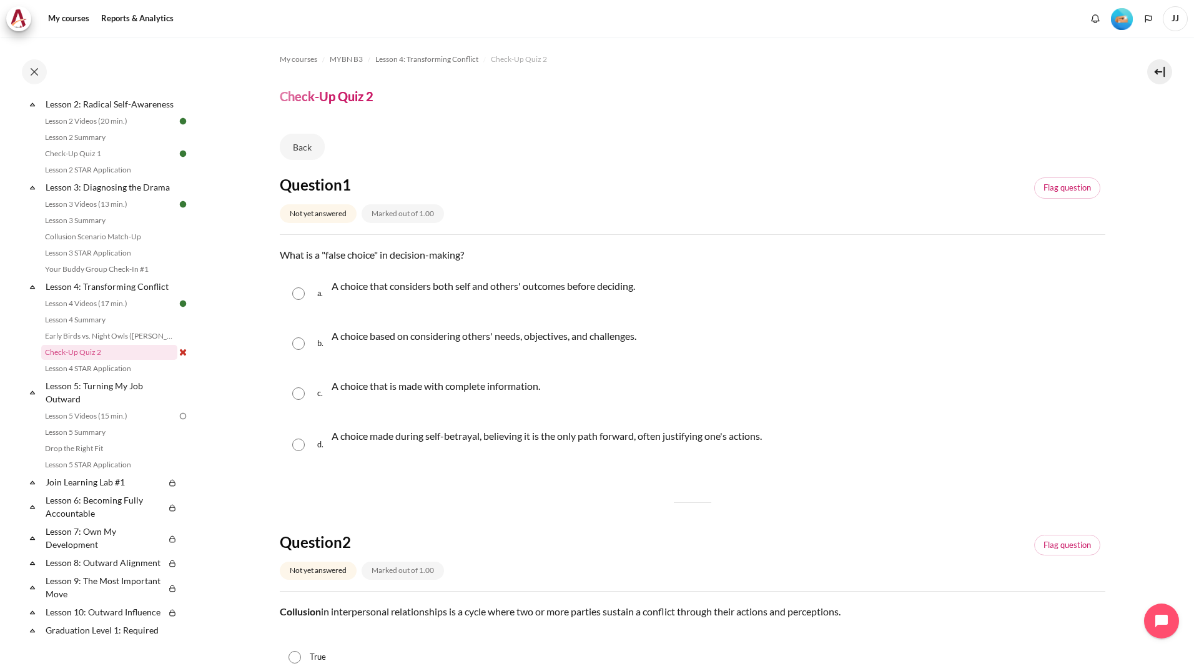
click at [305, 392] on div "c. A choice that is made with complete information." at bounding box center [693, 393] width 826 height 47
click at [304, 437] on div "d. A choice made during self-betrayal, believing it is the only path forward, o…" at bounding box center [693, 445] width 826 height 50
click at [295, 448] on input "Content" at bounding box center [298, 444] width 12 height 12
radio input "true"
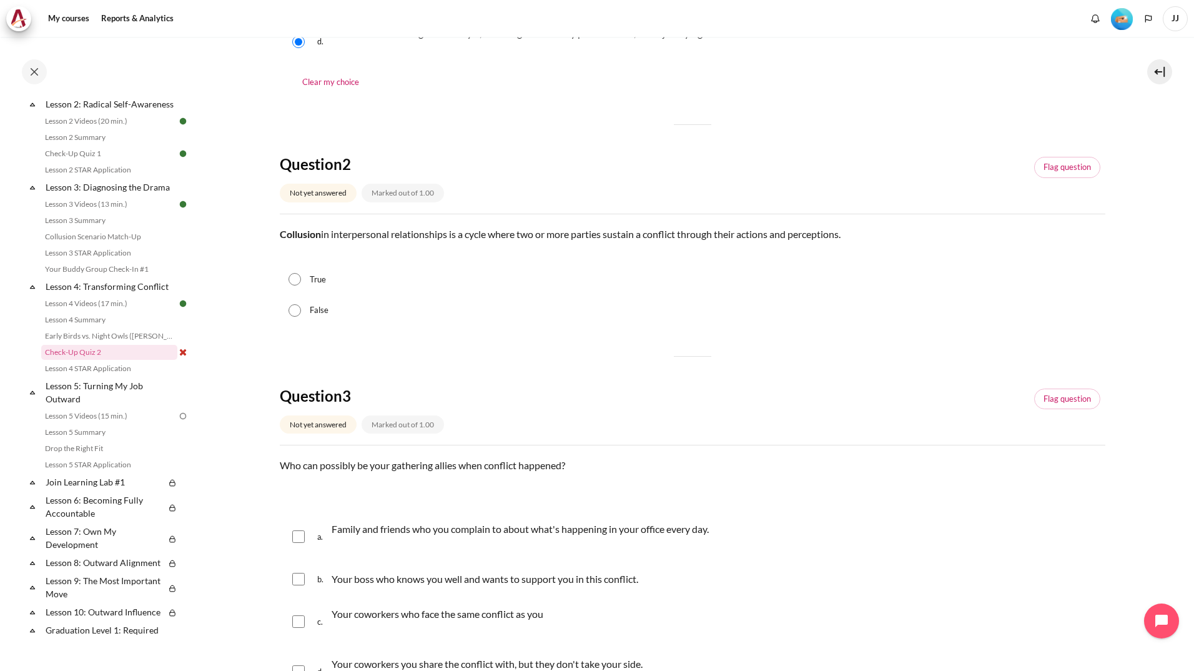
scroll to position [437, 0]
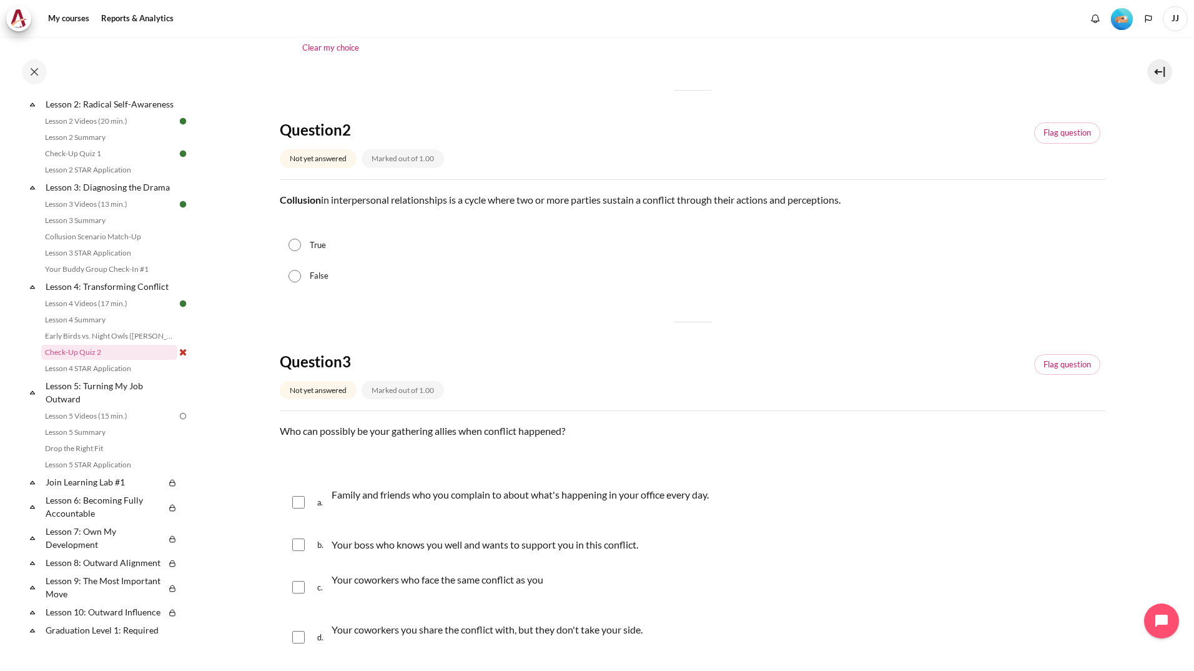
click at [299, 242] on input "True" at bounding box center [295, 245] width 12 height 12
radio input "true"
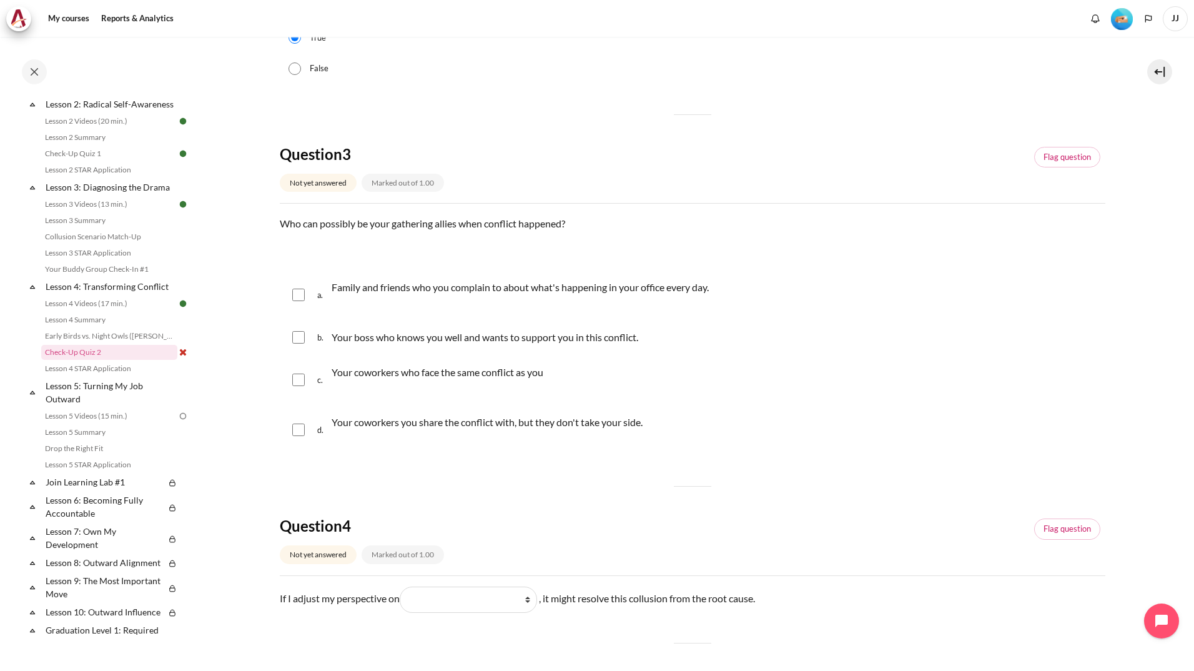
scroll to position [687, 0]
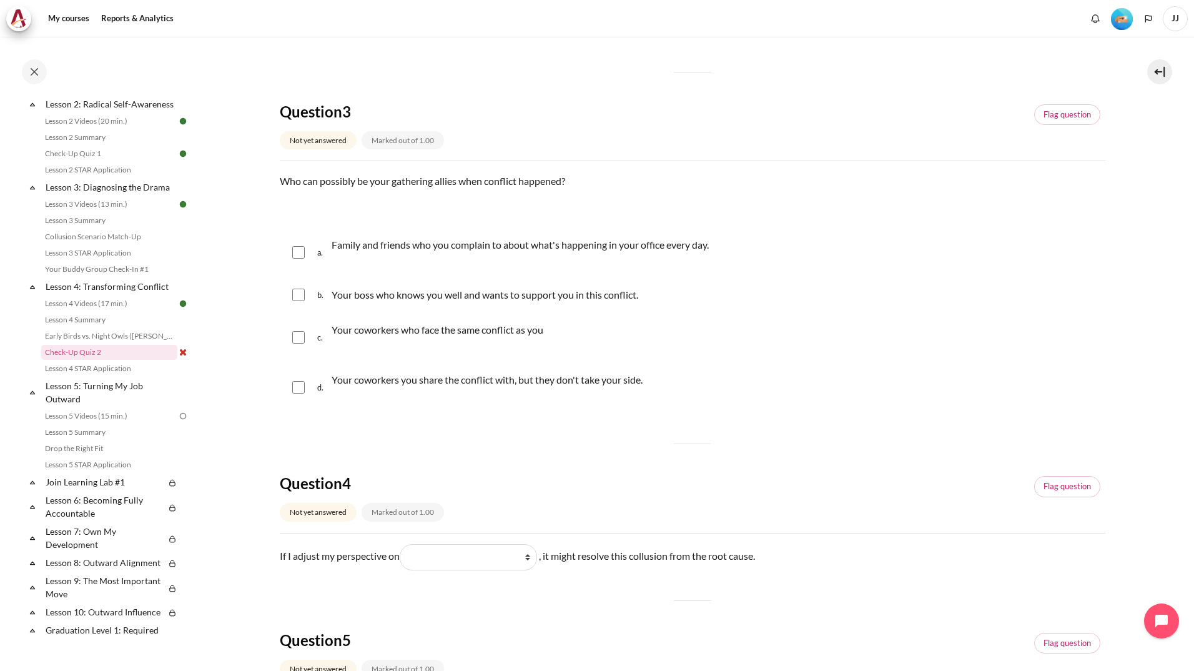
click at [305, 299] on div "b. Your boss who knows you well and wants to support you in this conflict." at bounding box center [693, 295] width 826 height 32
click at [298, 339] on input "Content" at bounding box center [298, 337] width 12 height 12
checkbox input "true"
click at [300, 296] on input "Content" at bounding box center [298, 295] width 12 height 12
checkbox input "true"
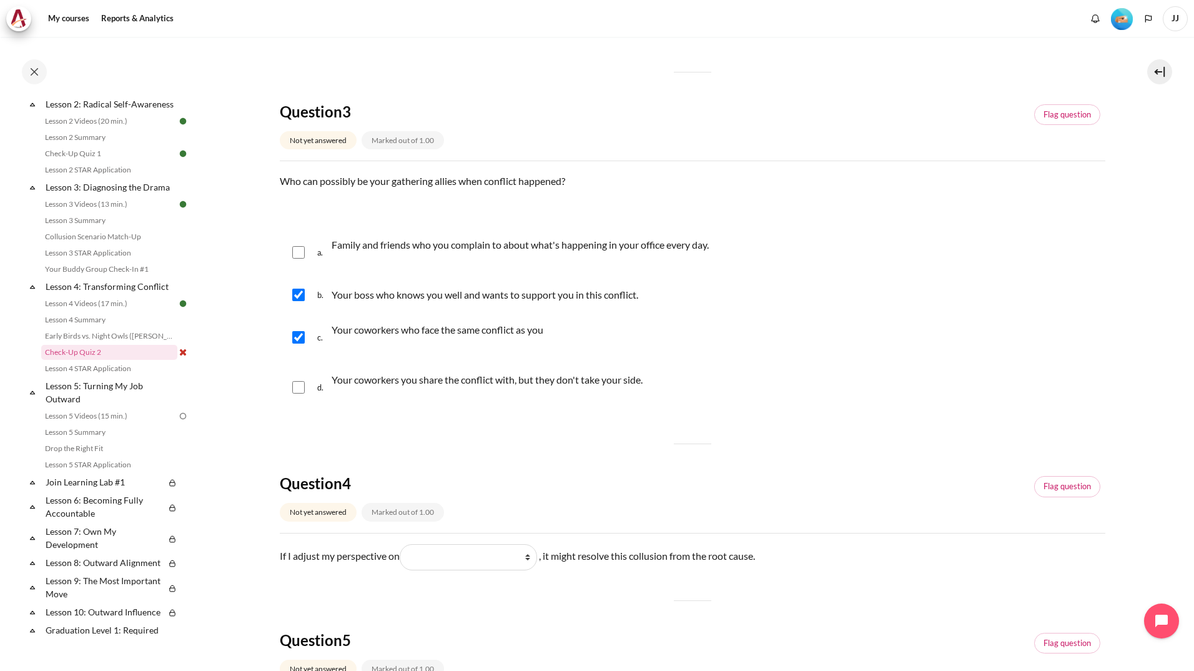
click at [302, 390] on input "Content" at bounding box center [298, 387] width 12 height 12
checkbox input "true"
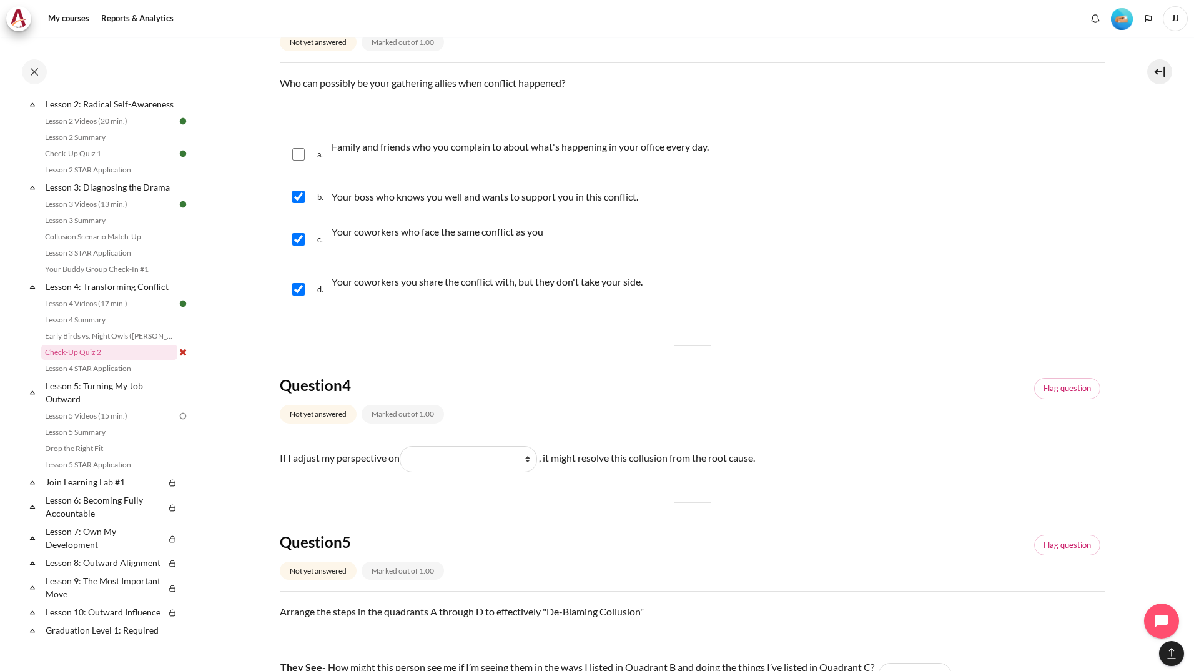
scroll to position [812, 0]
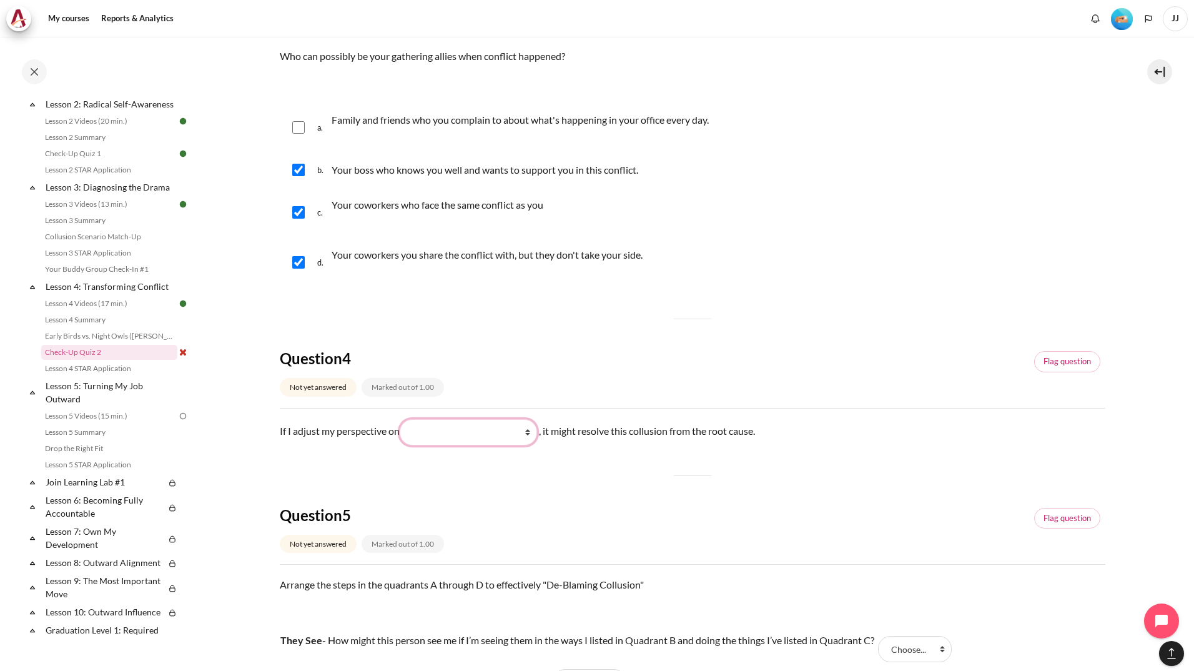
click at [489, 435] on select "What they do (他们做了什么) What I do (我做了什么) What they see and feel (他们看到什么) What I …" at bounding box center [468, 432] width 137 height 26
select select "4"
click at [402, 419] on select "What they do (他们做了什么) What I do (我做了什么) What they see and feel (他们看到什么) What I …" at bounding box center [468, 432] width 137 height 26
click at [490, 426] on select "What they do (他们做了什么) What I do (我做了什么) What they see and feel (他们看到什么) What I …" at bounding box center [468, 432] width 137 height 26
click at [784, 497] on div "Question 1 Not yet answered Marked out of 1.00 Flag question Question text What…" at bounding box center [693, 90] width 826 height 1455
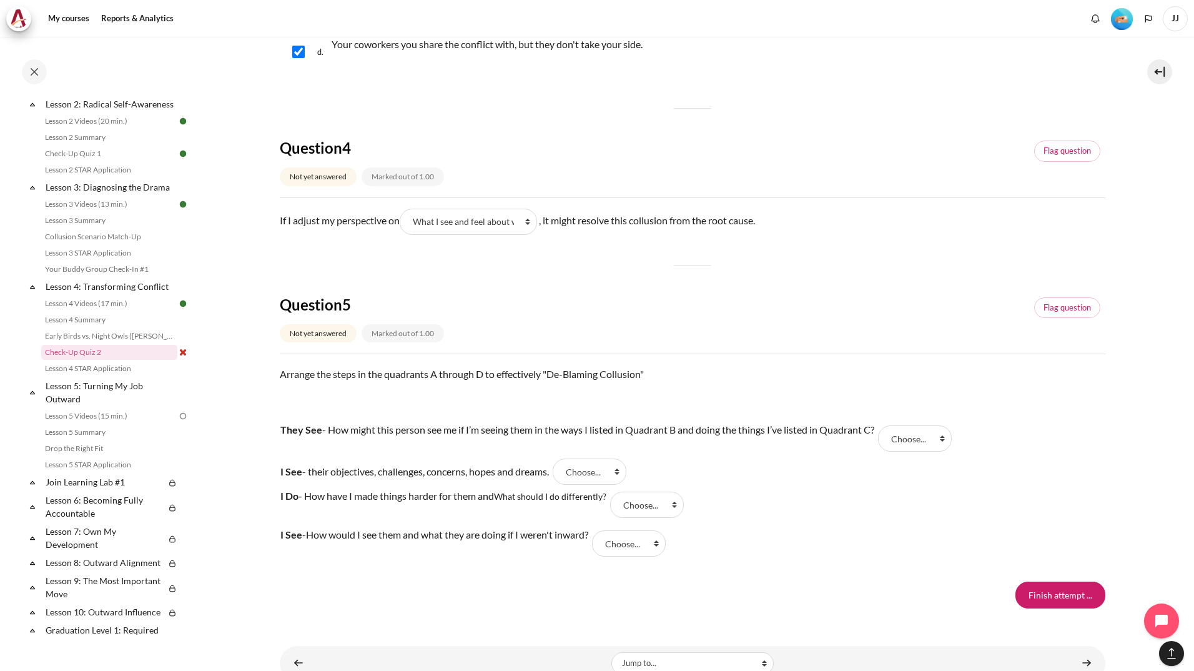
scroll to position [1064, 0]
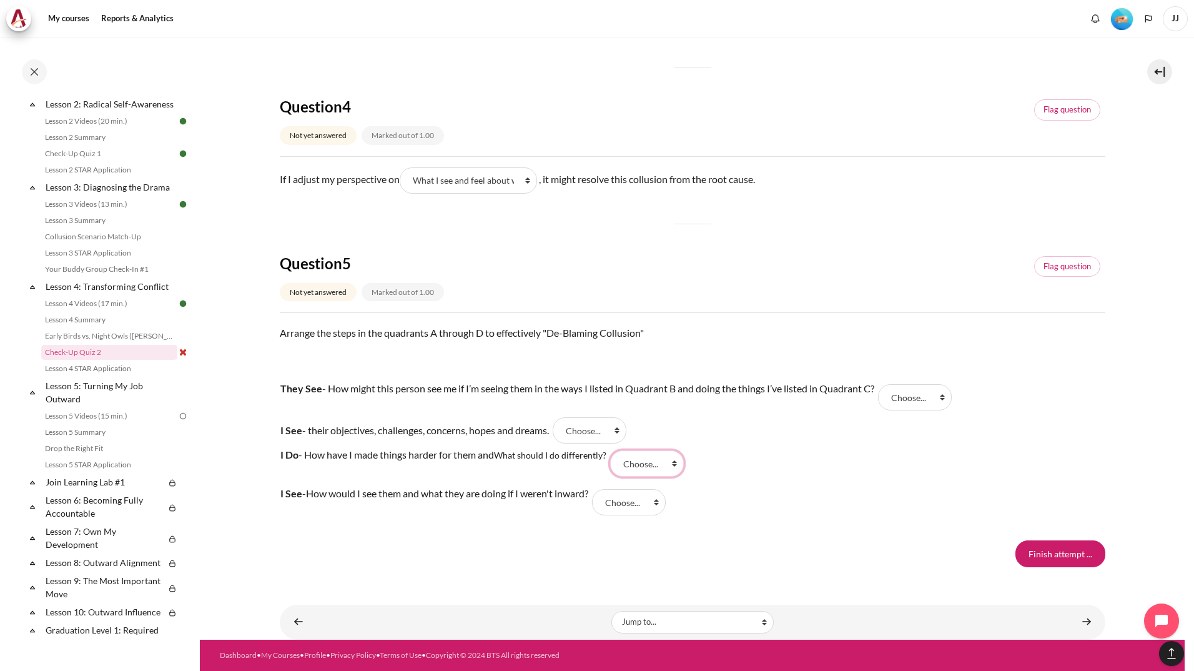
click at [646, 460] on select "Choose... A C B D" at bounding box center [647, 463] width 74 height 26
select select "2"
click at [613, 450] on select "Choose... A C B D" at bounding box center [647, 463] width 74 height 26
drag, startPoint x: 609, startPoint y: 430, endPoint x: 605, endPoint y: 436, distance: 7.3
click at [609, 430] on select "Choose... A C B D" at bounding box center [590, 430] width 74 height 26
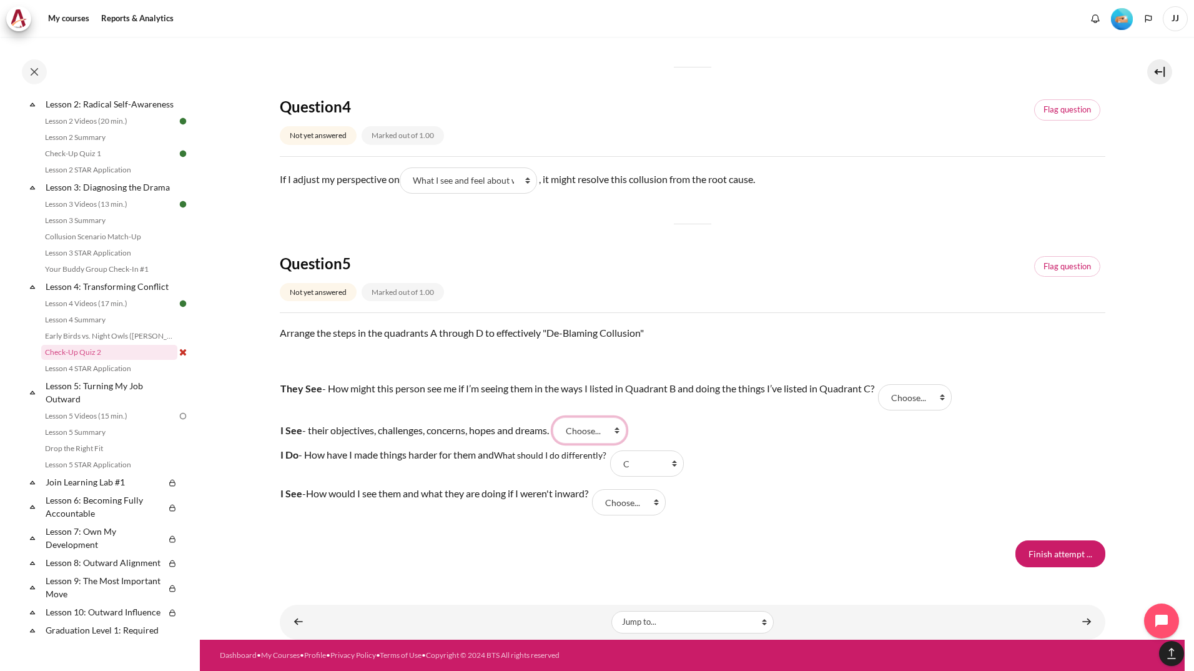
select select "3"
click at [564, 417] on select "Choose... A C B D" at bounding box center [590, 430] width 74 height 26
click at [910, 389] on select "Choose... A C B D" at bounding box center [915, 397] width 74 height 26
select select "4"
click at [883, 384] on select "Choose... A C B D" at bounding box center [915, 397] width 74 height 26
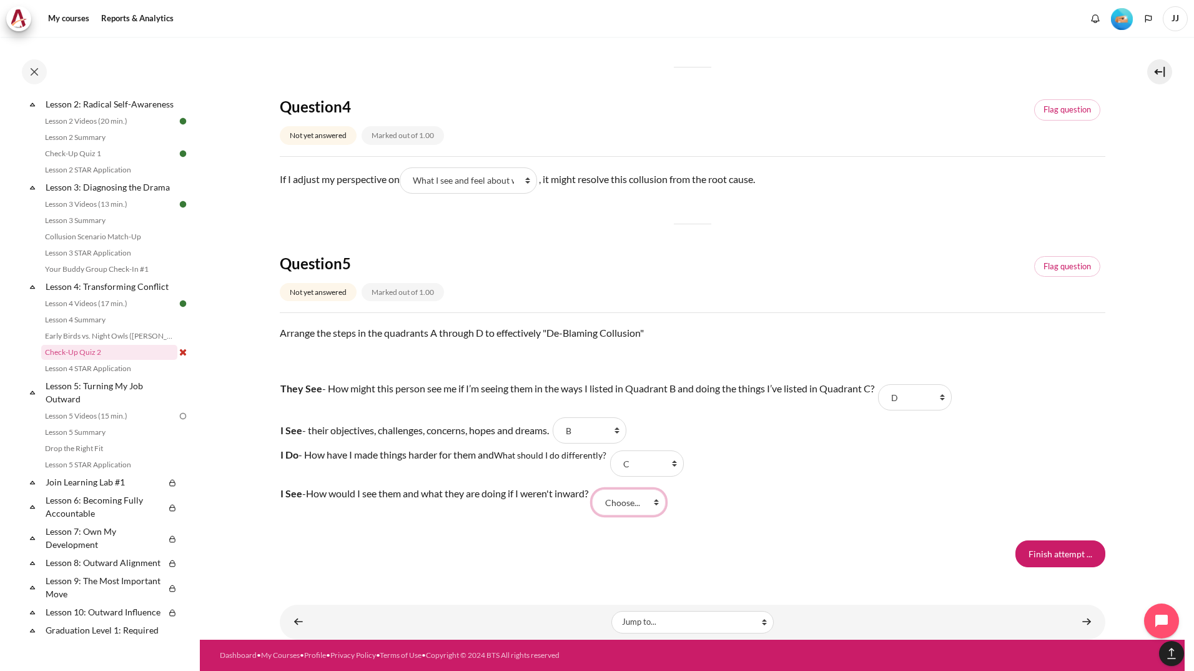
click at [645, 513] on select "Choose... A C B D" at bounding box center [629, 502] width 74 height 26
select select "1"
click at [605, 489] on select "Choose... A C B D" at bounding box center [629, 502] width 74 height 26
click at [614, 429] on select "Choose... A C B D" at bounding box center [590, 430] width 74 height 26
click at [793, 459] on tr "I Do - How have I made things harder for them and What should I do differently?…" at bounding box center [615, 463] width 670 height 39
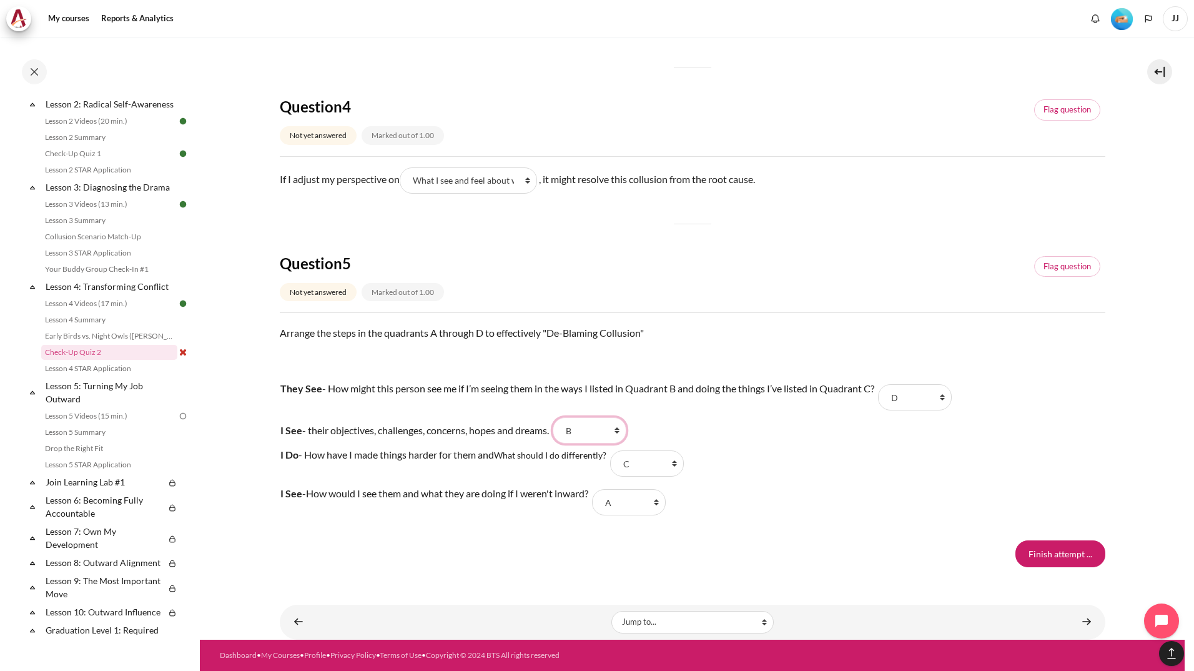
click at [599, 432] on select "Choose... A C B D" at bounding box center [590, 430] width 74 height 26
select select "1"
click at [564, 417] on select "Choose... A C B D" at bounding box center [590, 430] width 74 height 26
click at [626, 497] on select "Choose... A C B D" at bounding box center [629, 502] width 74 height 26
select select "3"
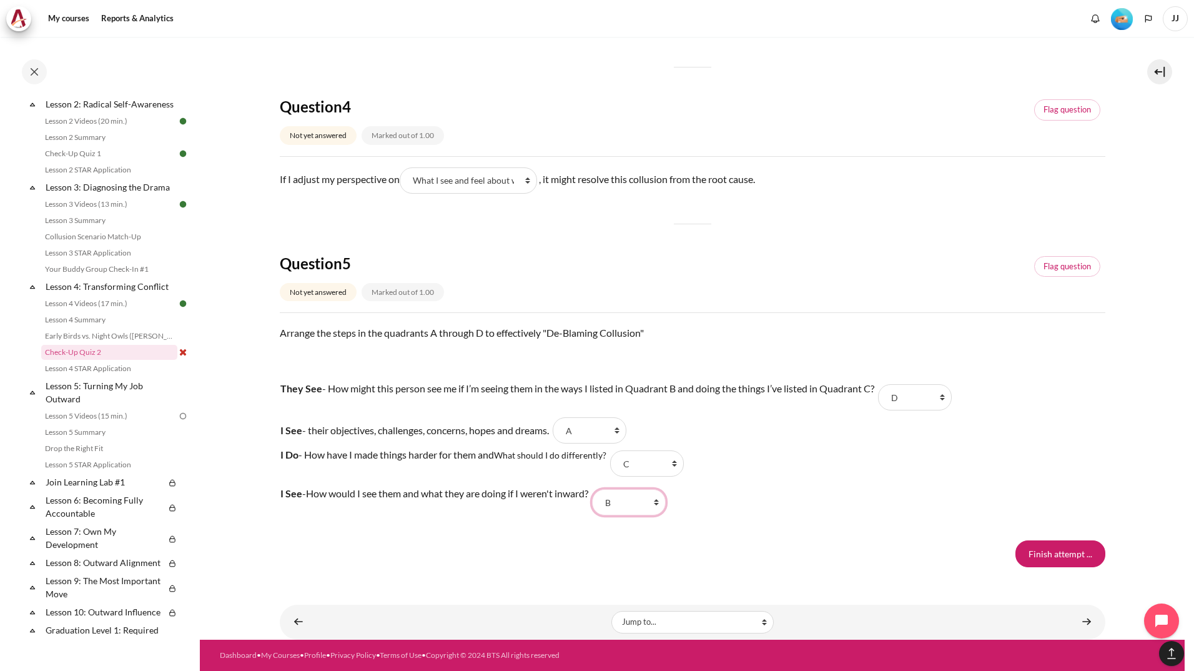
click at [605, 489] on select "Choose... A C B D" at bounding box center [629, 502] width 74 height 26
click at [1039, 559] on input "Finish attempt ..." at bounding box center [1061, 553] width 90 height 26
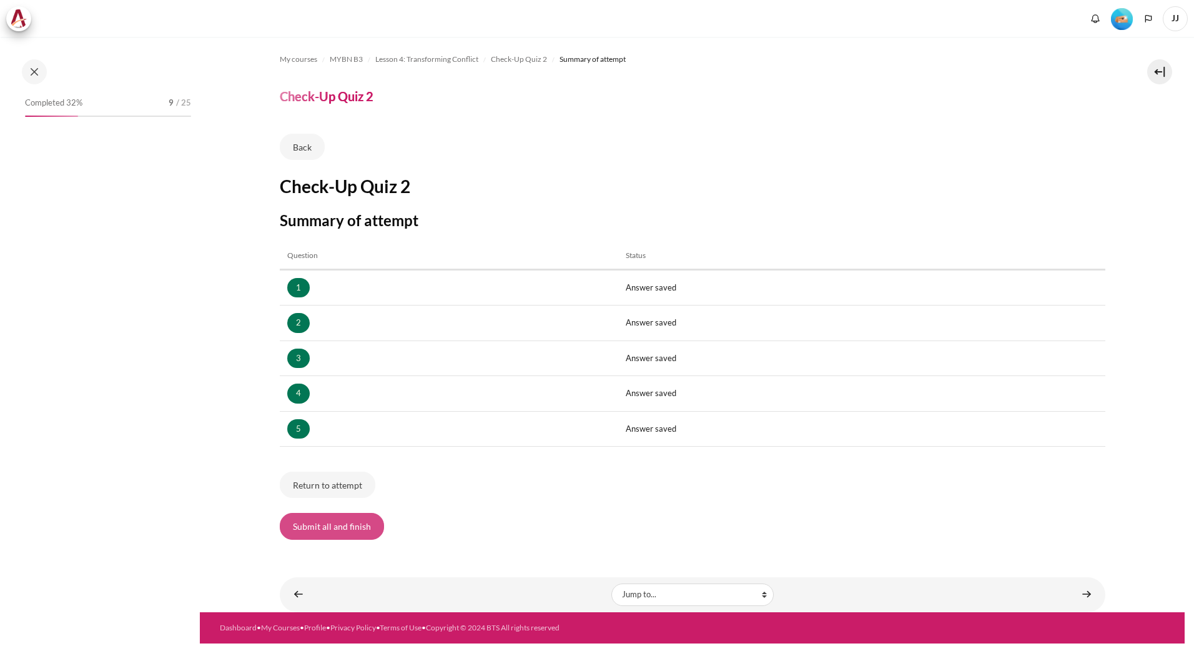
click at [321, 525] on button "Submit all and finish" at bounding box center [332, 526] width 104 height 26
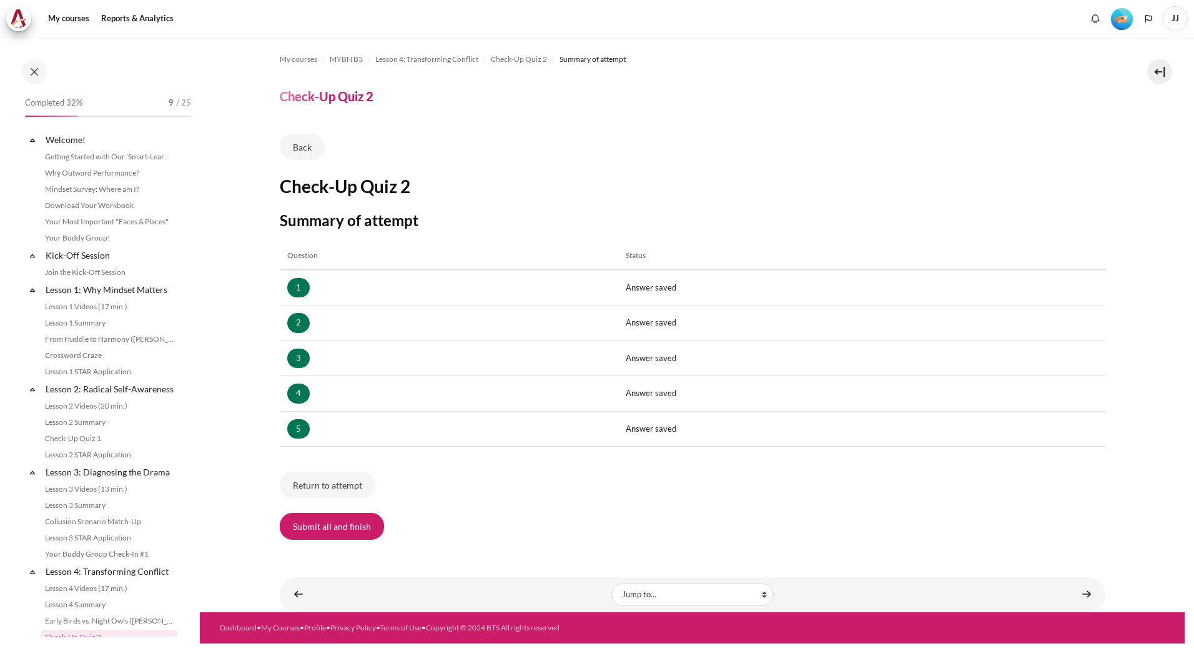
scroll to position [285, 0]
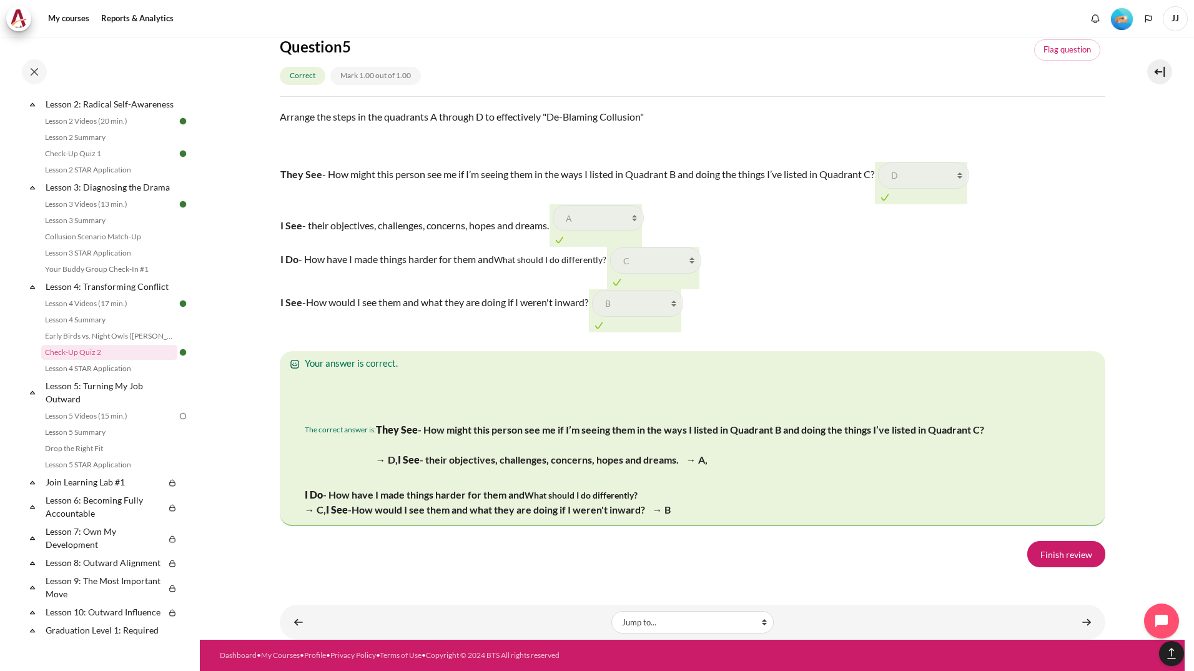
scroll to position [2237, 0]
click at [1036, 560] on link "Finish review" at bounding box center [1066, 554] width 78 height 26
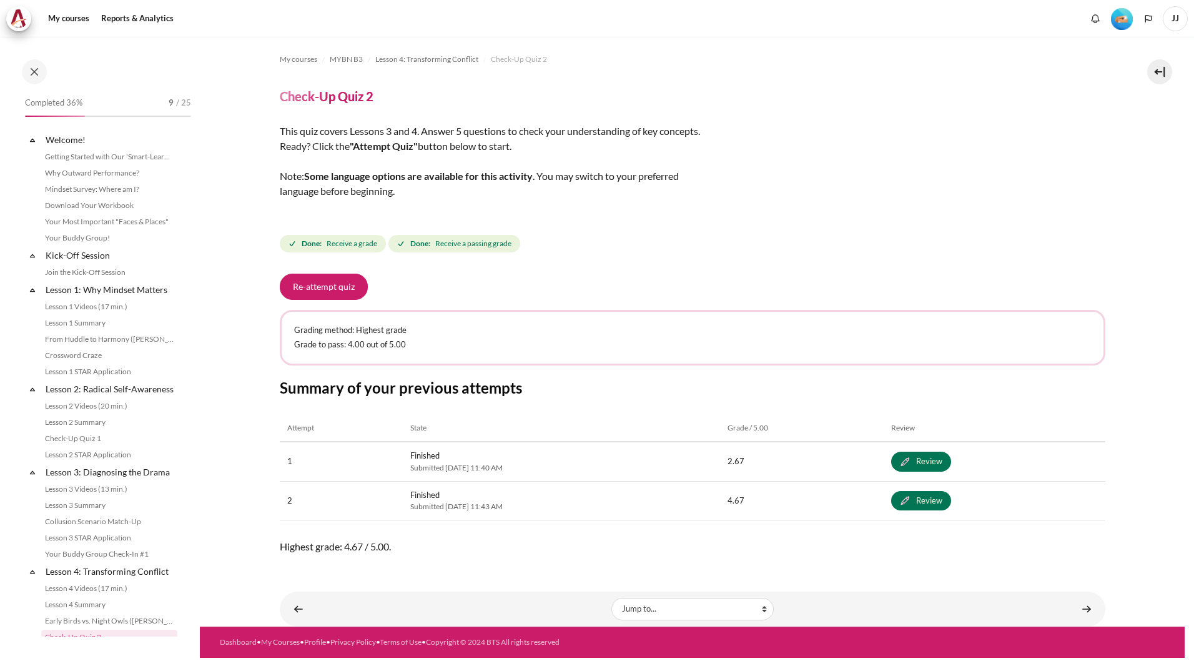
scroll to position [285, 0]
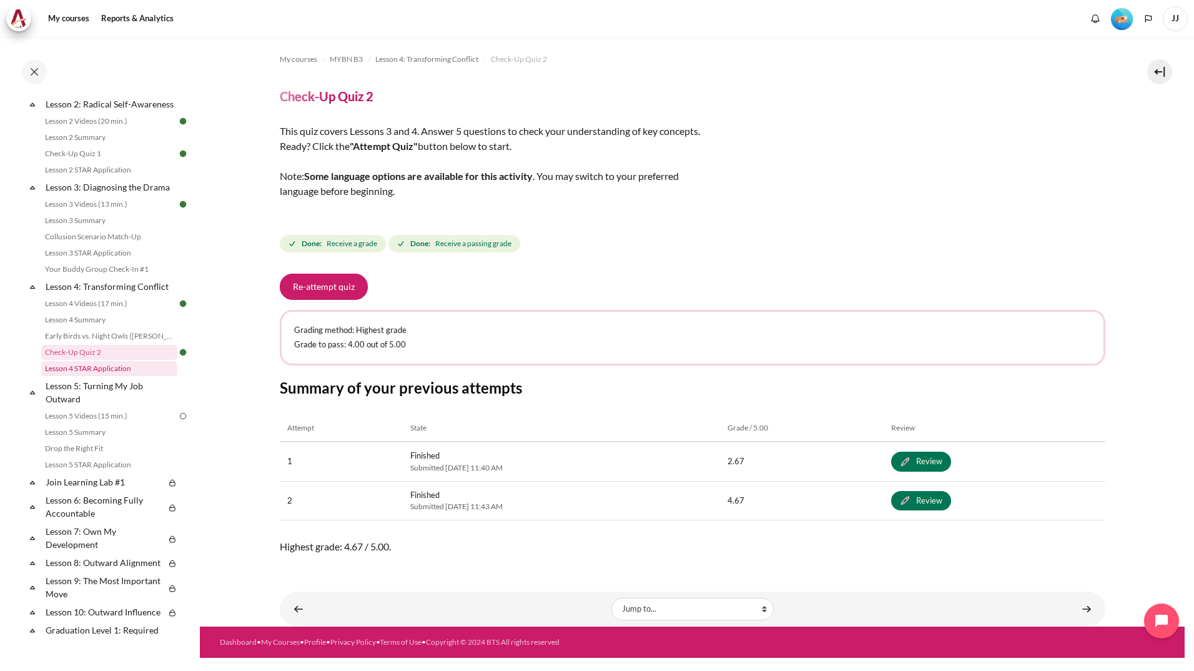
click at [151, 376] on link "Lesson 4 STAR Application" at bounding box center [109, 368] width 136 height 15
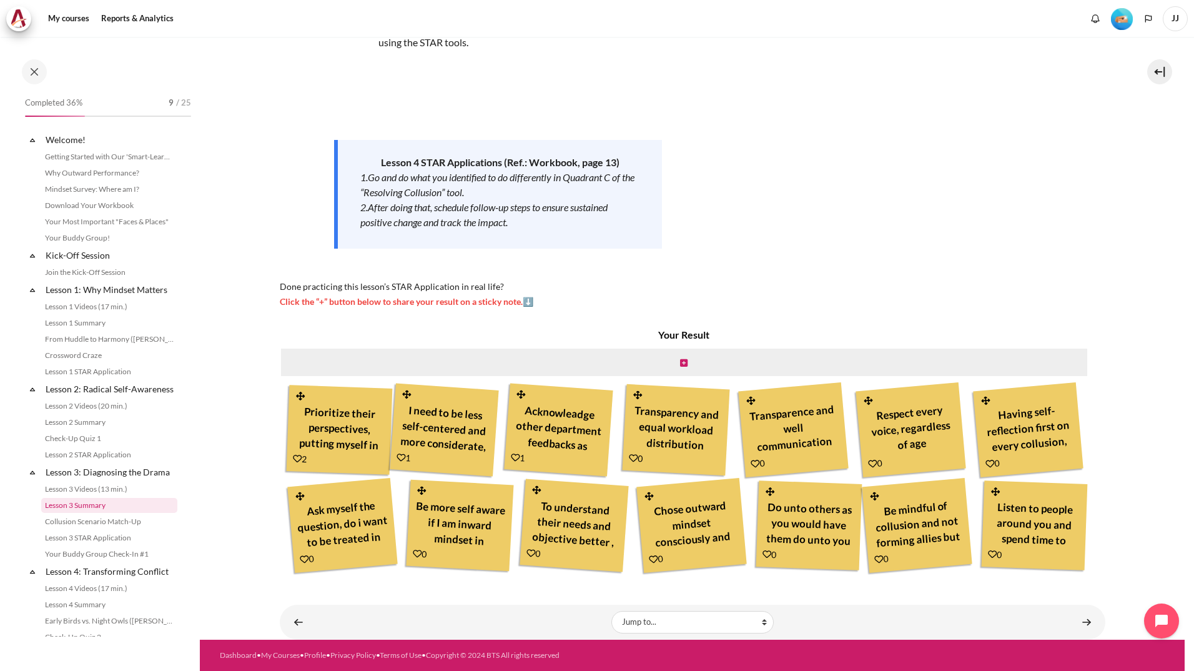
scroll to position [301, 0]
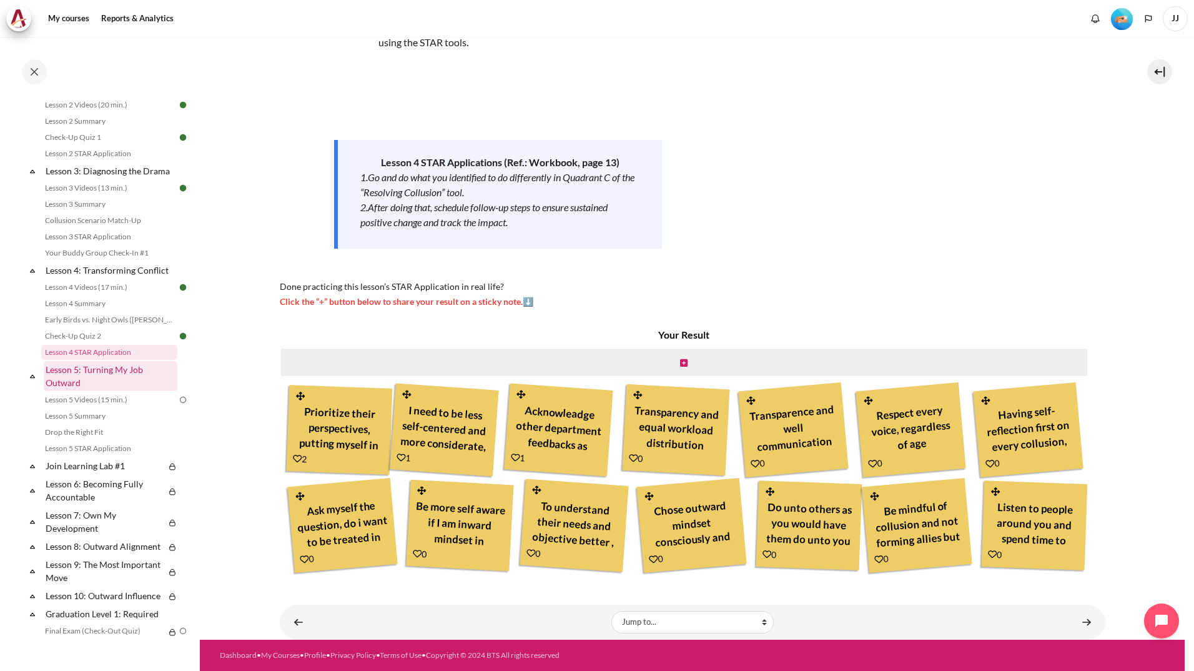
click at [126, 389] on link "Lesson 5: Turning My Job Outward" at bounding box center [111, 376] width 134 height 30
click at [680, 359] on icon "Content" at bounding box center [683, 363] width 7 height 9
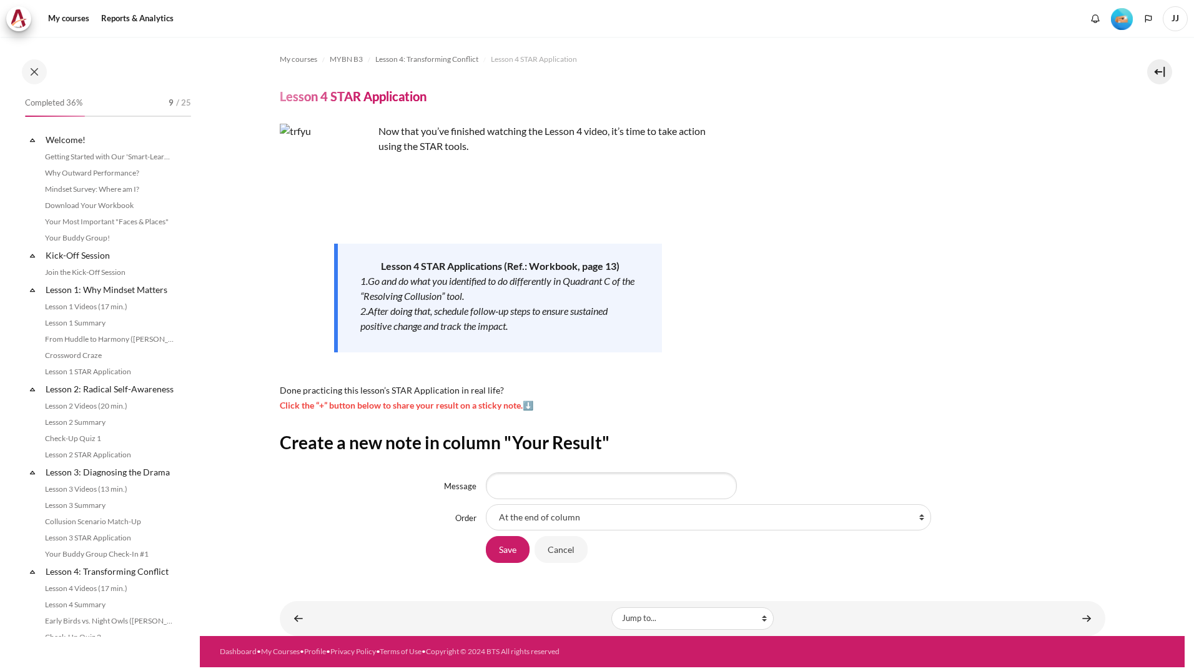
scroll to position [301, 0]
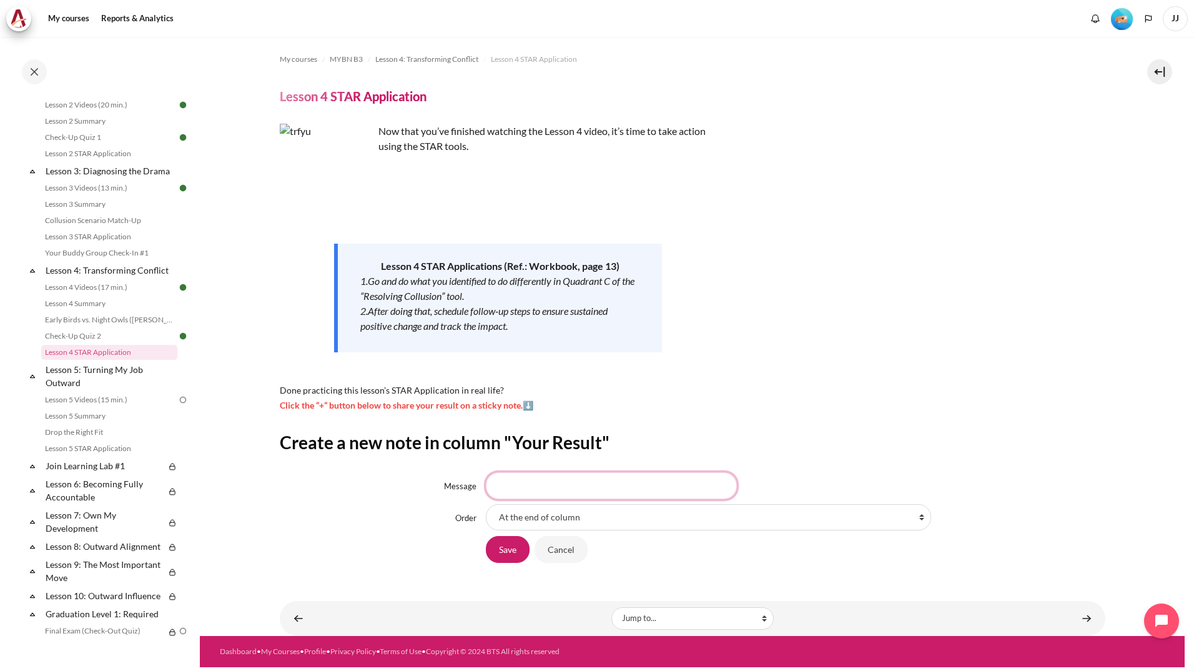
click at [579, 480] on input "Message" at bounding box center [611, 485] width 251 height 26
paste input "Help me understand your perspective" or "What matters most to you in this situa…"
drag, startPoint x: 556, startPoint y: 487, endPoint x: 535, endPoint y: 487, distance: 20.6
click at [535, 487] on input "Help me understand your perspective" or "What matters most to you in this situa…" at bounding box center [611, 485] width 251 height 26
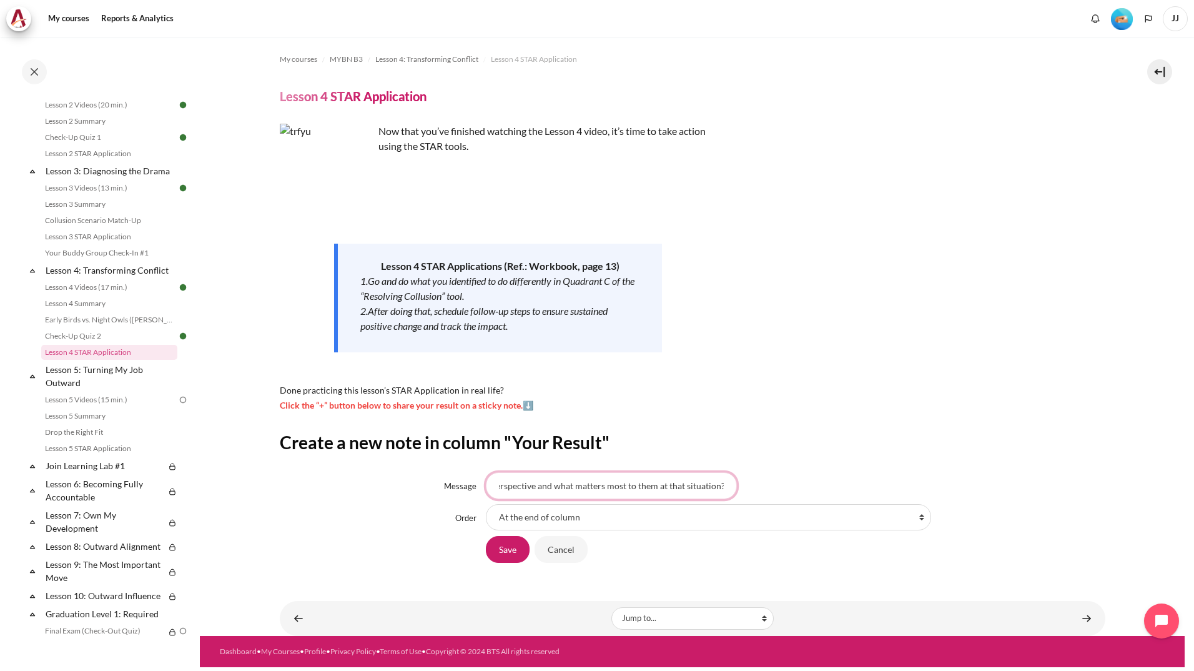
scroll to position [0, 112]
type input "Help me understand their perspective and what matters most to them at that situ…"
drag, startPoint x: 562, startPoint y: 521, endPoint x: 593, endPoint y: 503, distance: 36.6
click at [562, 521] on select "At the end of column First place in column After 'Prioritize their perspectives…" at bounding box center [708, 517] width 445 height 26
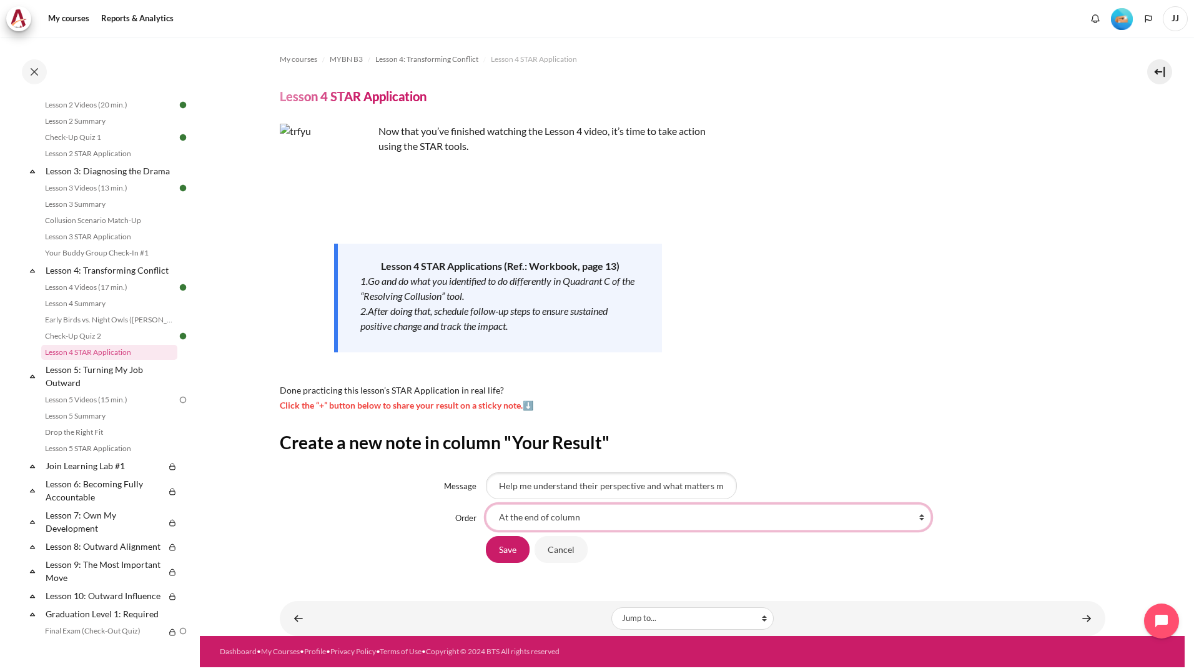
select select "5"
click at [486, 504] on select "At the end of column First place in column After 'Prioritize their perspectives…" at bounding box center [708, 517] width 445 height 26
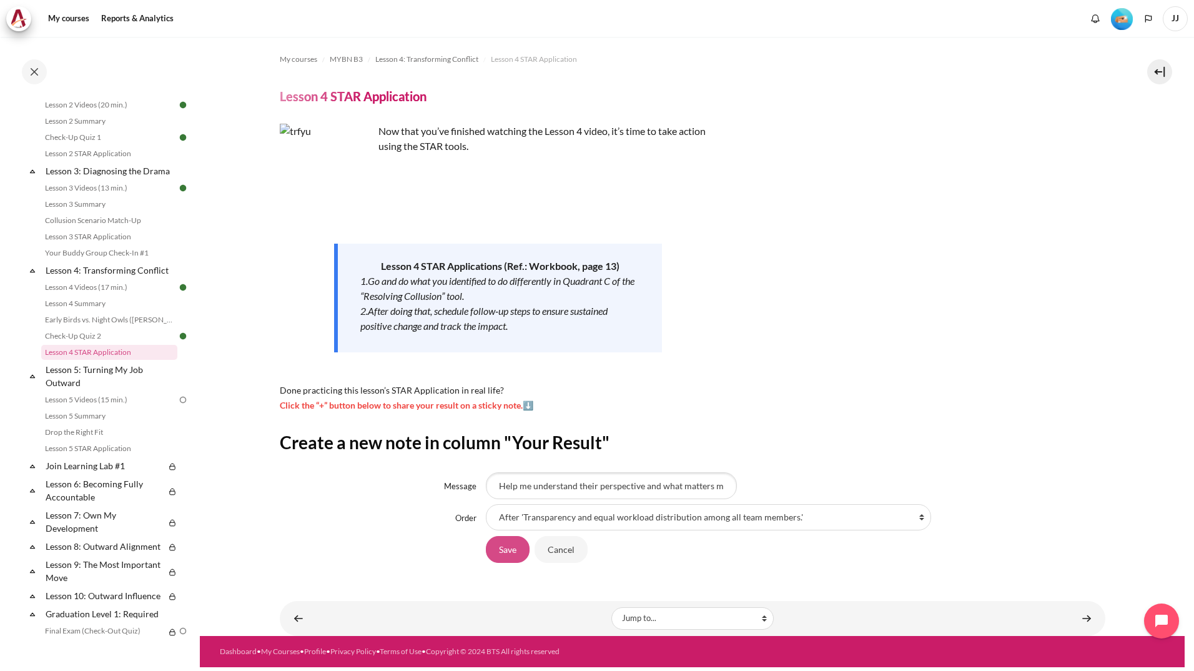
click at [501, 541] on input "Save" at bounding box center [508, 549] width 44 height 26
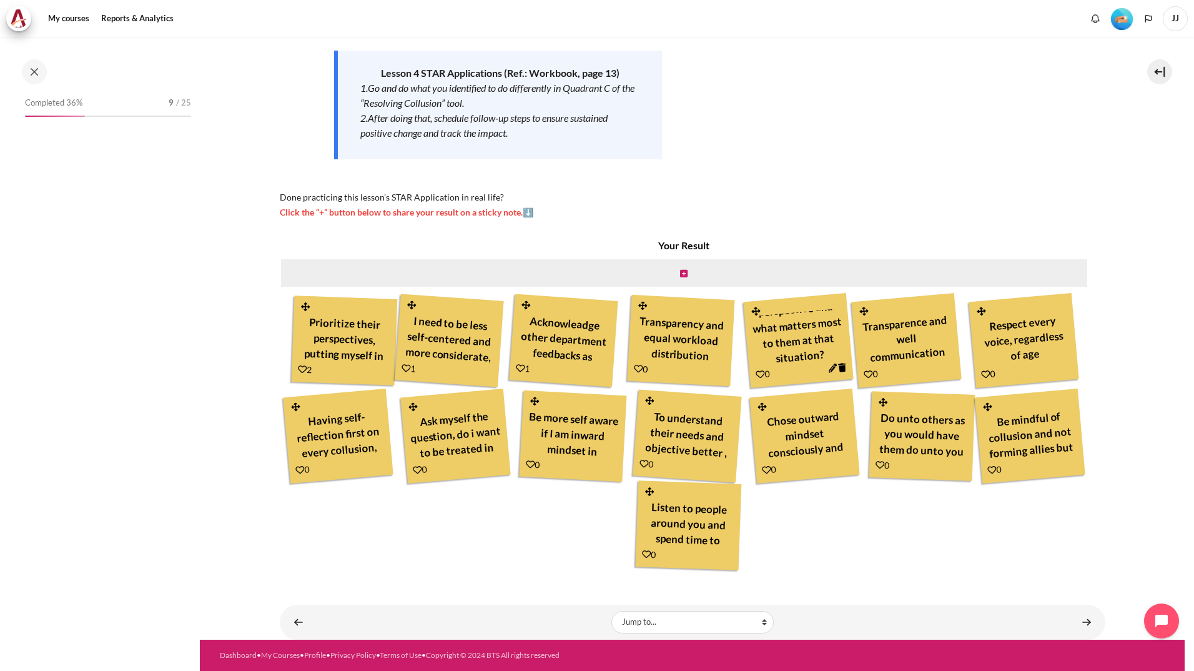
scroll to position [301, 0]
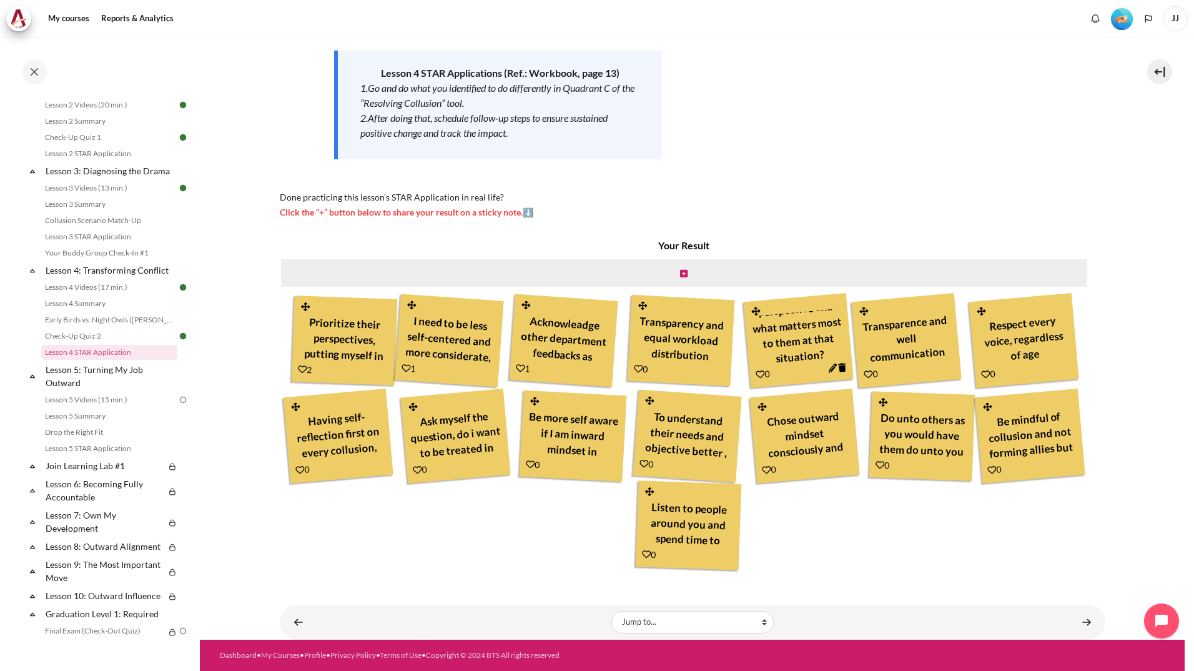
click at [828, 364] on icon "Content" at bounding box center [832, 368] width 9 height 9
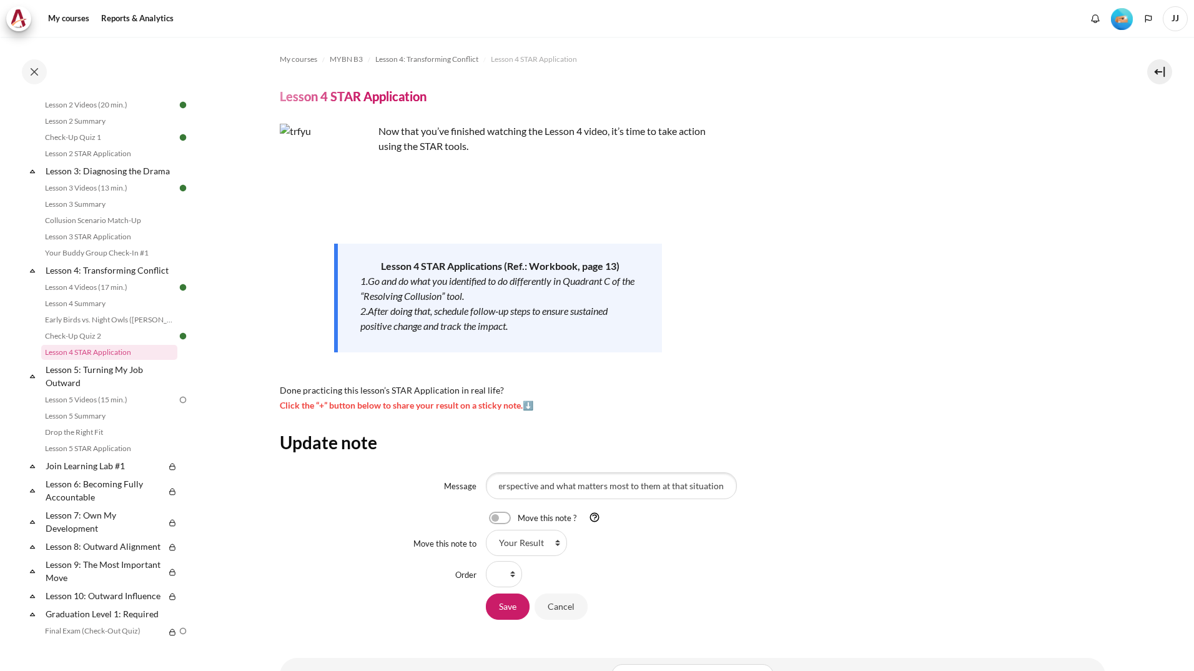
scroll to position [0, 109]
type input "Help me understand their perspective and what matters most to them at that situ…"
click at [500, 620] on div "Save Cancel" at bounding box center [539, 606] width 107 height 28
click at [502, 613] on input "Save" at bounding box center [508, 606] width 44 height 26
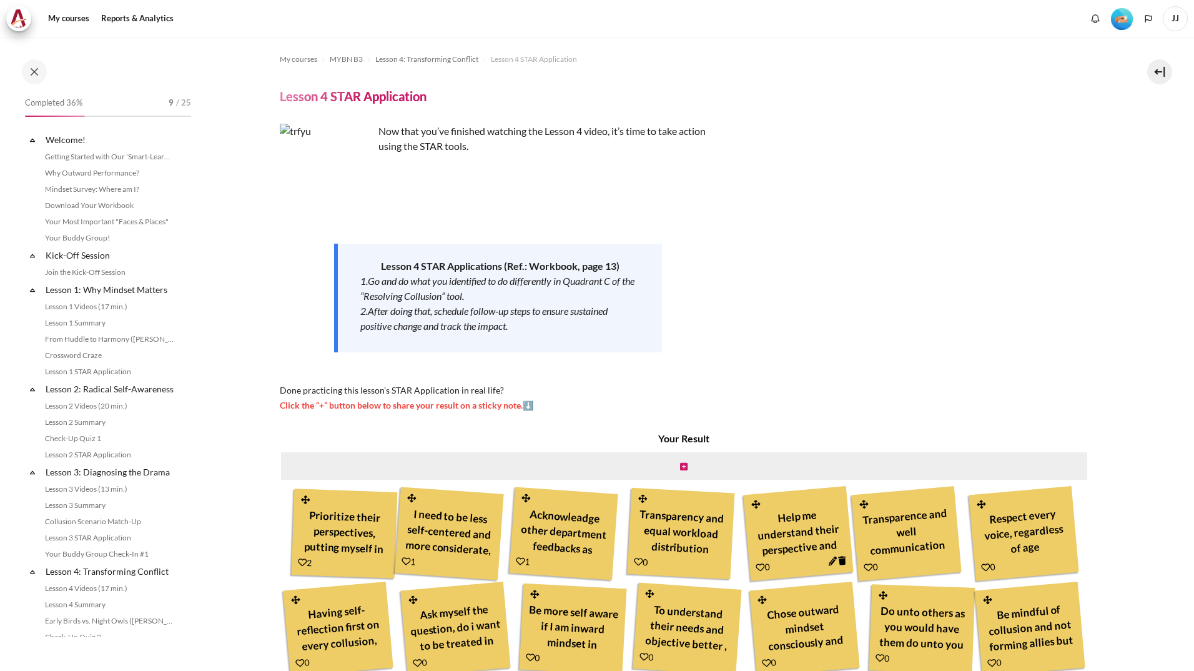
scroll to position [301, 0]
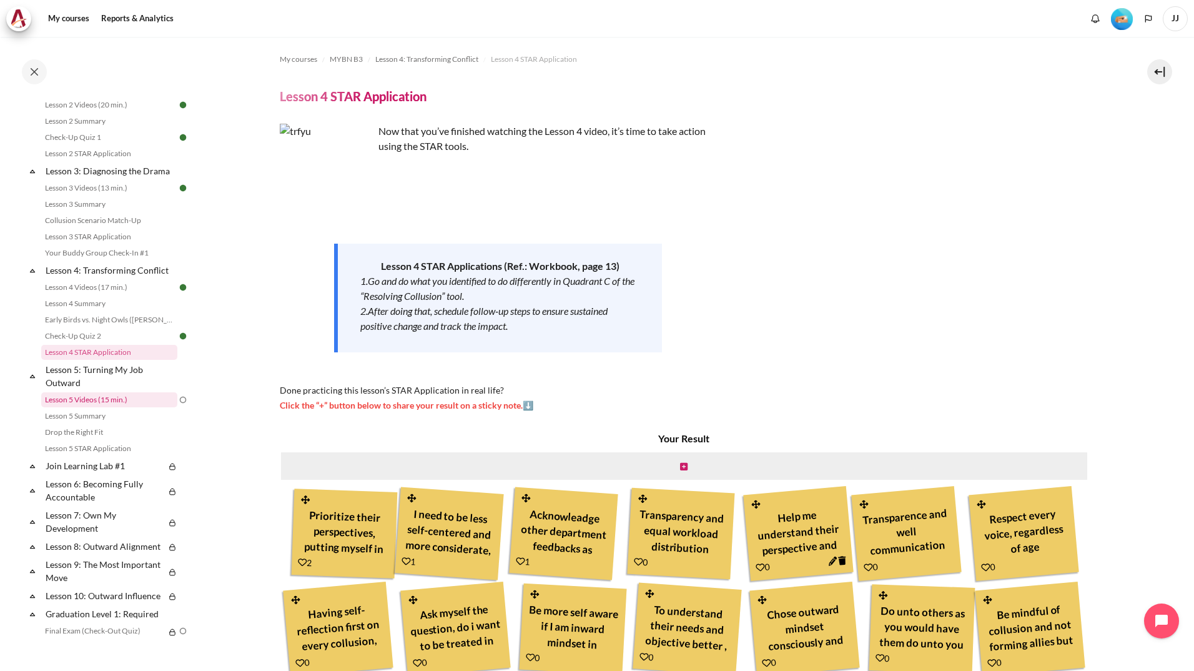
click at [136, 407] on link "Lesson 5 Videos (15 min.)" at bounding box center [109, 399] width 136 height 15
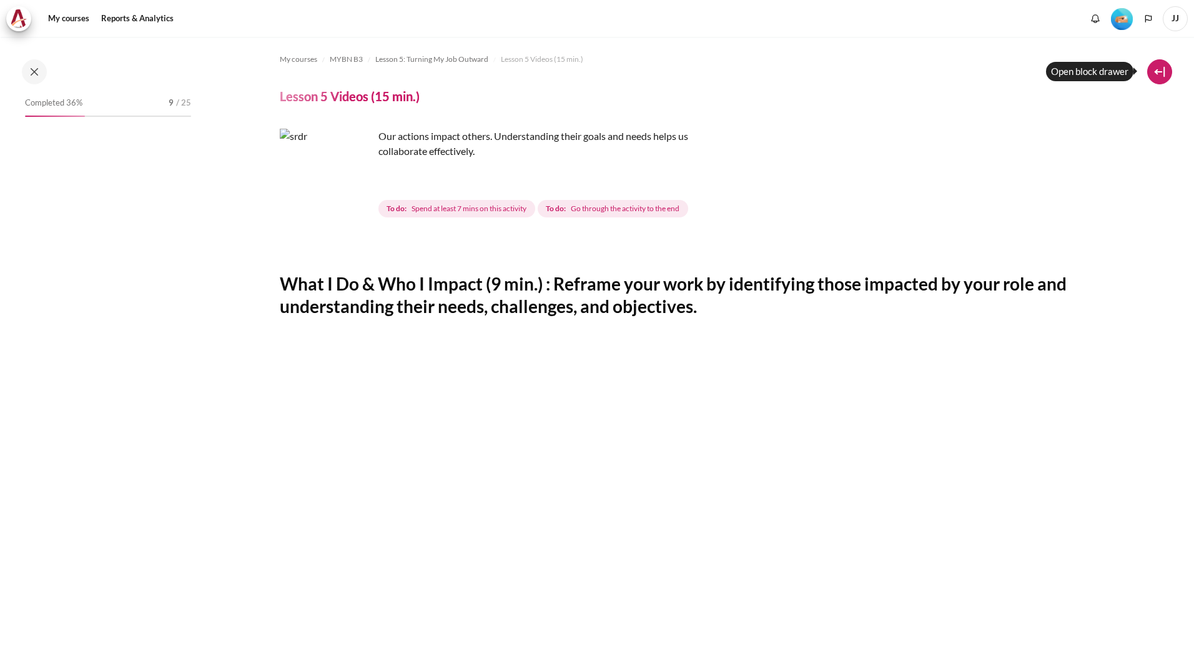
click at [1161, 67] on button at bounding box center [1159, 71] width 25 height 25
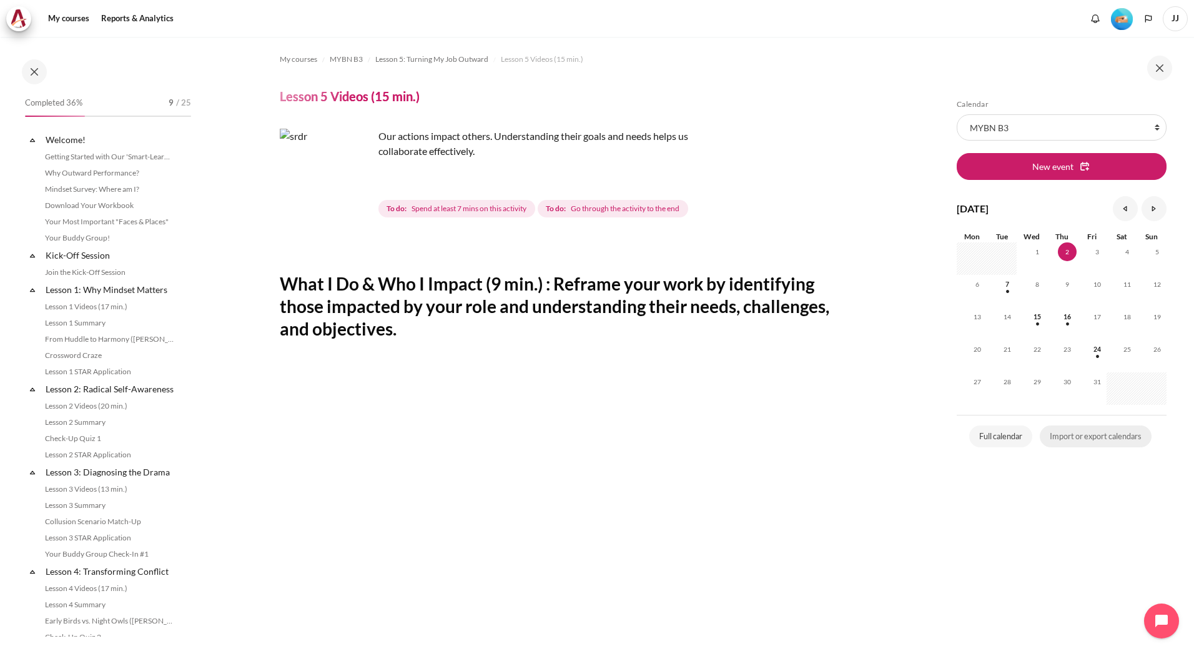
scroll to position [349, 0]
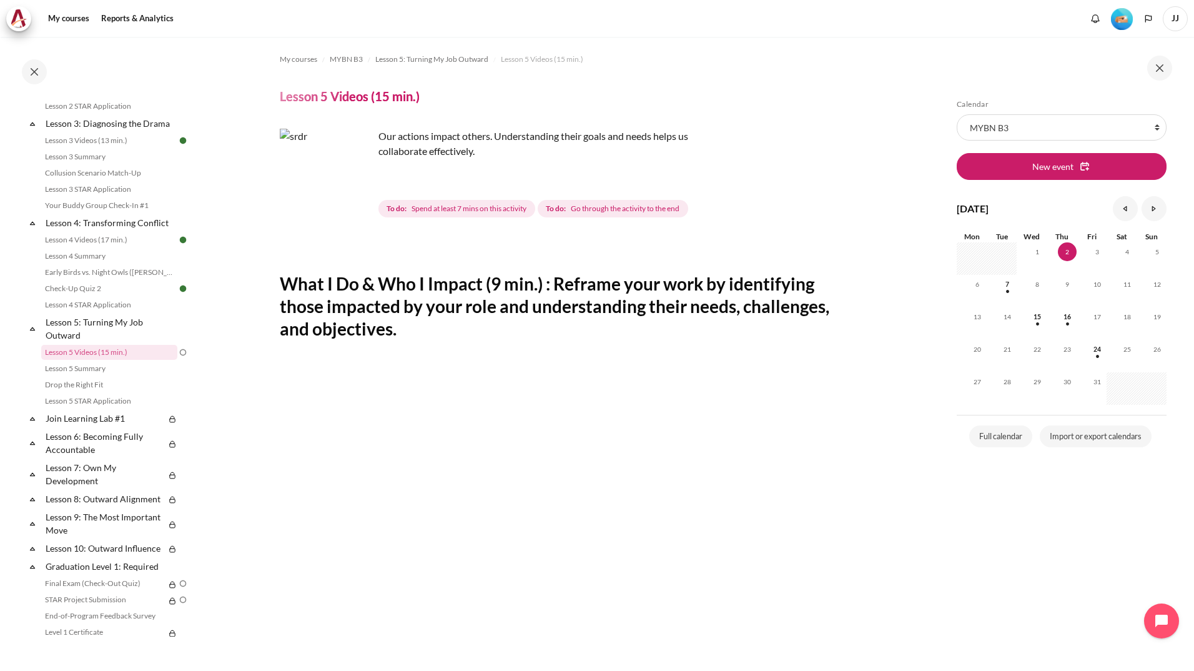
click at [1126, 23] on img "Level #2" at bounding box center [1122, 19] width 22 height 22
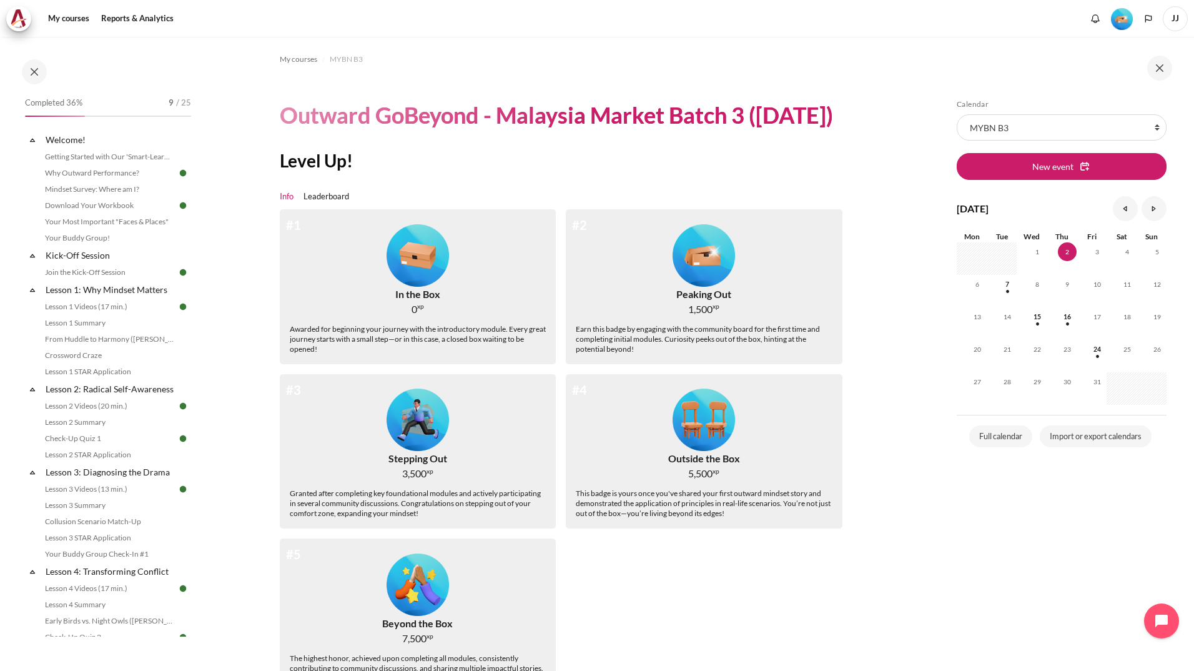
click at [1176, 21] on span "JJ" at bounding box center [1175, 18] width 25 height 25
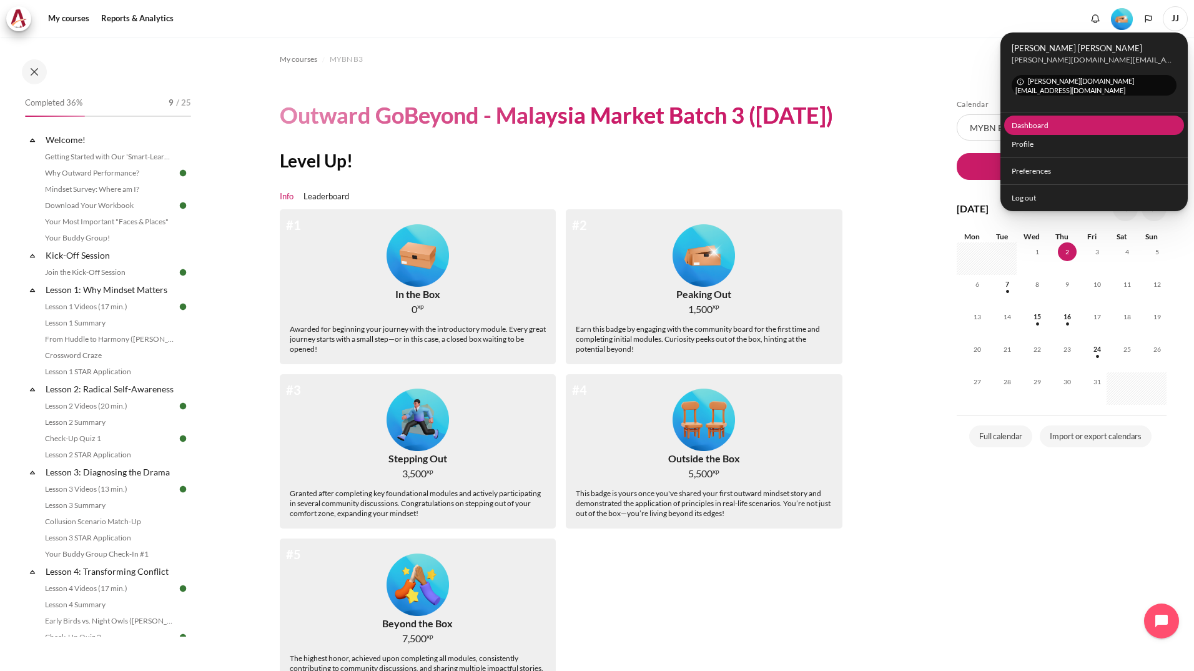
click at [1079, 116] on link "Dashboard" at bounding box center [1094, 125] width 181 height 19
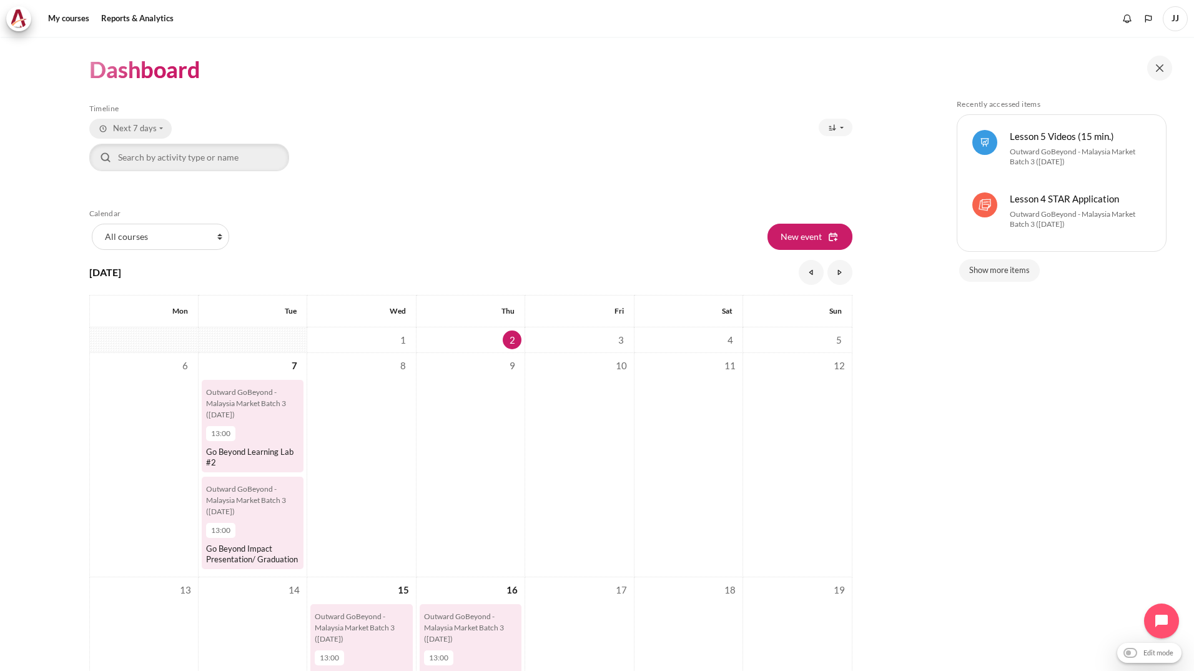
click at [142, 127] on span "Next 7 days" at bounding box center [135, 128] width 44 height 12
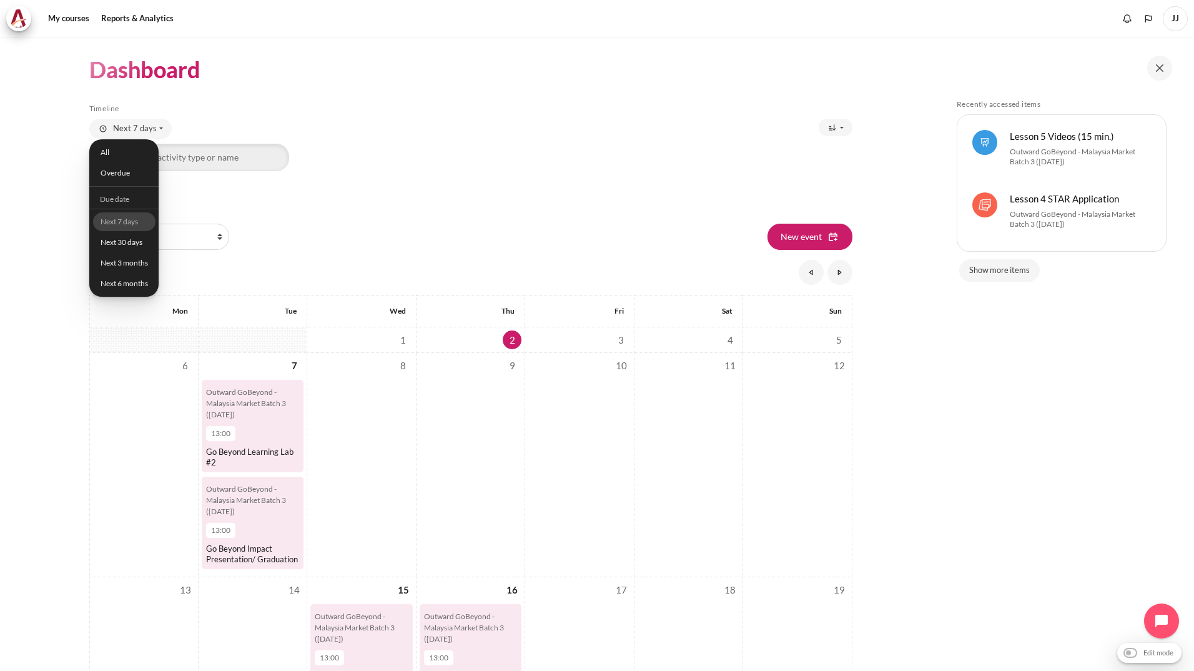
click at [304, 103] on span "Content" at bounding box center [470, 103] width 763 height 1
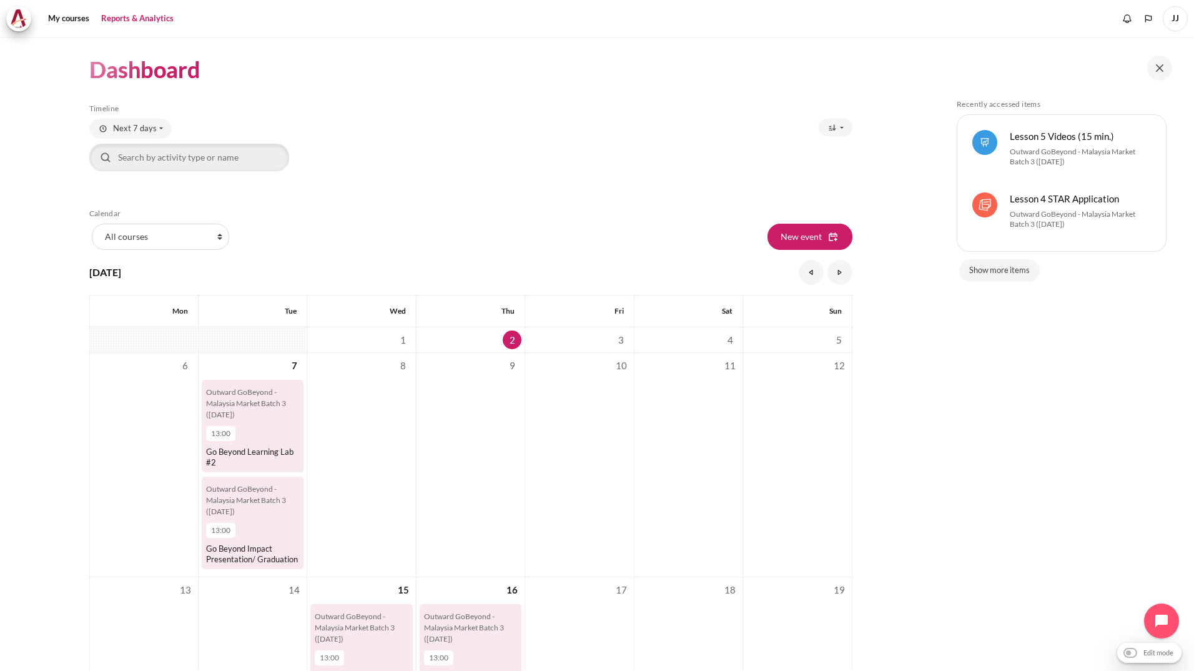
click at [157, 13] on link "Reports & Analytics" at bounding box center [137, 18] width 81 height 25
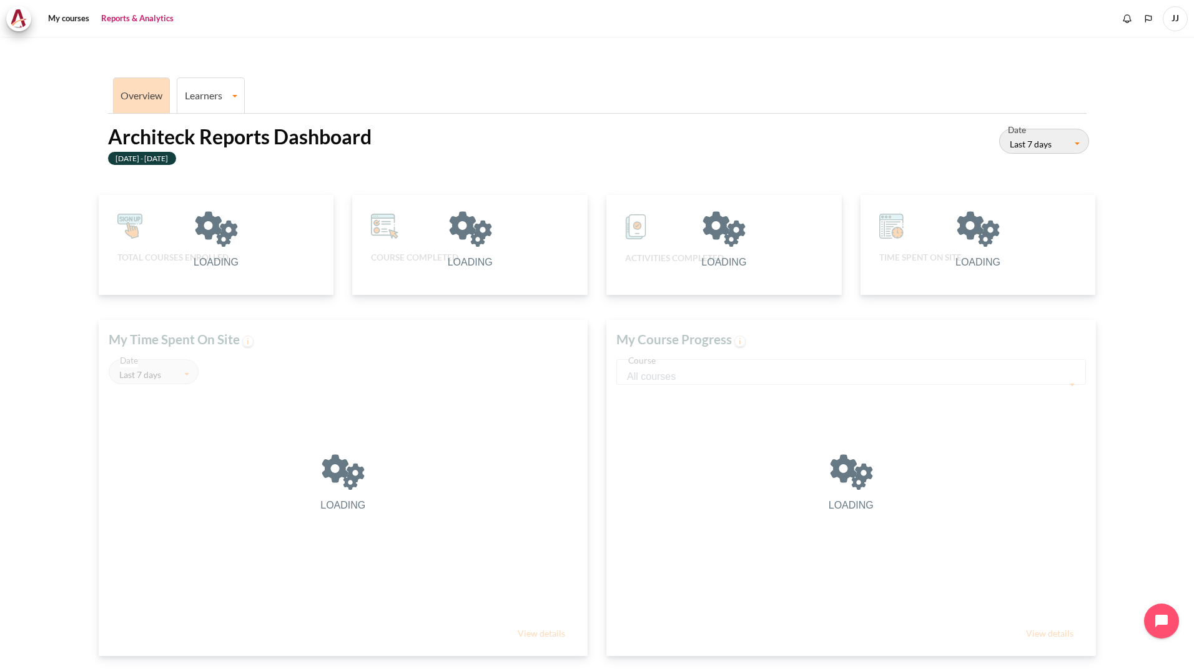
click at [230, 91] on link "Learners" at bounding box center [210, 95] width 67 height 12
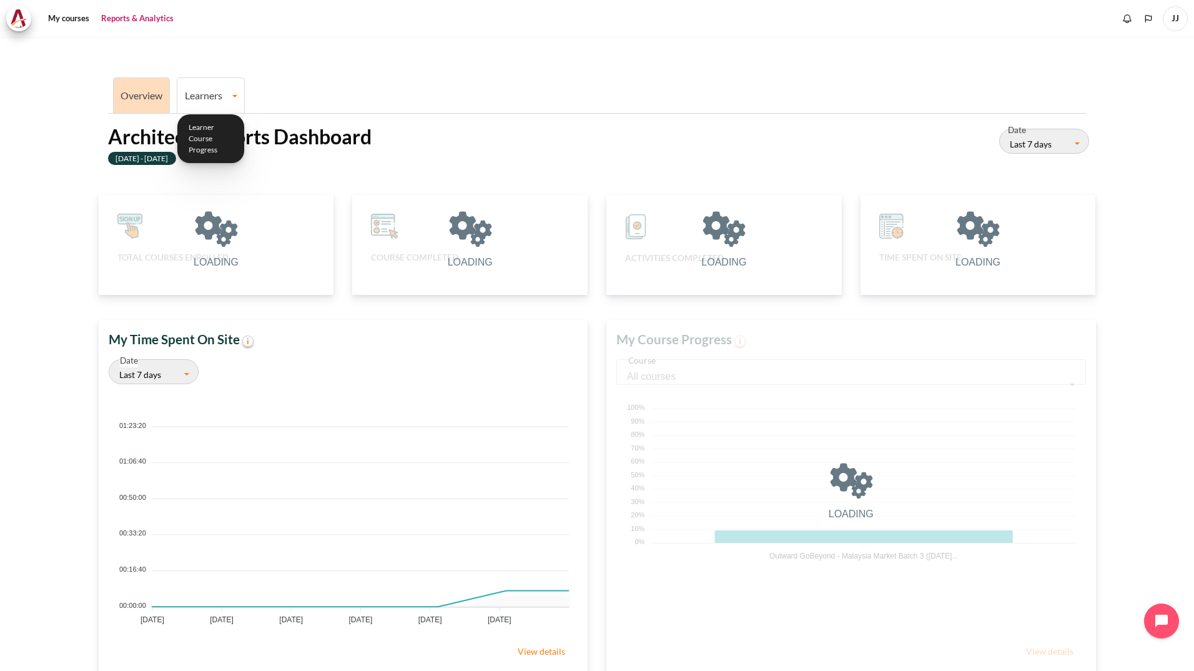
scroll to position [249, 477]
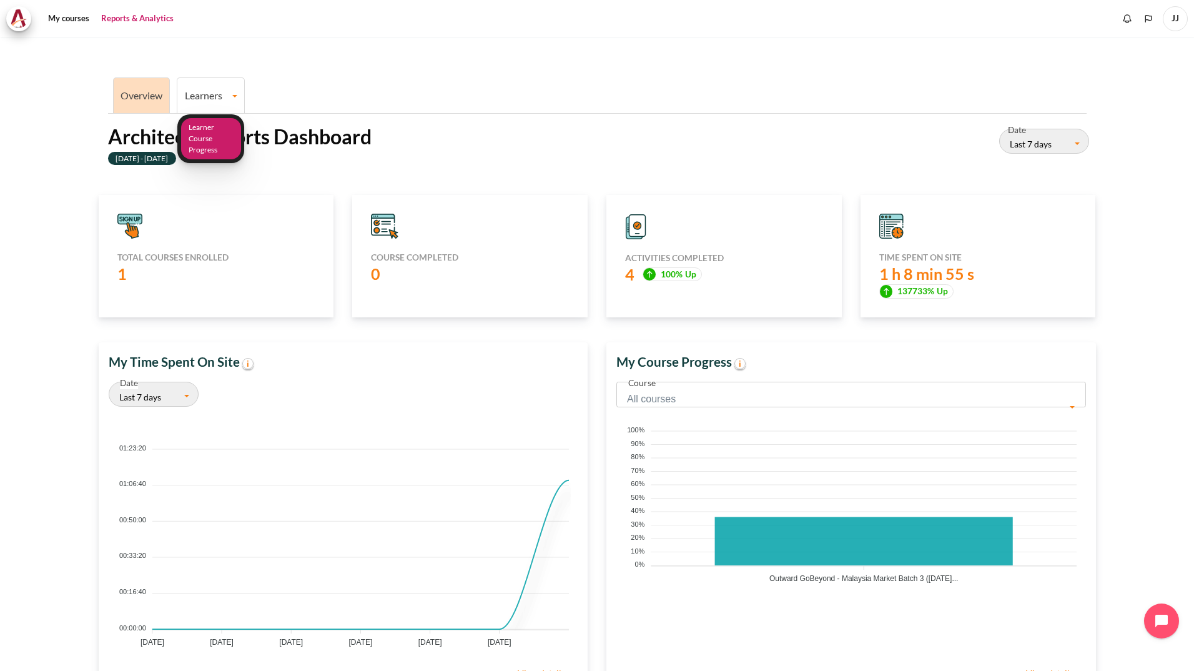
click at [209, 126] on link "Learner Course Progress" at bounding box center [211, 139] width 60 height 42
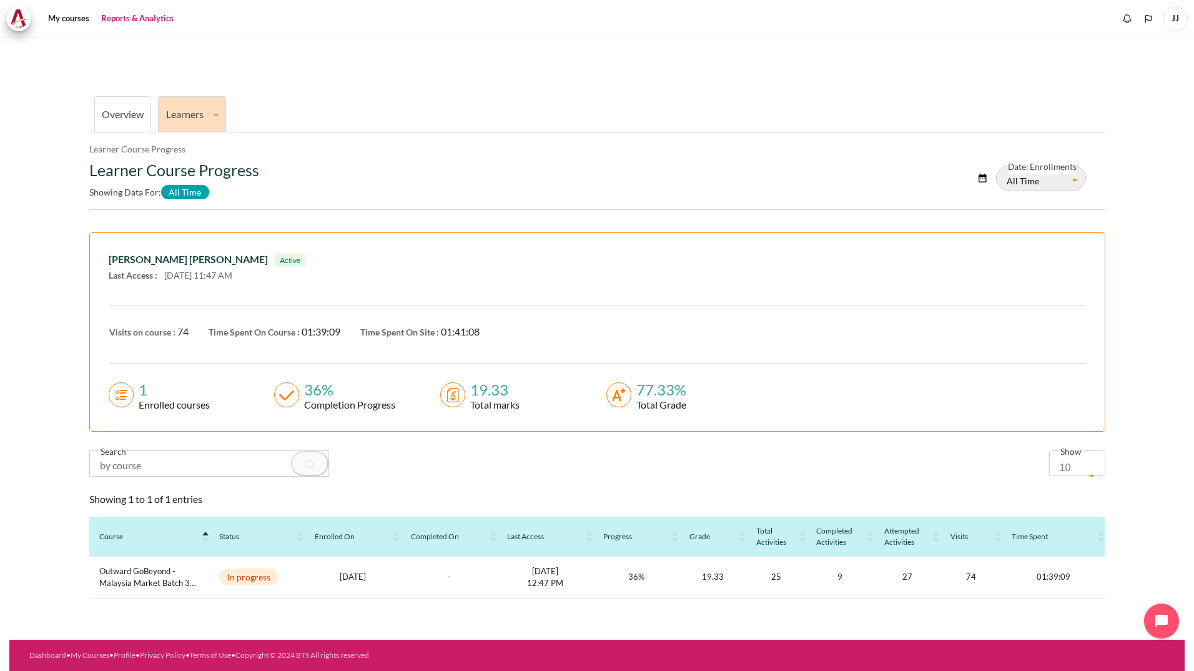
click at [1176, 21] on span "JJ" at bounding box center [1175, 18] width 25 height 25
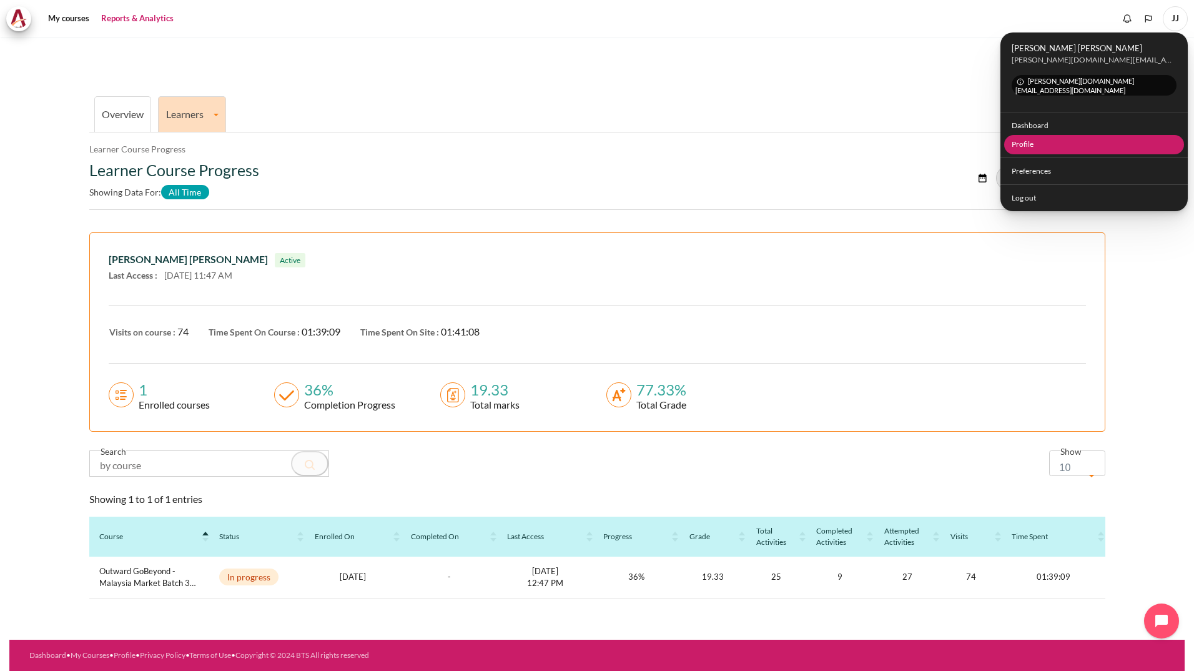
click at [1047, 140] on link "Profile" at bounding box center [1094, 144] width 181 height 19
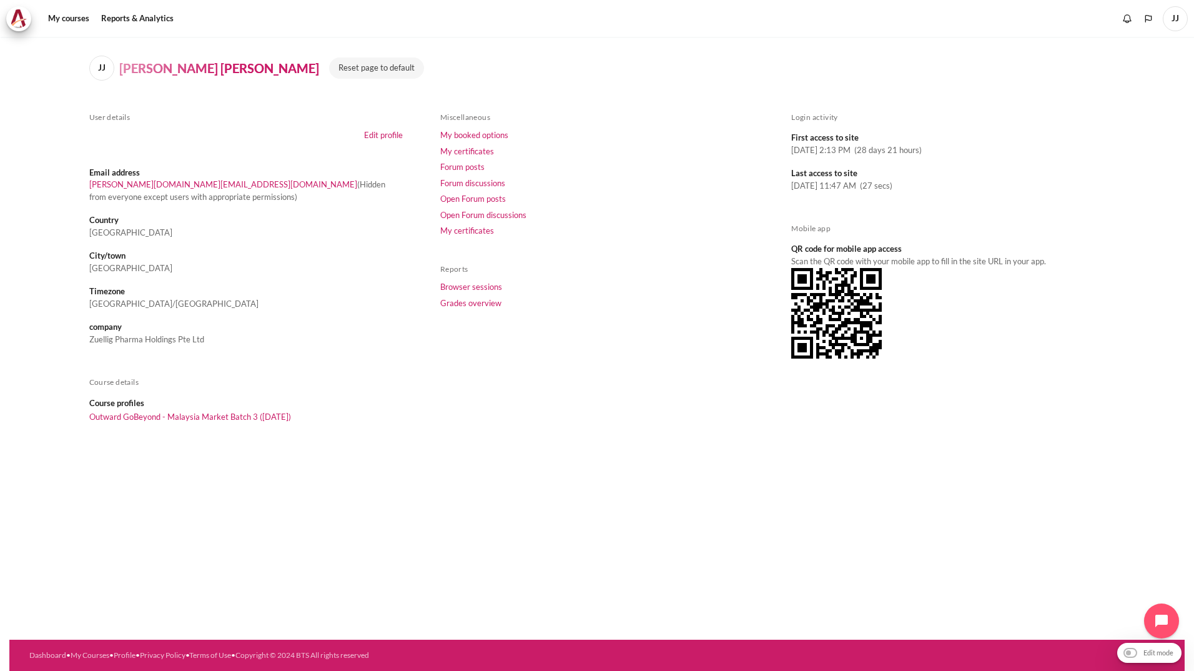
click at [32, 21] on link at bounding box center [21, 18] width 31 height 25
